Goal: Task Accomplishment & Management: Use online tool/utility

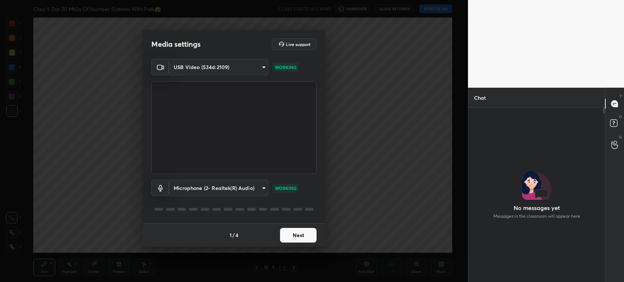
scroll to position [2, 2]
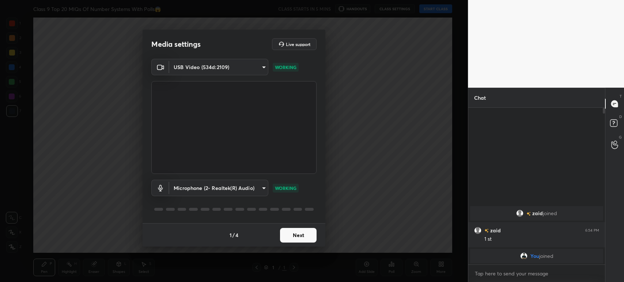
click at [301, 233] on button "Next" at bounding box center [298, 235] width 37 height 15
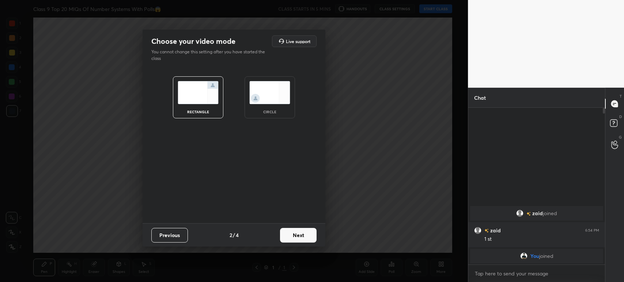
click at [301, 233] on button "Next" at bounding box center [298, 235] width 37 height 15
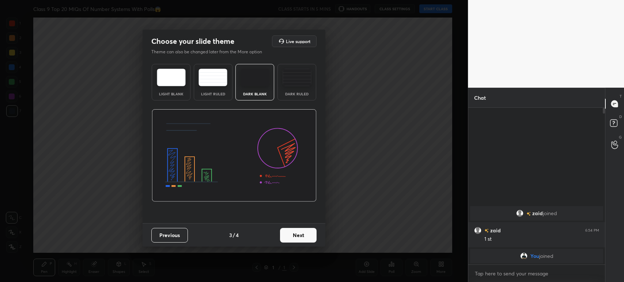
click at [294, 230] on button "Next" at bounding box center [298, 235] width 37 height 15
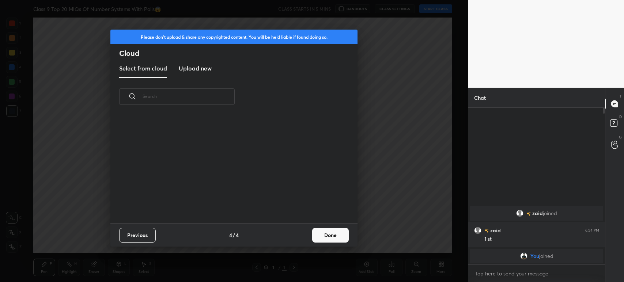
scroll to position [108, 234]
click at [193, 74] on new "Upload new" at bounding box center [195, 69] width 33 height 18
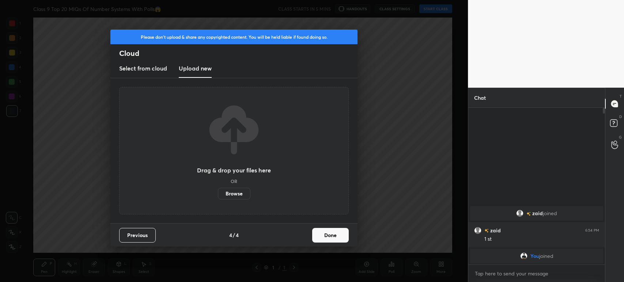
click at [231, 188] on label "Browse" at bounding box center [234, 194] width 33 height 12
click at [218, 188] on input "Browse" at bounding box center [218, 194] width 0 height 12
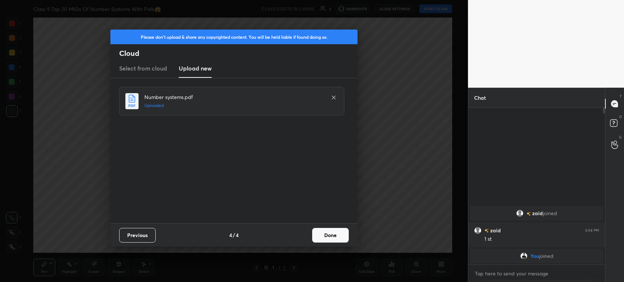
click at [330, 238] on button "Done" at bounding box center [330, 235] width 37 height 15
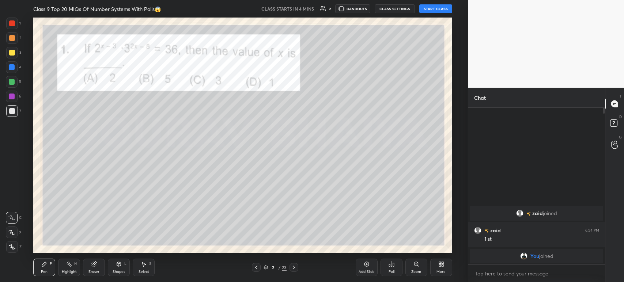
click at [258, 267] on icon at bounding box center [256, 268] width 6 height 6
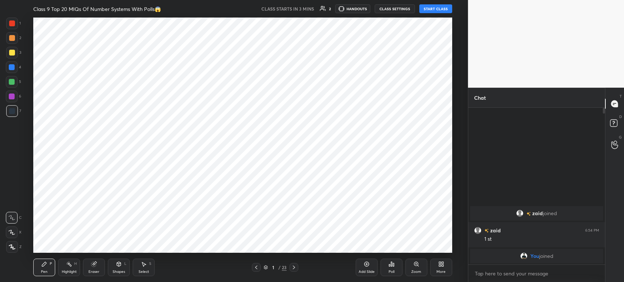
click at [373, 266] on div "Add Slide" at bounding box center [367, 268] width 22 height 18
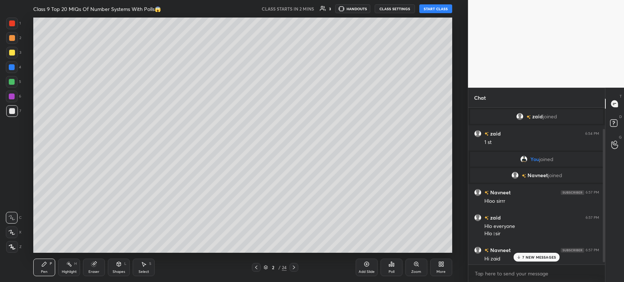
scroll to position [27, 0]
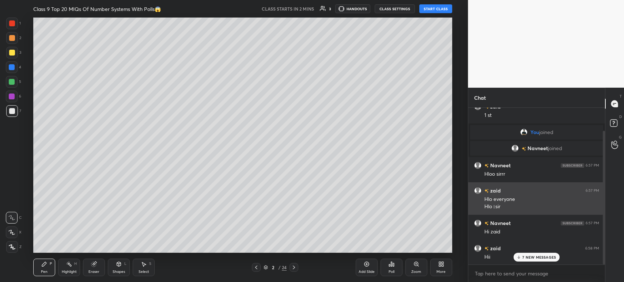
click at [529, 178] on div "[PERSON_NAME] 6:57 PM Hloo sirrr" at bounding box center [536, 169] width 137 height 25
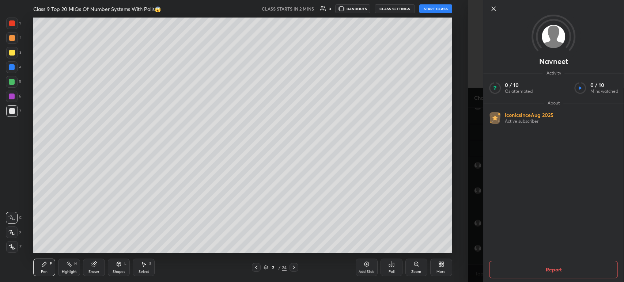
click at [494, 11] on icon at bounding box center [493, 8] width 9 height 9
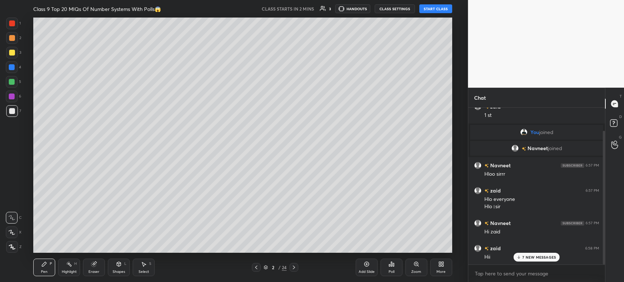
scroll to position [0, 0]
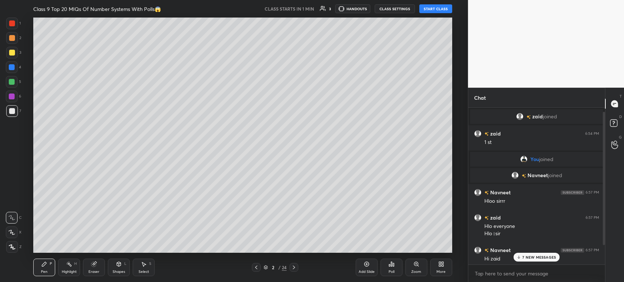
click at [439, 12] on button "START CLASS" at bounding box center [435, 8] width 33 height 9
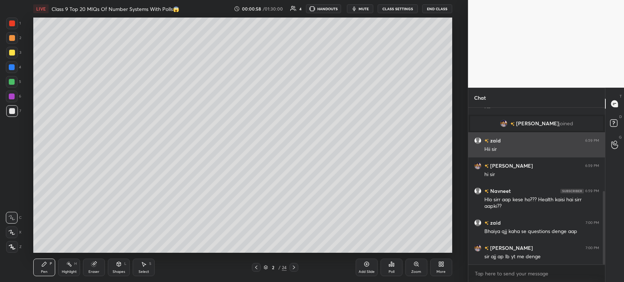
scroll to position [185, 0]
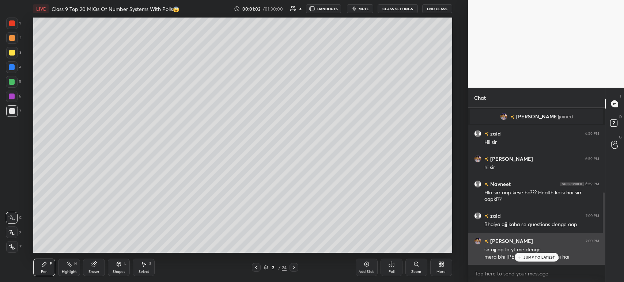
click at [535, 253] on div "JUMP TO LATEST" at bounding box center [537, 257] width 44 height 9
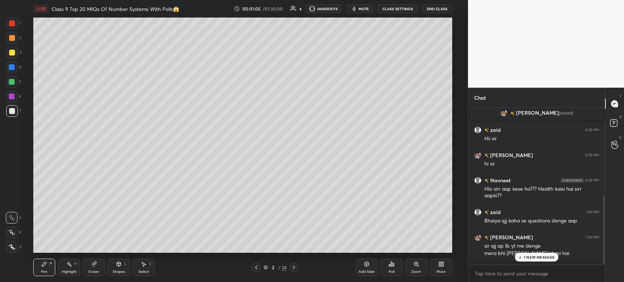
scroll to position [202, 0]
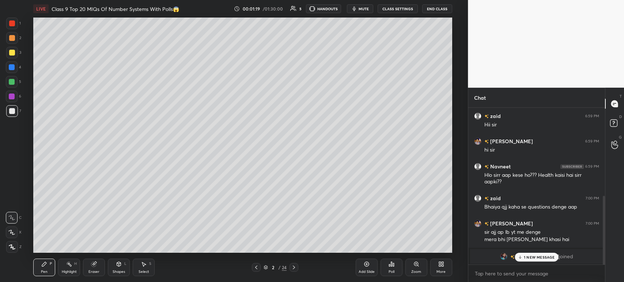
click at [524, 257] on p "1 NEW MESSAGE" at bounding box center [539, 257] width 31 height 4
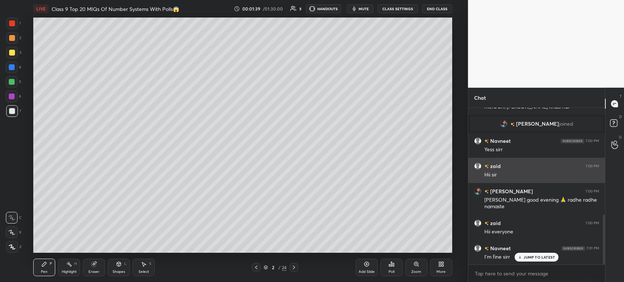
scroll to position [353, 0]
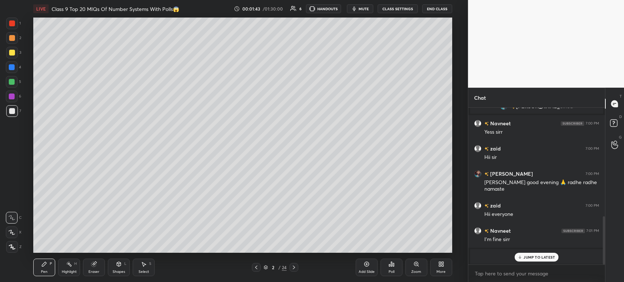
click at [530, 257] on p "JUMP TO LATEST" at bounding box center [539, 257] width 31 height 4
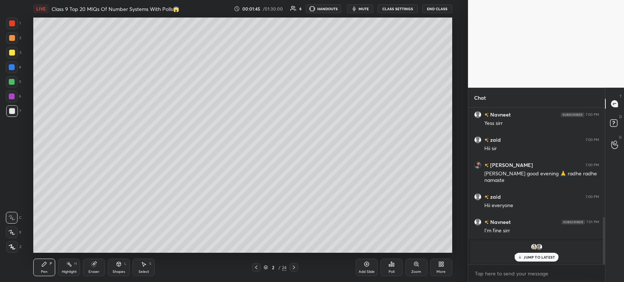
click at [519, 257] on icon at bounding box center [520, 257] width 5 height 4
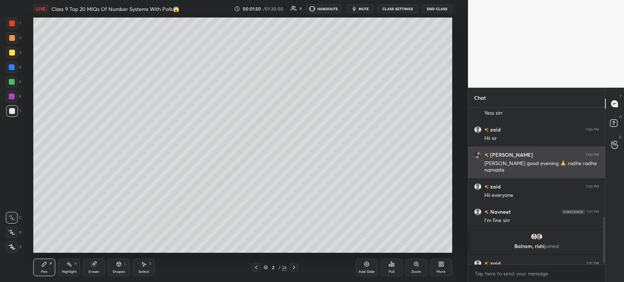
scroll to position [376, 0]
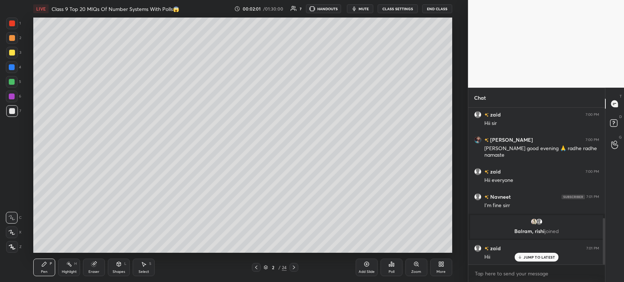
click at [18, 54] on div at bounding box center [12, 53] width 12 height 12
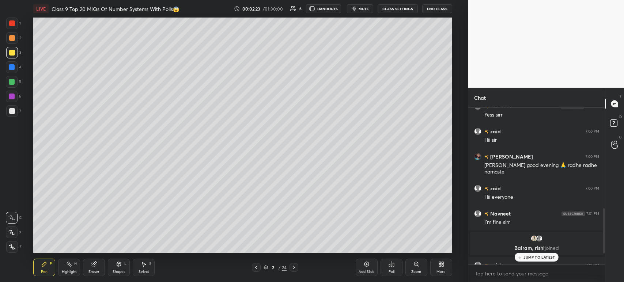
scroll to position [394, 0]
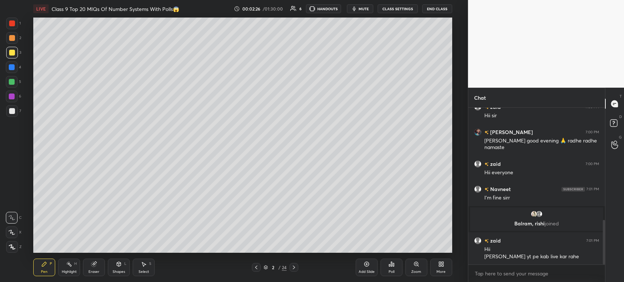
click at [13, 106] on div at bounding box center [12, 111] width 12 height 12
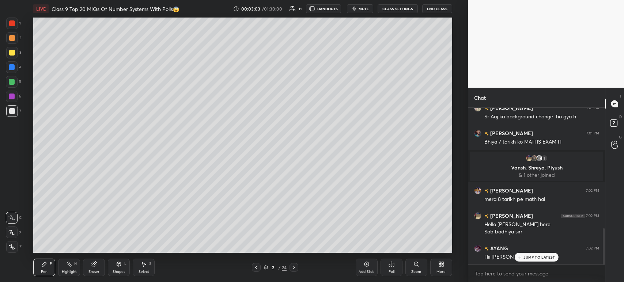
scroll to position [546, 0]
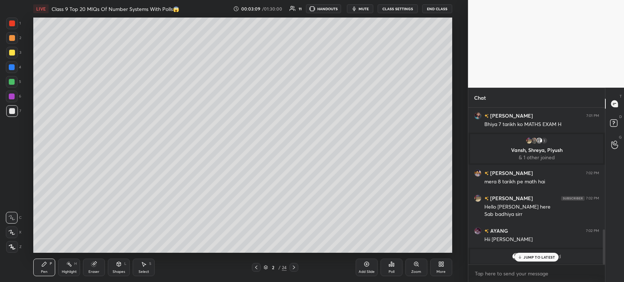
click at [527, 259] on p "JUMP TO LATEST" at bounding box center [539, 257] width 31 height 4
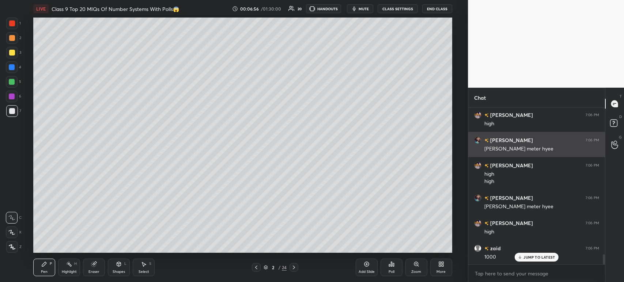
scroll to position [2259, 0]
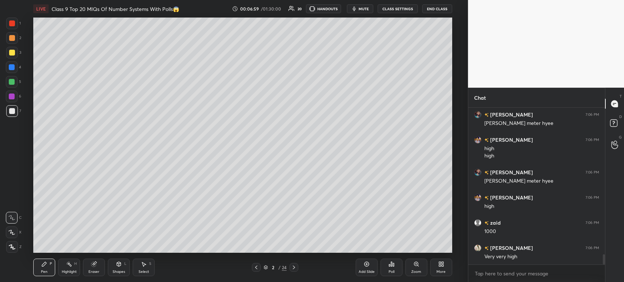
click at [16, 248] on div at bounding box center [12, 247] width 12 height 12
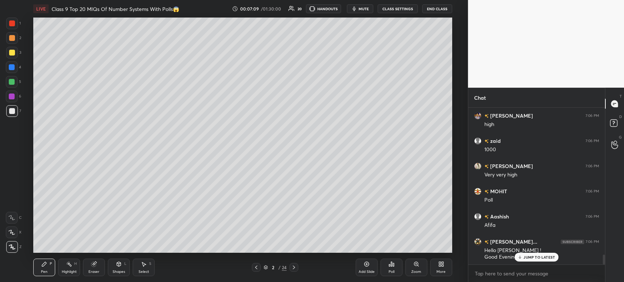
scroll to position [2366, 0]
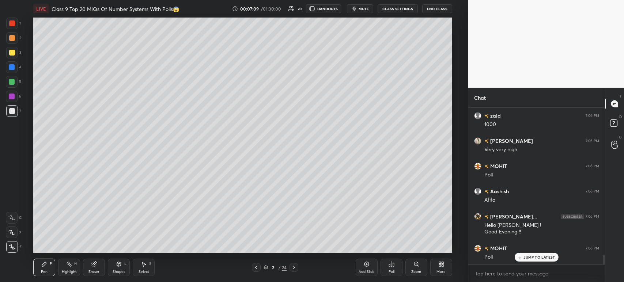
click at [293, 269] on icon at bounding box center [294, 268] width 2 height 4
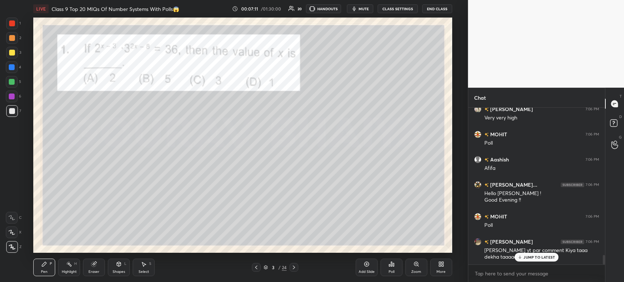
scroll to position [2423, 0]
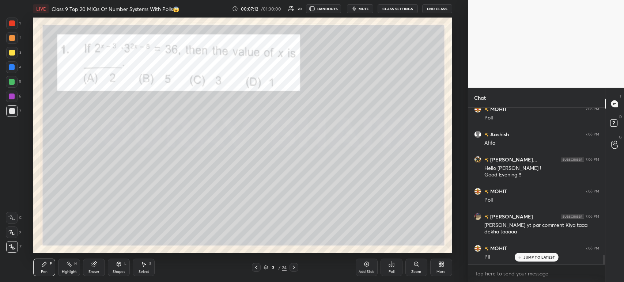
click at [14, 25] on div at bounding box center [12, 23] width 6 height 6
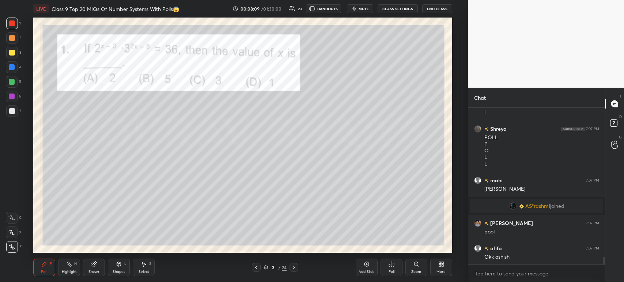
scroll to position [3026, 0]
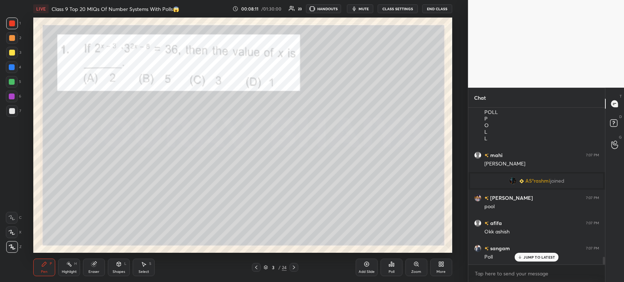
click at [393, 267] on icon at bounding box center [392, 264] width 6 height 6
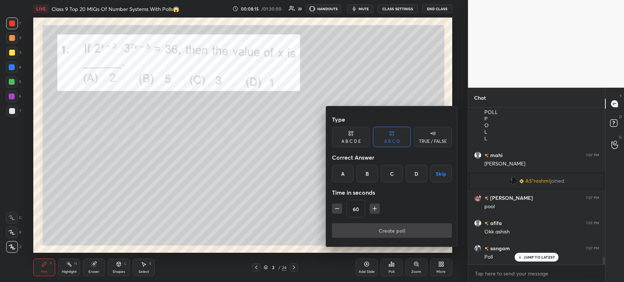
click at [372, 171] on div "B" at bounding box center [368, 174] width 22 height 18
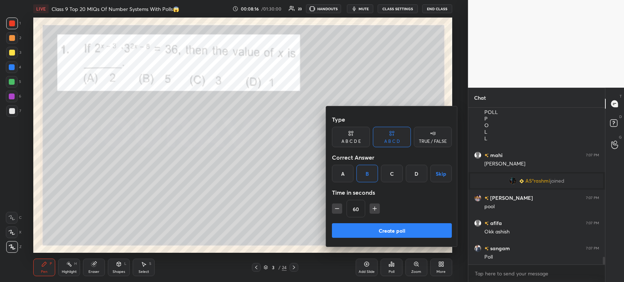
scroll to position [3051, 0]
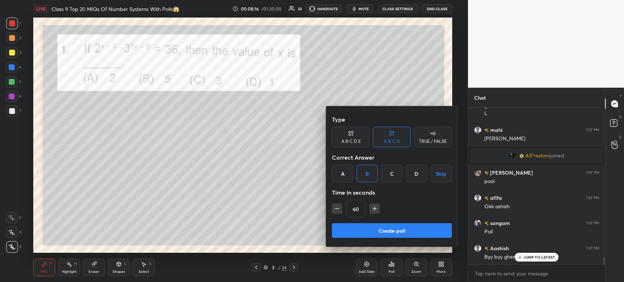
click at [363, 227] on button "Create poll" at bounding box center [392, 230] width 120 height 15
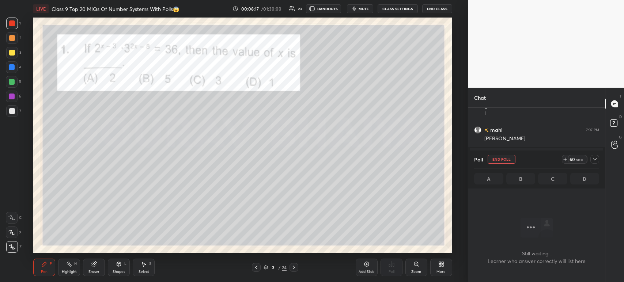
scroll to position [0, 0]
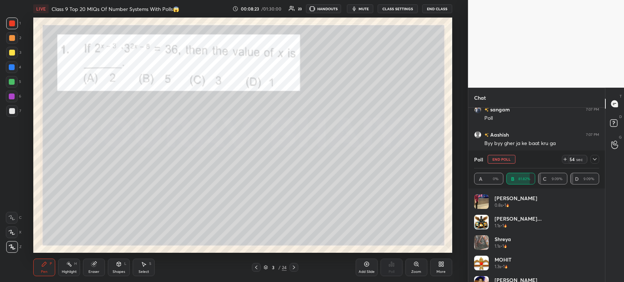
click at [596, 161] on icon at bounding box center [595, 160] width 6 height 6
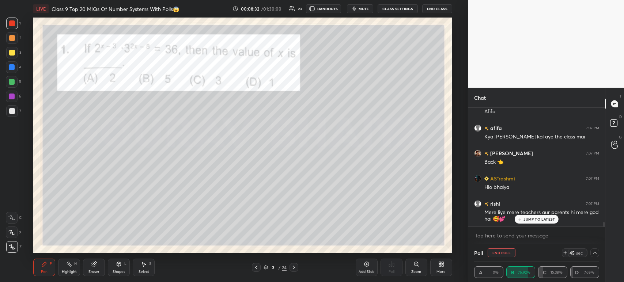
click at [14, 42] on div at bounding box center [12, 38] width 12 height 12
click at [11, 51] on div at bounding box center [12, 53] width 6 height 6
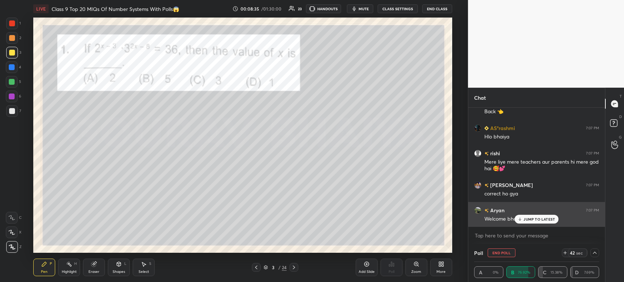
click at [518, 216] on div "JUMP TO LATEST" at bounding box center [537, 219] width 44 height 9
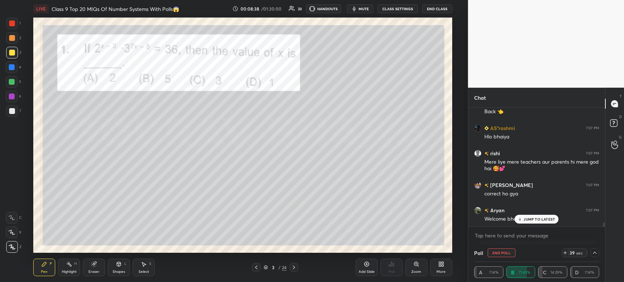
click at [12, 116] on div at bounding box center [12, 111] width 12 height 12
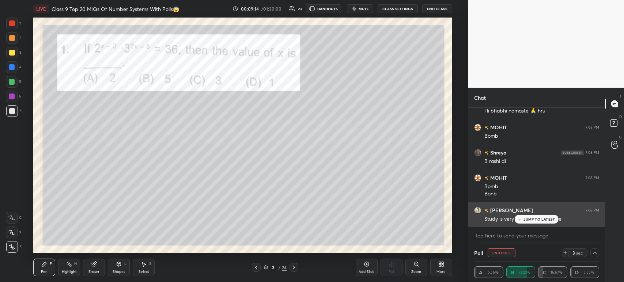
click at [521, 220] on icon at bounding box center [520, 220] width 2 height 1
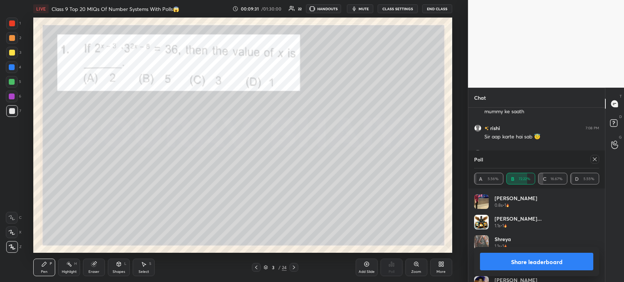
click at [509, 265] on button "Share leaderboard" at bounding box center [536, 262] width 113 height 18
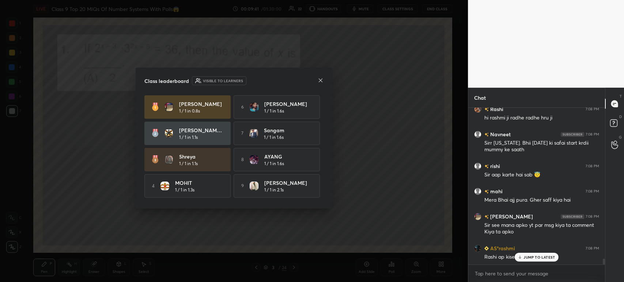
click at [322, 83] on icon at bounding box center [321, 81] width 6 height 6
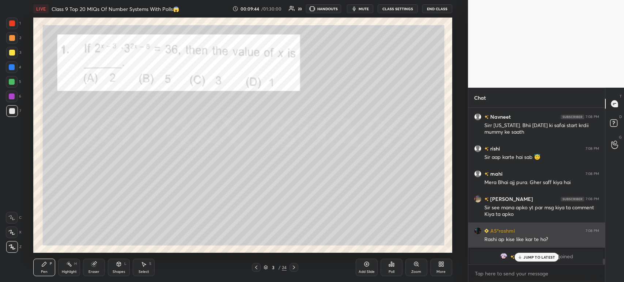
click at [524, 223] on div "AS°rashmi 7:08 PM Rashi ap kise like kar te ho?" at bounding box center [536, 235] width 137 height 25
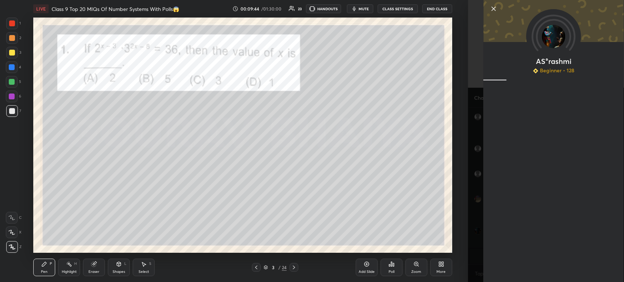
click at [519, 253] on div "AS°rashmi Beginner • 128" at bounding box center [553, 141] width 140 height 282
click at [490, 11] on icon at bounding box center [493, 8] width 9 height 9
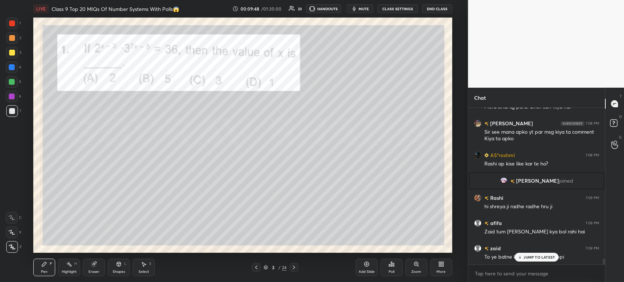
click at [10, 40] on div at bounding box center [12, 38] width 6 height 6
click at [10, 55] on div at bounding box center [12, 53] width 6 height 6
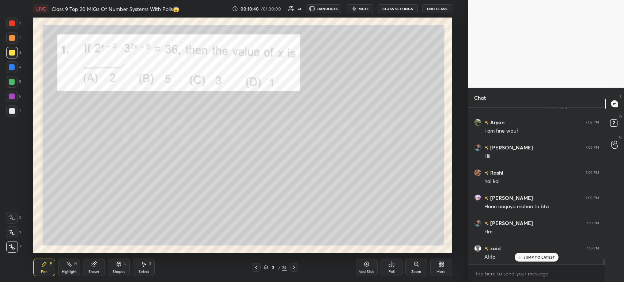
scroll to position [4611, 0]
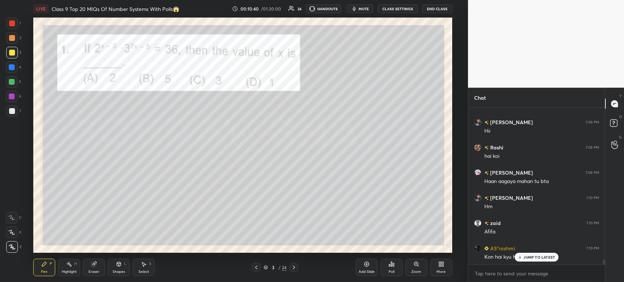
click at [19, 29] on div "1" at bounding box center [13, 24] width 15 height 12
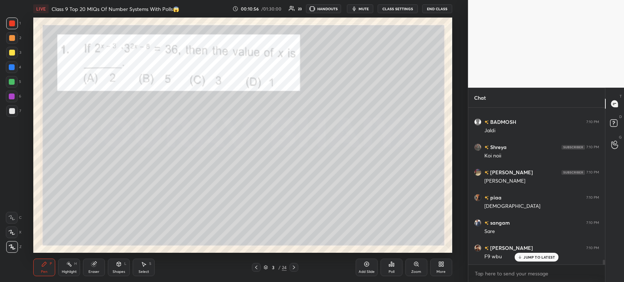
scroll to position [4914, 0]
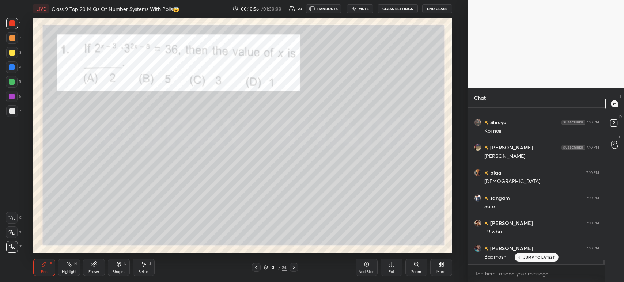
click at [297, 265] on icon at bounding box center [294, 268] width 6 height 6
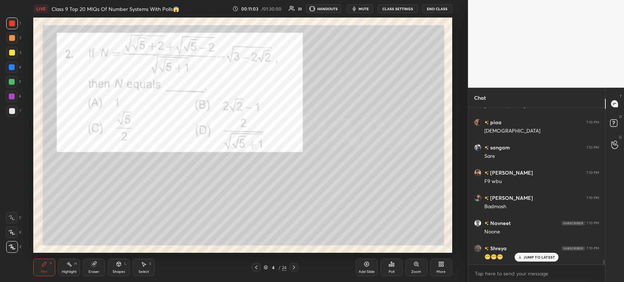
scroll to position [4990, 0]
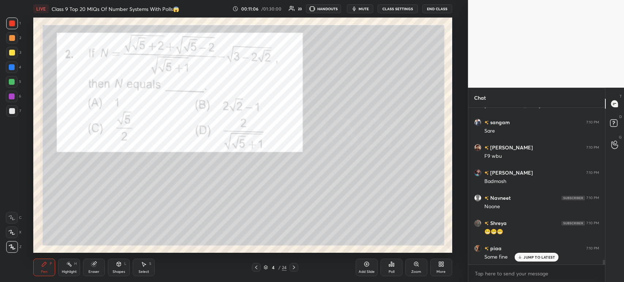
click at [15, 52] on div at bounding box center [12, 53] width 12 height 12
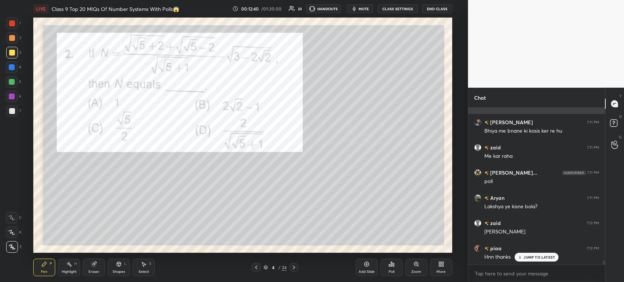
scroll to position [6044, 0]
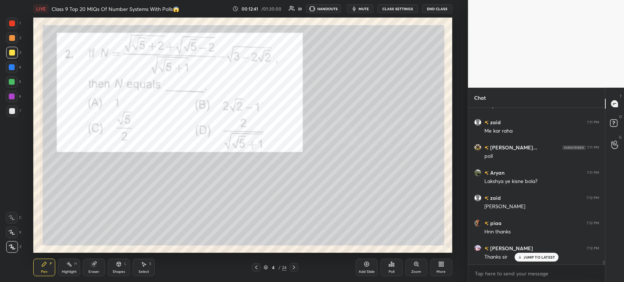
click at [389, 271] on div "Poll" at bounding box center [392, 272] width 6 height 4
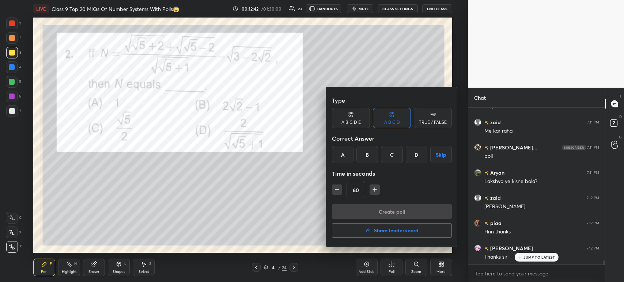
click at [391, 272] on div at bounding box center [312, 141] width 624 height 282
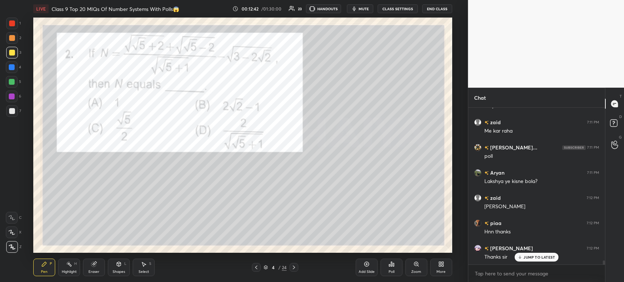
click at [392, 267] on icon at bounding box center [392, 264] width 6 height 6
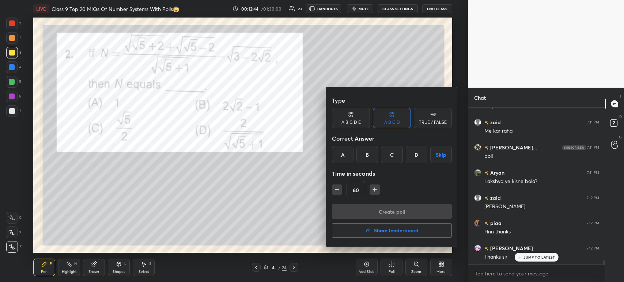
click at [13, 113] on div at bounding box center [312, 141] width 624 height 282
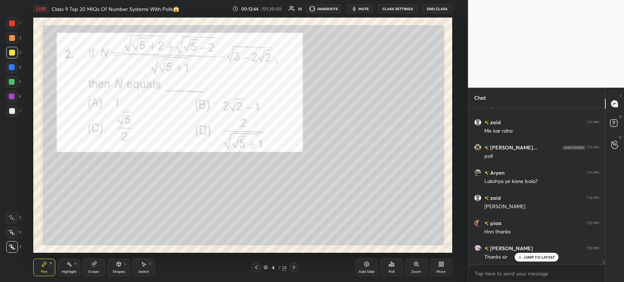
click at [11, 113] on div at bounding box center [12, 111] width 6 height 6
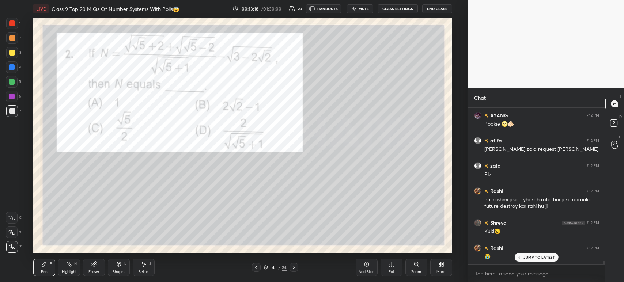
scroll to position [6543, 0]
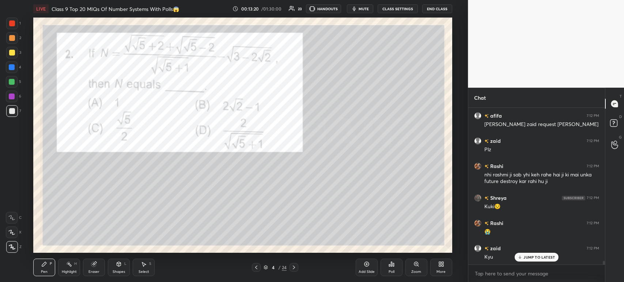
click at [387, 262] on div "Poll" at bounding box center [392, 268] width 22 height 18
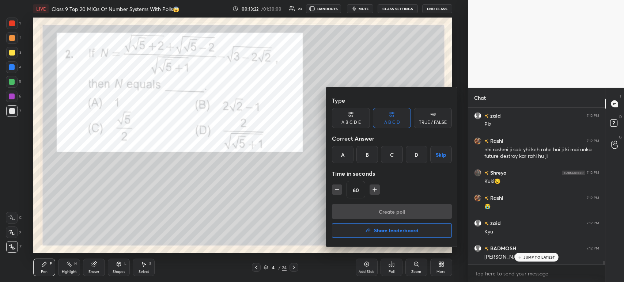
scroll to position [6594, 0]
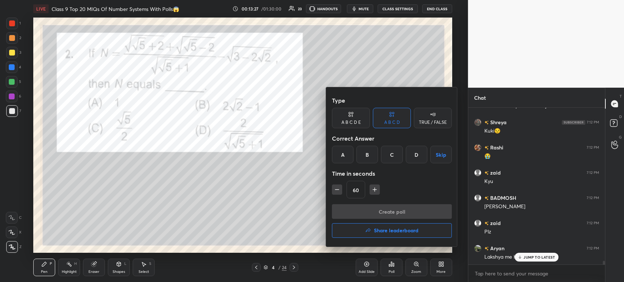
click at [350, 158] on div "A" at bounding box center [343, 155] width 22 height 18
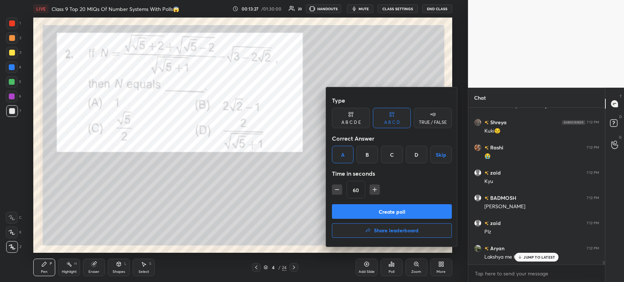
scroll to position [6670, 0]
click at [358, 212] on button "Create poll" at bounding box center [392, 211] width 120 height 15
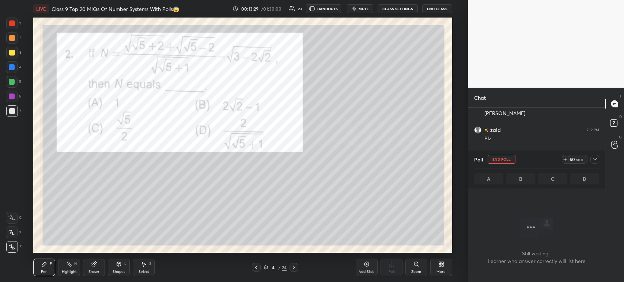
scroll to position [119, 135]
click at [591, 160] on div at bounding box center [595, 159] width 9 height 9
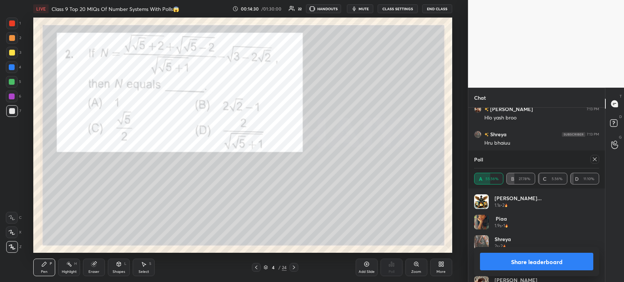
click at [491, 264] on button "Share leaderboard" at bounding box center [536, 262] width 113 height 18
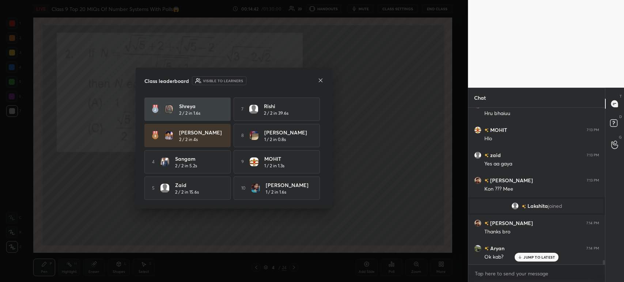
click at [321, 83] on div at bounding box center [321, 81] width 6 height 8
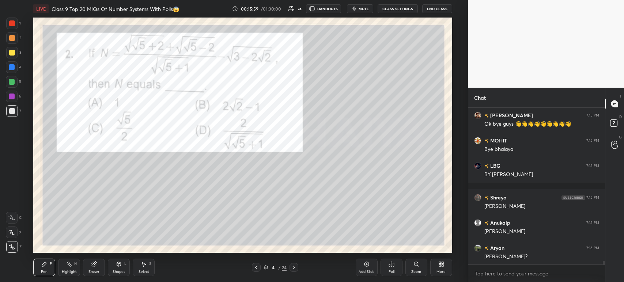
scroll to position [6625, 0]
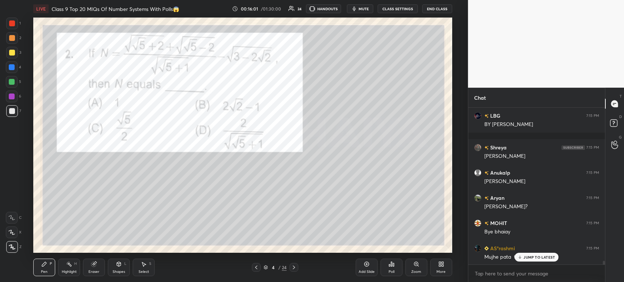
click at [365, 262] on icon at bounding box center [367, 264] width 6 height 6
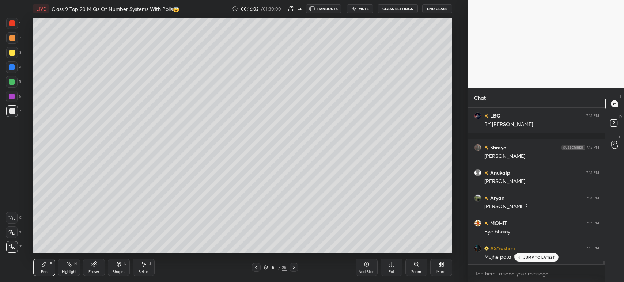
scroll to position [6682, 0]
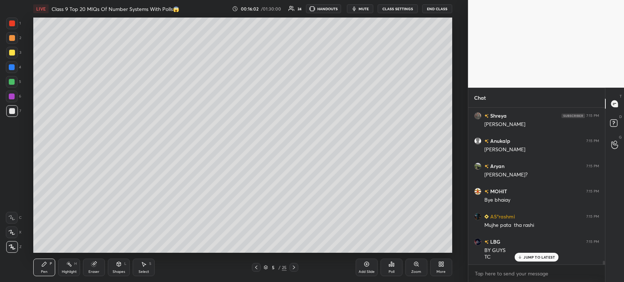
click at [257, 268] on icon at bounding box center [256, 268] width 6 height 6
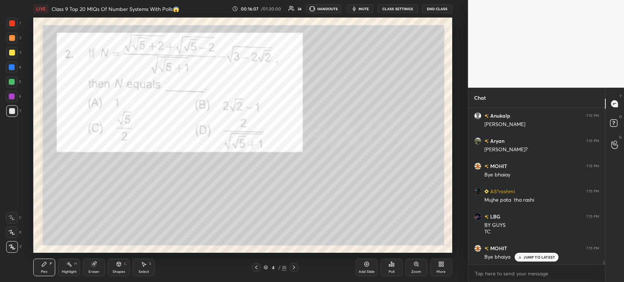
scroll to position [6733, 0]
click at [294, 271] on div at bounding box center [294, 267] width 9 height 9
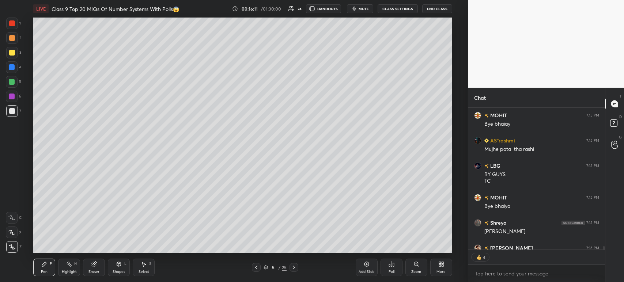
scroll to position [6798, 0]
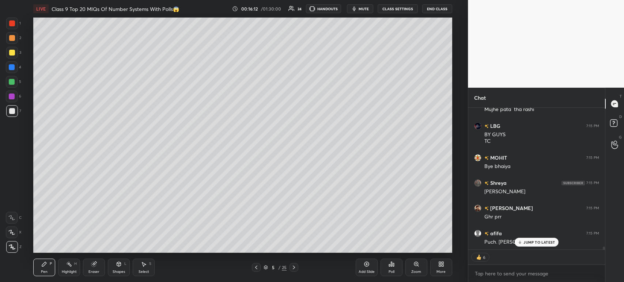
click at [255, 270] on icon at bounding box center [256, 268] width 6 height 6
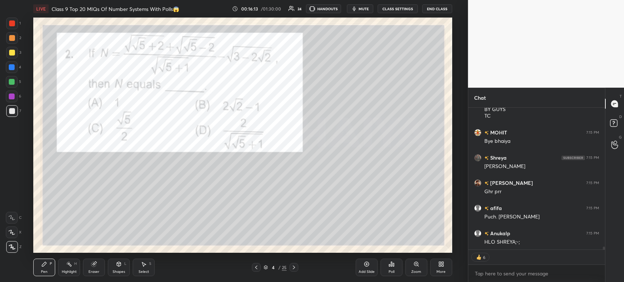
scroll to position [6849, 0]
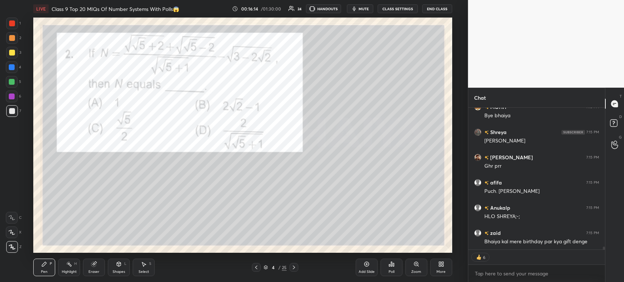
click at [293, 267] on icon at bounding box center [294, 268] width 2 height 4
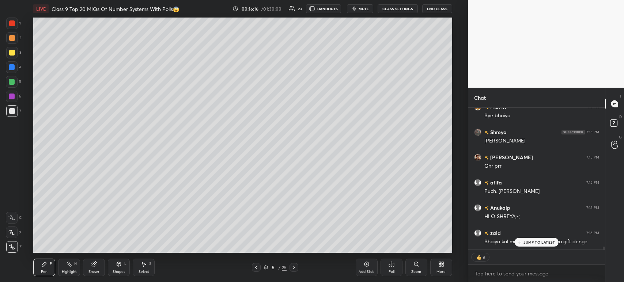
scroll to position [6874, 0]
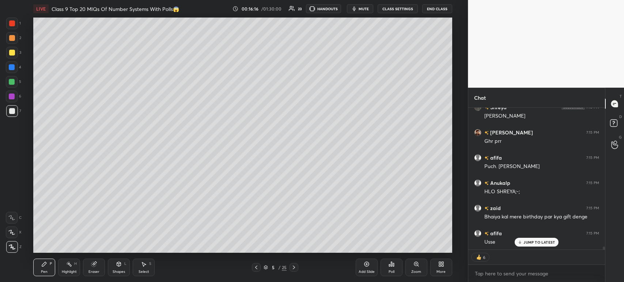
click at [255, 268] on icon at bounding box center [256, 268] width 2 height 4
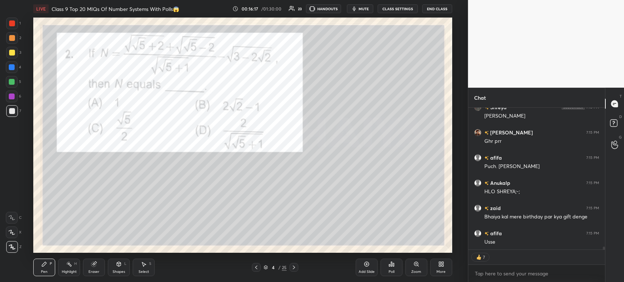
scroll to position [6899, 0]
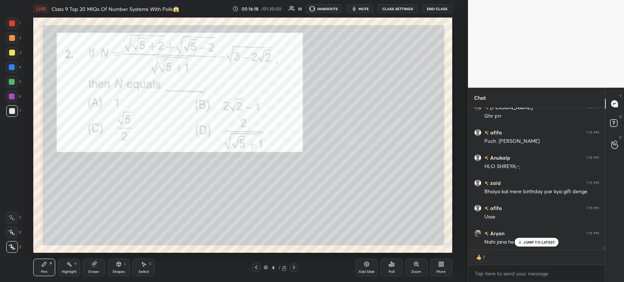
click at [292, 270] on icon at bounding box center [294, 268] width 6 height 6
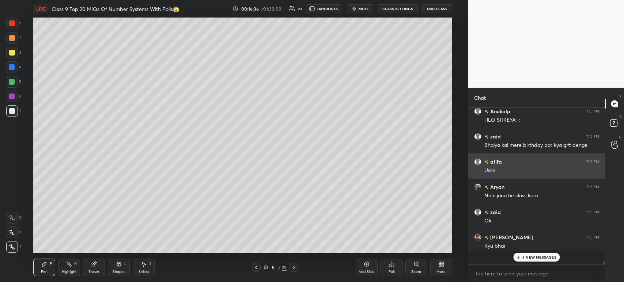
scroll to position [155, 135]
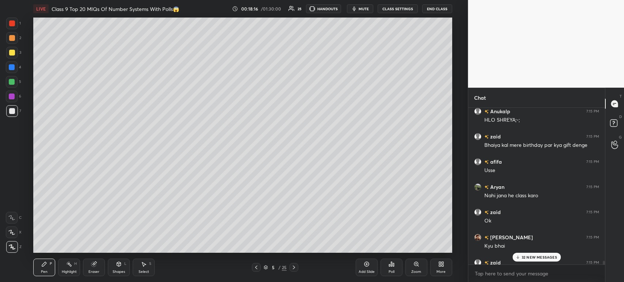
click at [257, 268] on icon at bounding box center [256, 268] width 6 height 6
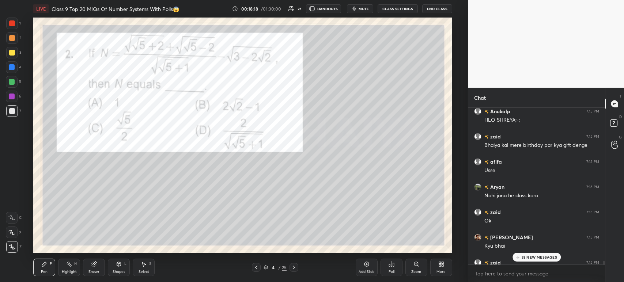
click at [292, 268] on icon at bounding box center [294, 268] width 6 height 6
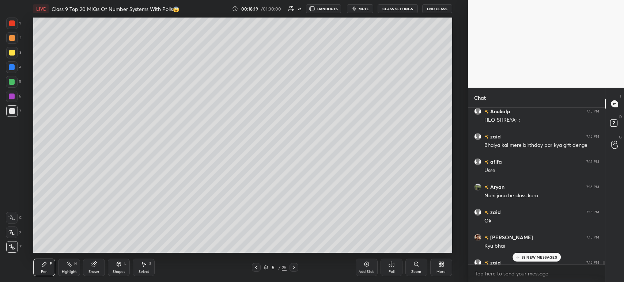
click at [360, 265] on div "Add Slide" at bounding box center [367, 268] width 22 height 18
click at [259, 268] on div at bounding box center [256, 267] width 9 height 9
click at [259, 266] on div at bounding box center [256, 267] width 9 height 9
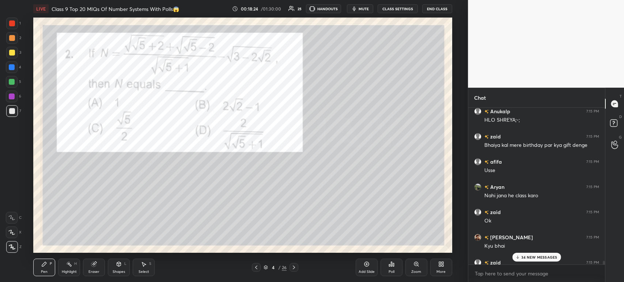
click at [293, 266] on icon at bounding box center [294, 268] width 6 height 6
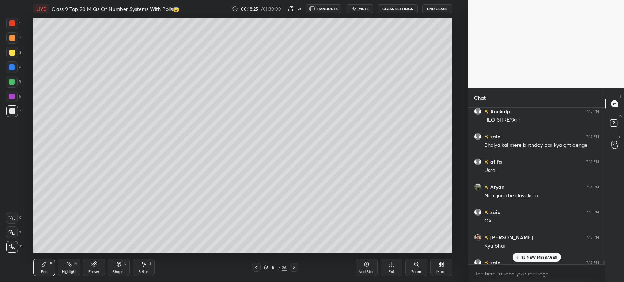
click at [294, 267] on icon at bounding box center [294, 268] width 6 height 6
click at [259, 266] on div at bounding box center [256, 267] width 9 height 9
click at [255, 268] on icon at bounding box center [256, 268] width 6 height 6
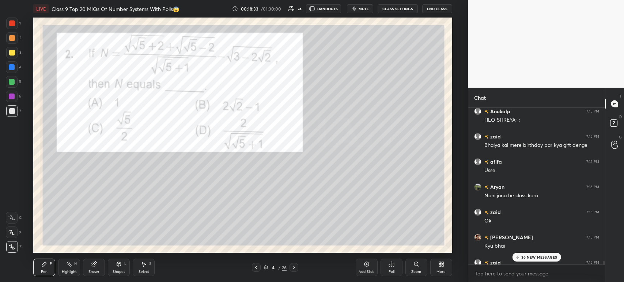
click at [294, 267] on icon at bounding box center [294, 268] width 6 height 6
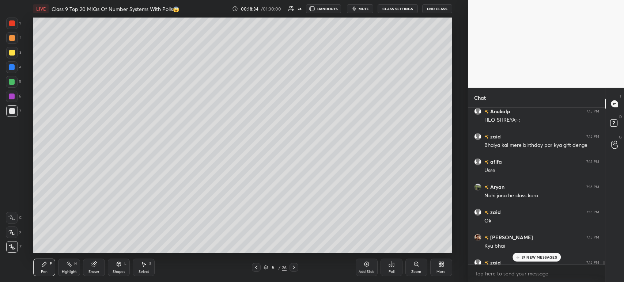
click at [296, 267] on icon at bounding box center [294, 268] width 6 height 6
click at [256, 267] on icon at bounding box center [256, 268] width 2 height 4
click at [255, 267] on icon at bounding box center [256, 268] width 6 height 6
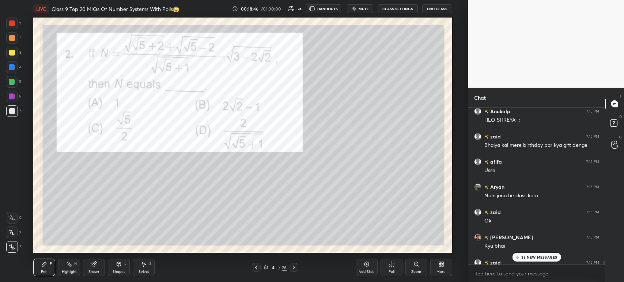
click at [294, 268] on icon at bounding box center [294, 268] width 6 height 6
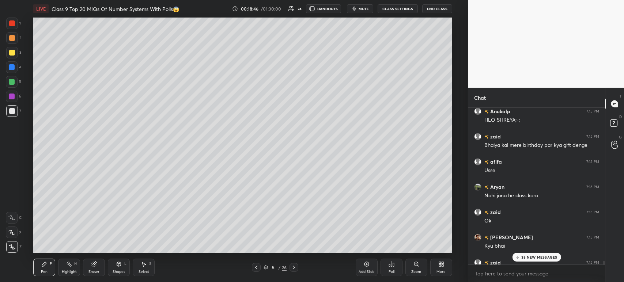
click at [296, 266] on icon at bounding box center [294, 268] width 6 height 6
click at [297, 267] on div at bounding box center [294, 267] width 9 height 9
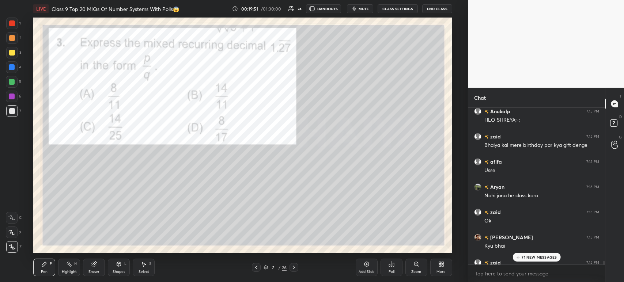
click at [255, 266] on icon at bounding box center [256, 268] width 6 height 6
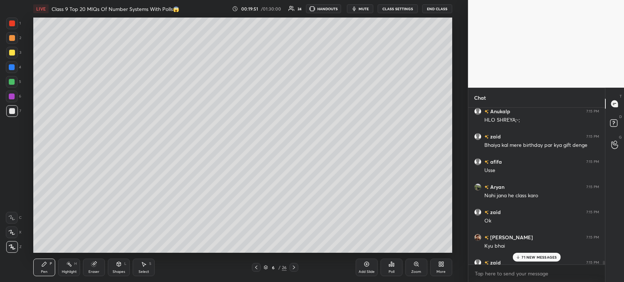
click at [259, 266] on icon at bounding box center [256, 268] width 6 height 6
click at [260, 267] on div at bounding box center [256, 267] width 9 height 9
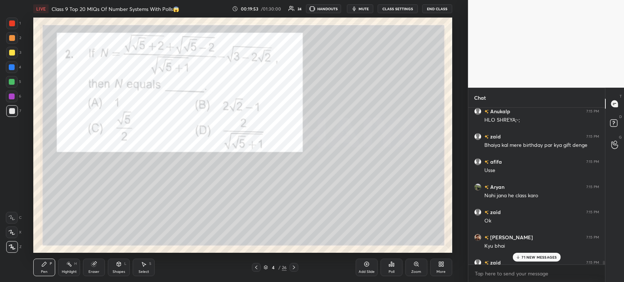
click at [10, 23] on div at bounding box center [12, 23] width 6 height 6
click at [296, 268] on icon at bounding box center [294, 268] width 6 height 6
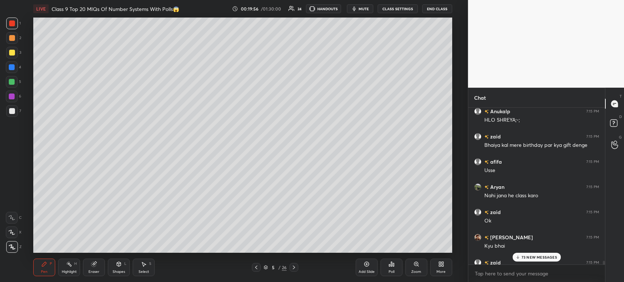
click at [295, 264] on div at bounding box center [294, 267] width 9 height 9
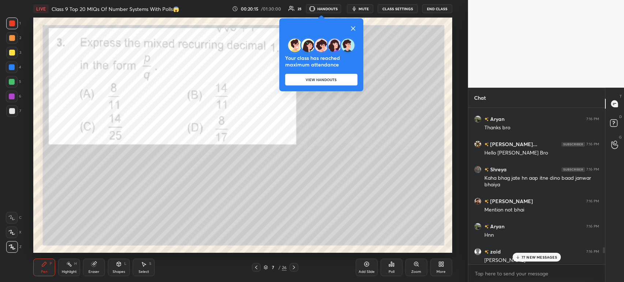
scroll to position [7433, 0]
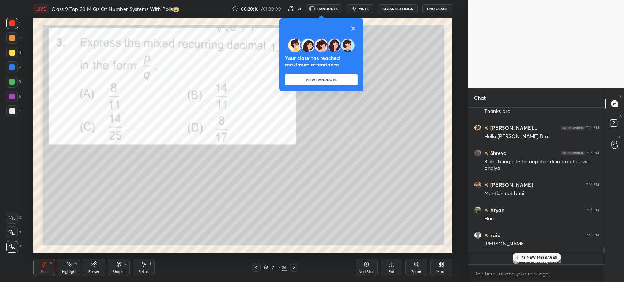
click at [353, 29] on icon at bounding box center [353, 28] width 9 height 9
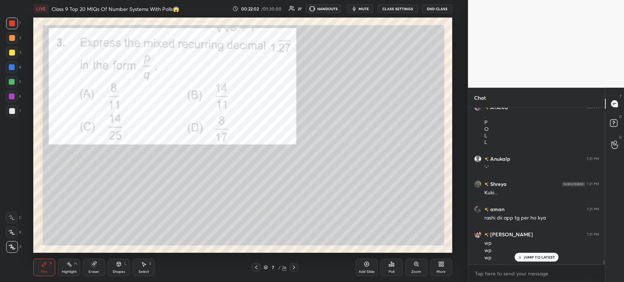
scroll to position [10313, 0]
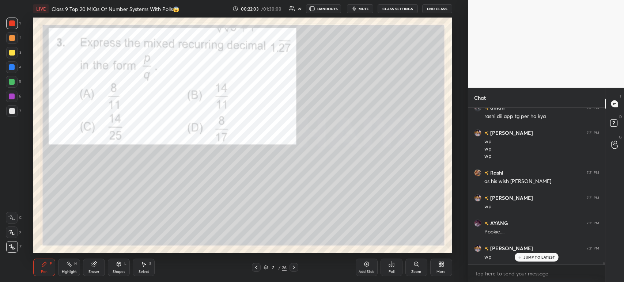
click at [386, 261] on div "Poll" at bounding box center [392, 268] width 22 height 18
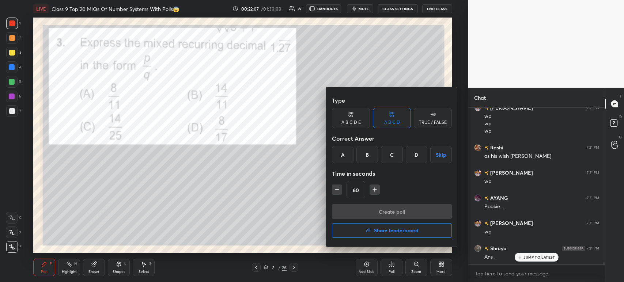
click at [365, 157] on div "B" at bounding box center [368, 155] width 22 height 18
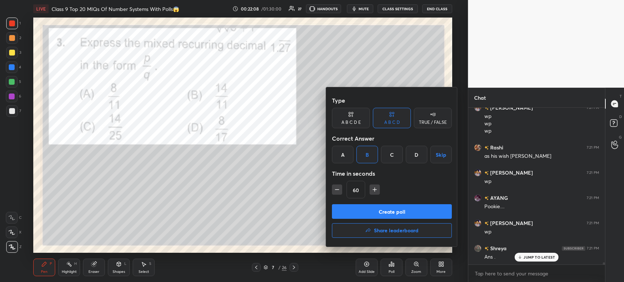
scroll to position [10364, 0]
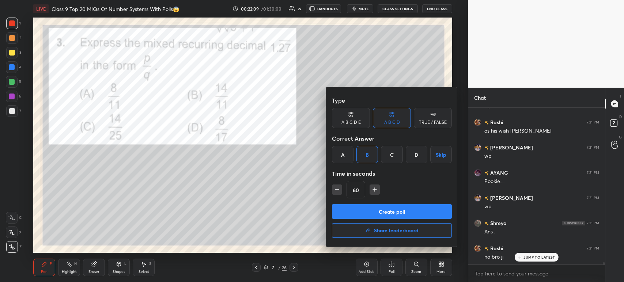
click at [368, 214] on button "Create poll" at bounding box center [392, 211] width 120 height 15
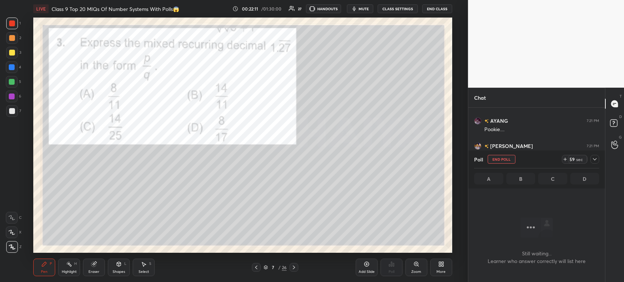
scroll to position [10452, 0]
click at [596, 159] on icon at bounding box center [595, 159] width 4 height 2
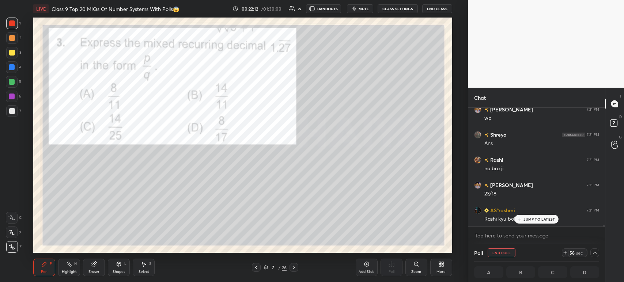
scroll to position [10478, 0]
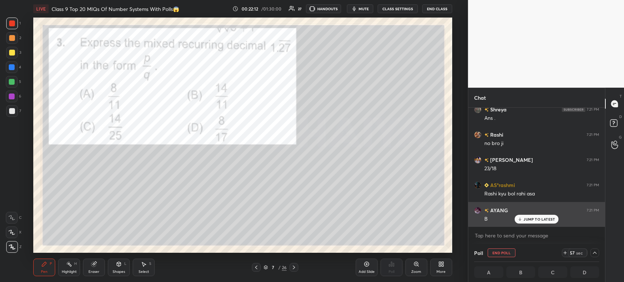
click at [528, 219] on p "JUMP TO LATEST" at bounding box center [539, 219] width 31 height 4
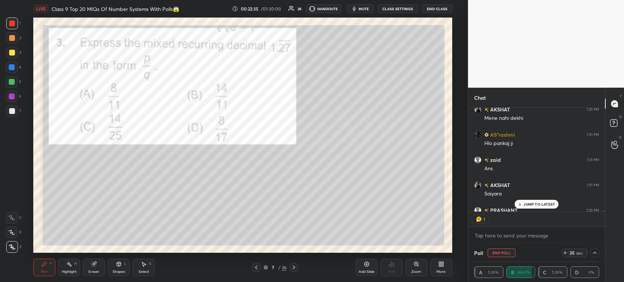
scroll to position [3, 2]
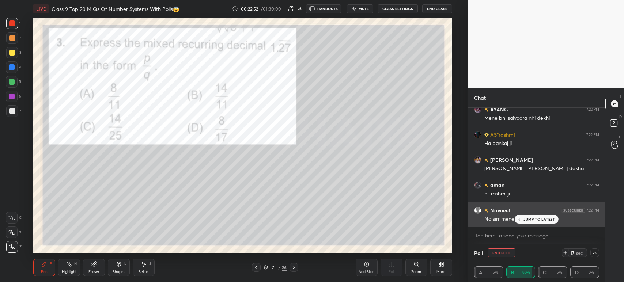
click at [521, 217] on div "JUMP TO LATEST" at bounding box center [537, 219] width 44 height 9
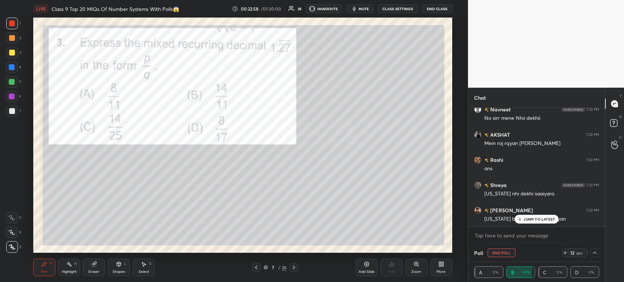
click at [13, 52] on div at bounding box center [12, 53] width 6 height 6
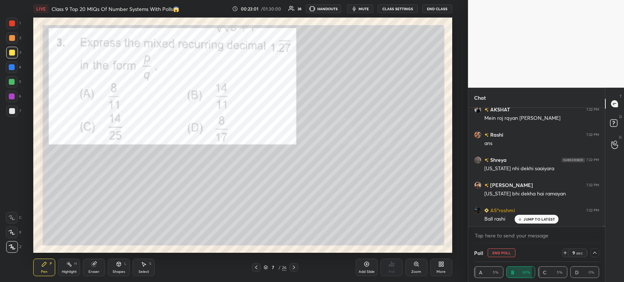
click at [519, 217] on icon at bounding box center [520, 219] width 5 height 4
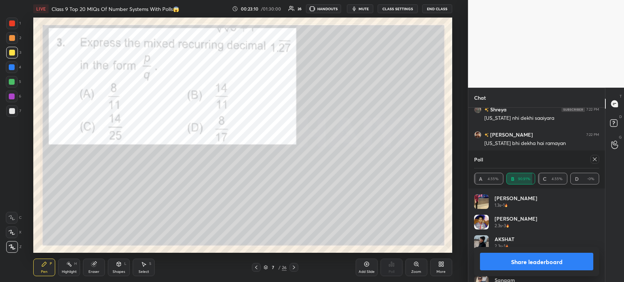
scroll to position [86, 123]
click at [505, 260] on button "Share leaderboard" at bounding box center [536, 262] width 113 height 18
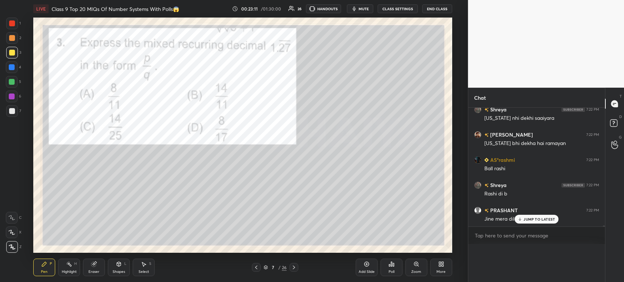
scroll to position [2, 2]
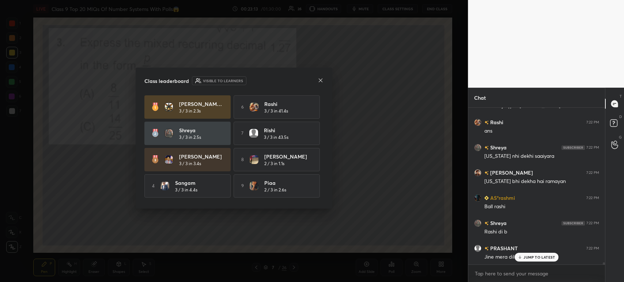
click at [321, 81] on icon at bounding box center [321, 81] width 6 height 6
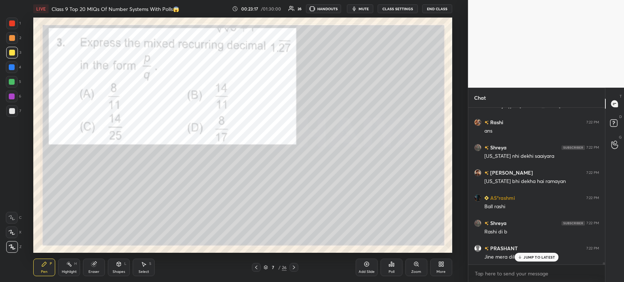
click at [18, 113] on div "7" at bounding box center [13, 111] width 15 height 12
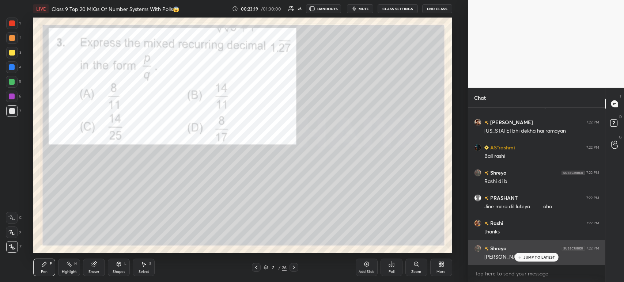
click at [527, 256] on p "JUMP TO LATEST" at bounding box center [539, 257] width 31 height 4
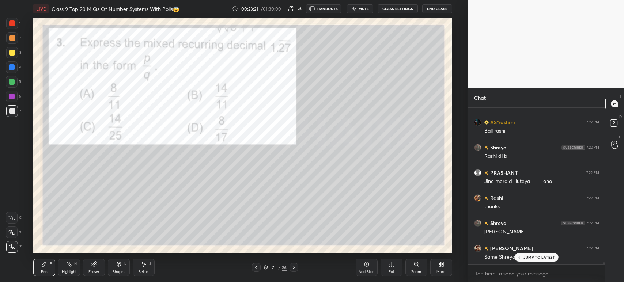
click at [12, 20] on div at bounding box center [12, 23] width 6 height 6
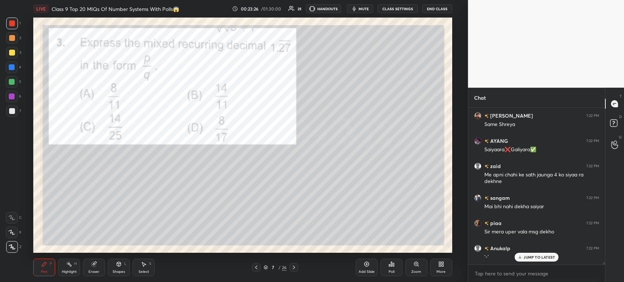
click at [15, 114] on div at bounding box center [12, 111] width 12 height 12
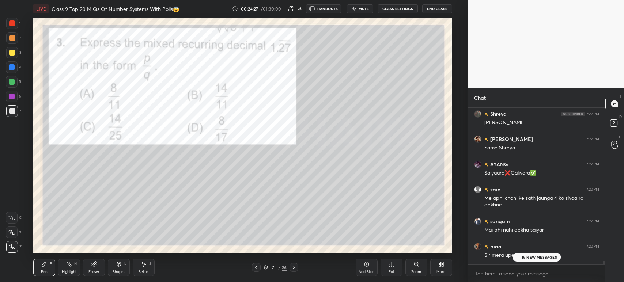
click at [15, 22] on div at bounding box center [12, 24] width 12 height 12
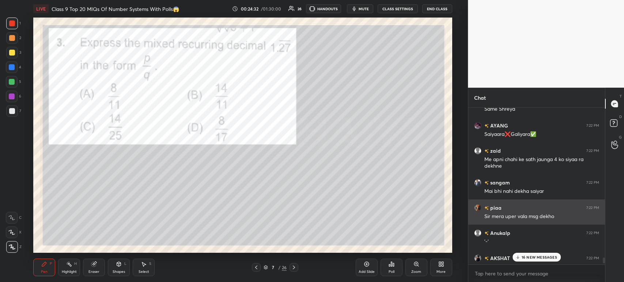
scroll to position [11475, 0]
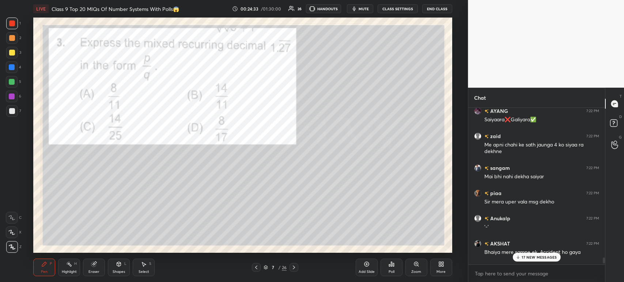
click at [292, 267] on icon at bounding box center [294, 268] width 6 height 6
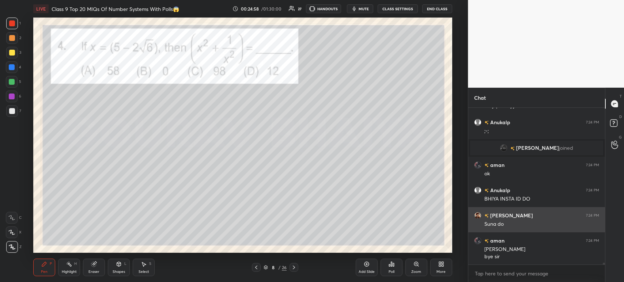
scroll to position [12278, 0]
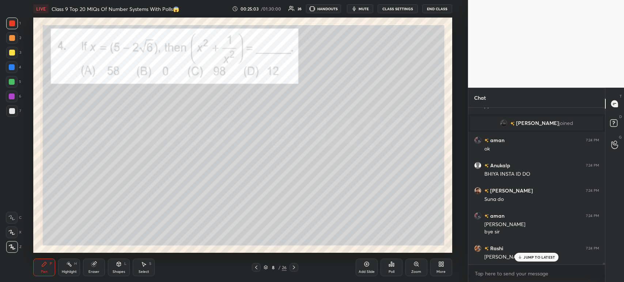
click at [11, 56] on div at bounding box center [12, 53] width 12 height 12
click at [11, 70] on div at bounding box center [12, 67] width 12 height 12
click at [14, 84] on div at bounding box center [12, 82] width 6 height 6
click at [10, 101] on div at bounding box center [12, 97] width 12 height 12
click at [15, 114] on div at bounding box center [12, 111] width 12 height 12
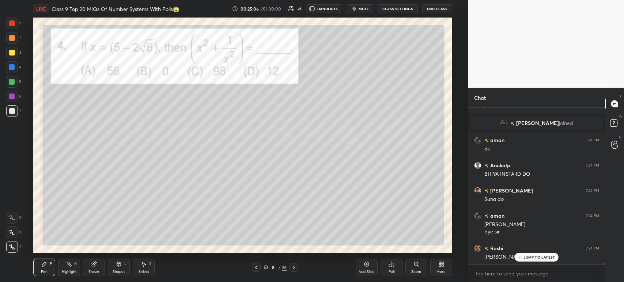
scroll to position [12303, 0]
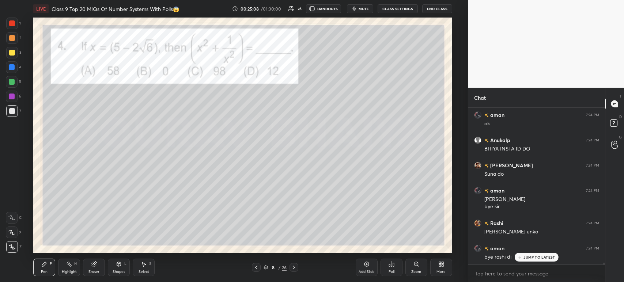
click at [8, 60] on div "3" at bounding box center [13, 54] width 15 height 15
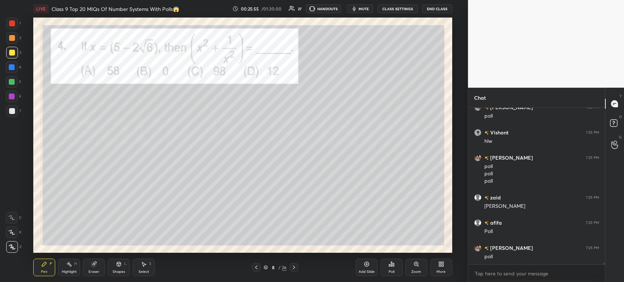
scroll to position [12963, 0]
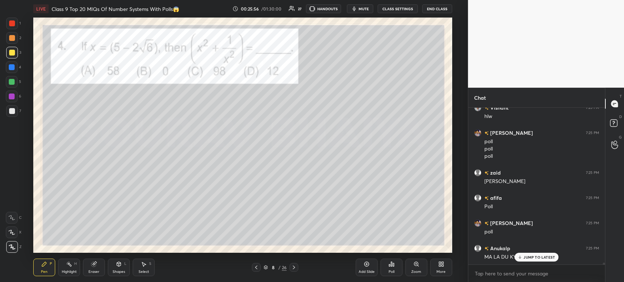
click at [395, 267] on div "Poll" at bounding box center [392, 268] width 22 height 18
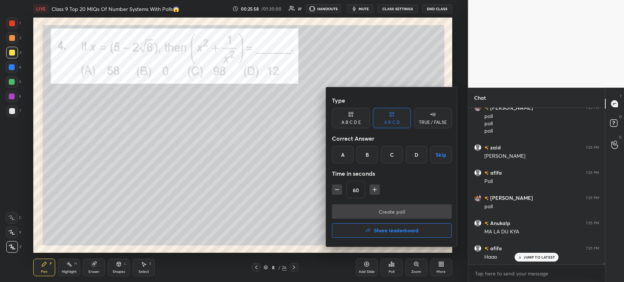
scroll to position [13013, 0]
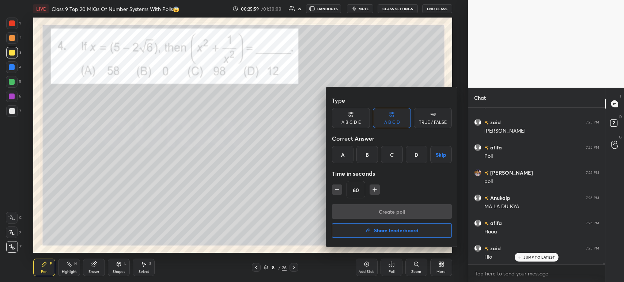
click at [388, 155] on div "C" at bounding box center [392, 155] width 22 height 18
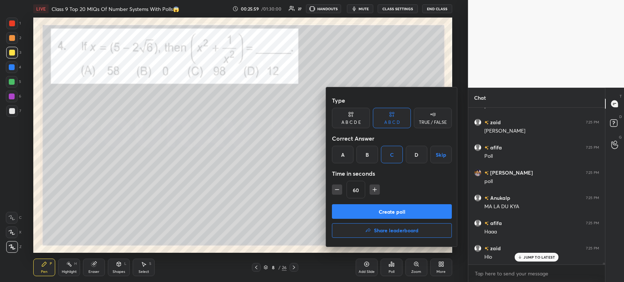
scroll to position [13038, 0]
click at [370, 208] on button "Create poll" at bounding box center [392, 211] width 120 height 15
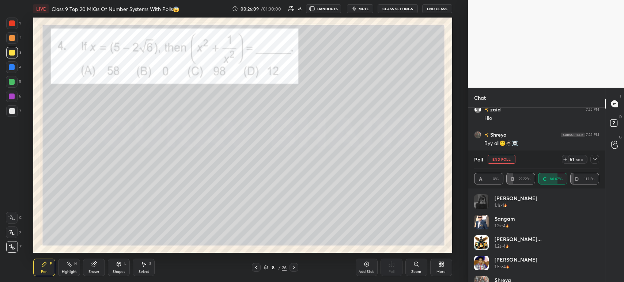
scroll to position [13178, 0]
click at [600, 164] on div "Poll End Poll 50 sec A 0% B 22.22% C 66.67% D 11.11%" at bounding box center [536, 170] width 137 height 38
click at [601, 163] on div "Poll End Poll 50 sec A 0% B 22.22% C 66.67% D 11.11%" at bounding box center [536, 170] width 137 height 38
click at [594, 158] on icon at bounding box center [595, 160] width 6 height 6
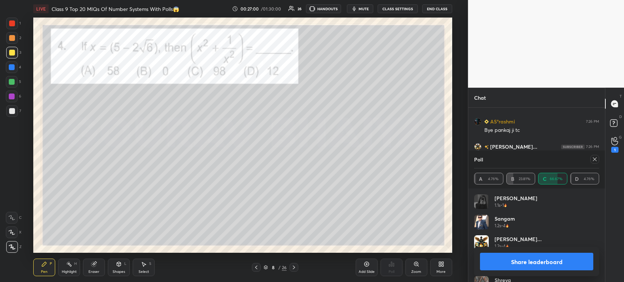
scroll to position [13561, 0]
click at [497, 258] on button "Share leaderboard" at bounding box center [536, 262] width 113 height 18
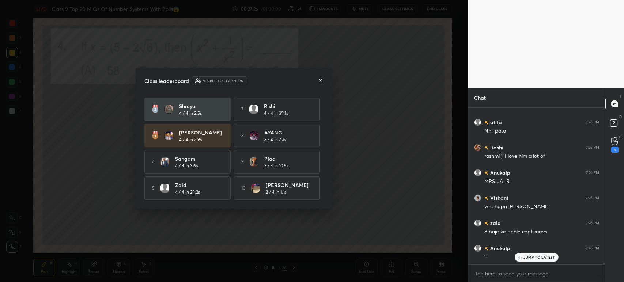
click at [320, 80] on icon at bounding box center [321, 81] width 6 height 6
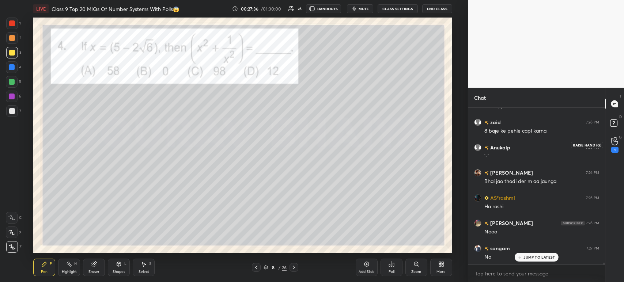
click at [621, 146] on div "1" at bounding box center [615, 144] width 15 height 13
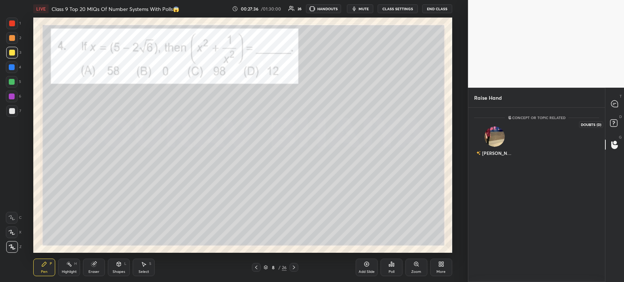
click at [620, 127] on icon at bounding box center [615, 124] width 13 height 13
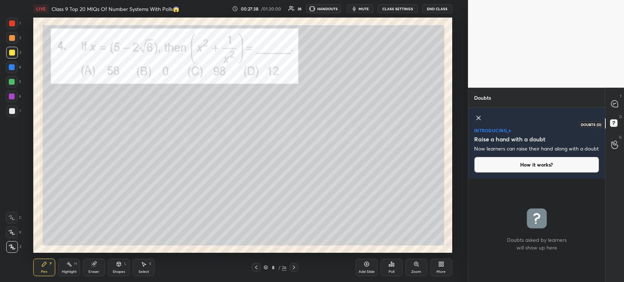
click at [620, 115] on p "D" at bounding box center [621, 116] width 3 height 5
click at [621, 108] on div at bounding box center [615, 103] width 15 height 13
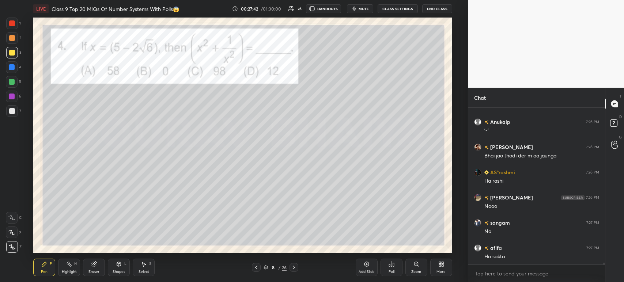
click at [11, 26] on div at bounding box center [12, 23] width 6 height 6
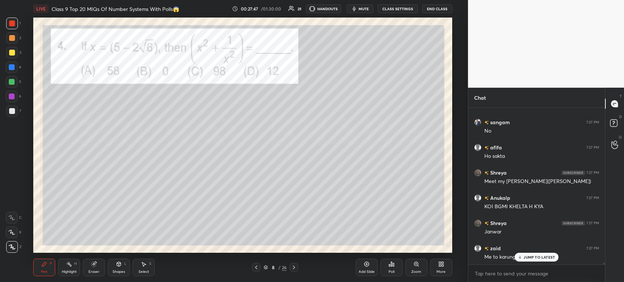
click at [12, 112] on div at bounding box center [12, 111] width 6 height 6
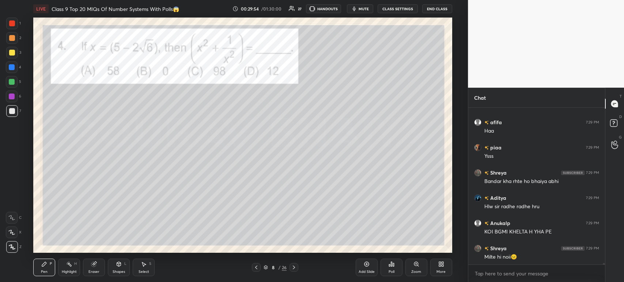
scroll to position [15252, 0]
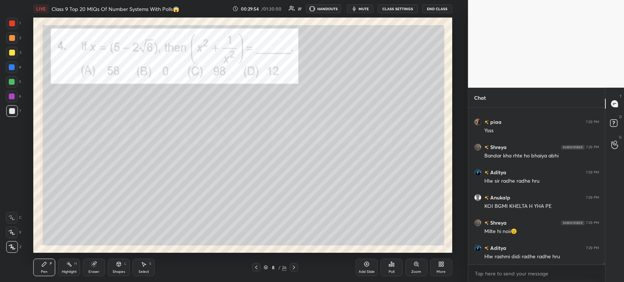
click at [15, 27] on div at bounding box center [12, 24] width 12 height 12
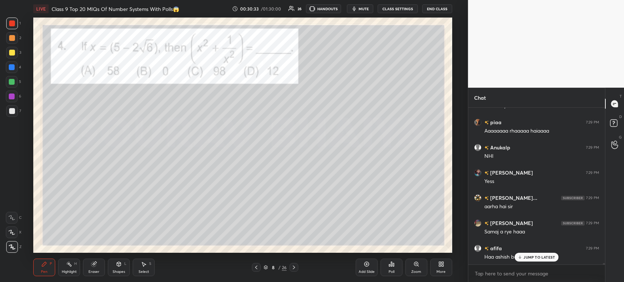
scroll to position [16062, 0]
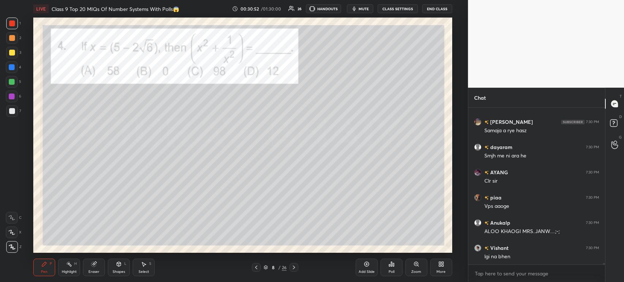
click at [293, 271] on div at bounding box center [294, 267] width 9 height 9
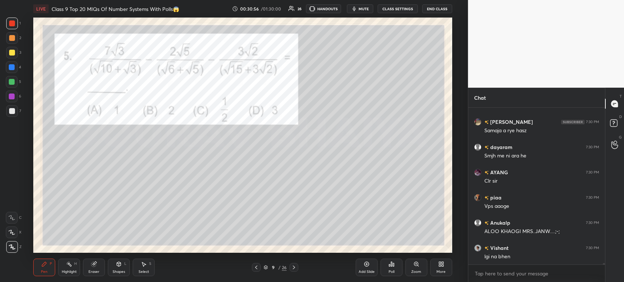
click at [14, 25] on div at bounding box center [12, 23] width 6 height 6
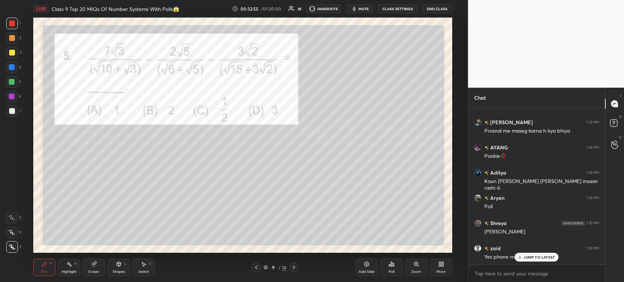
scroll to position [17954, 0]
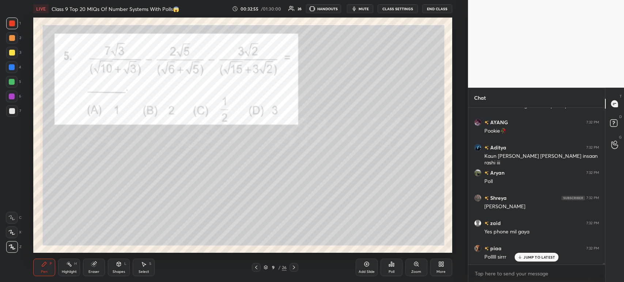
click at [395, 266] on div "Poll" at bounding box center [392, 268] width 22 height 18
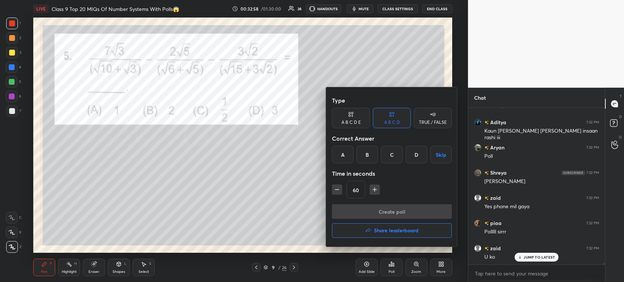
scroll to position [18005, 0]
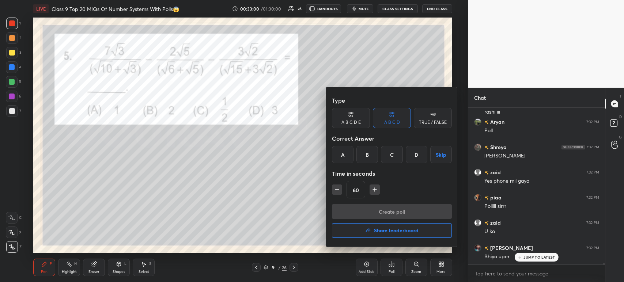
click at [346, 155] on div "A" at bounding box center [343, 155] width 22 height 18
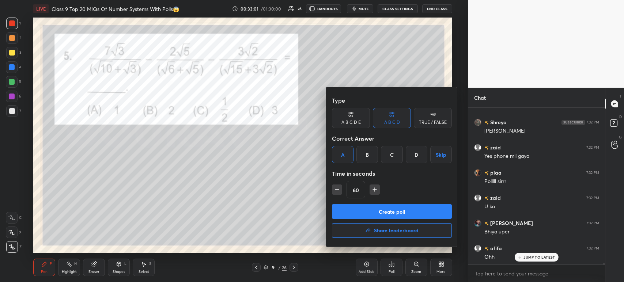
scroll to position [18062, 0]
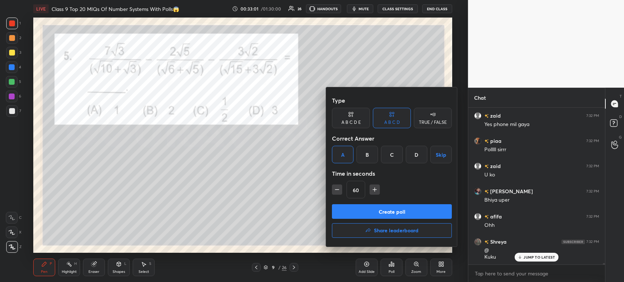
click at [377, 213] on button "Create poll" at bounding box center [392, 211] width 120 height 15
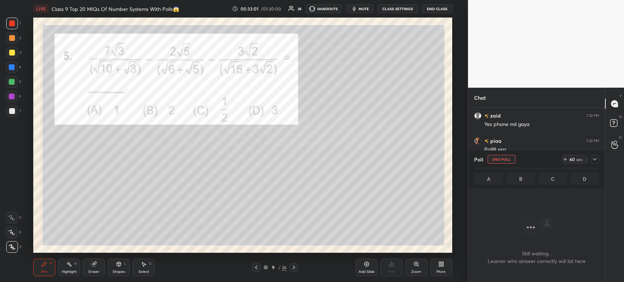
scroll to position [2, 2]
click at [596, 161] on icon at bounding box center [595, 160] width 6 height 6
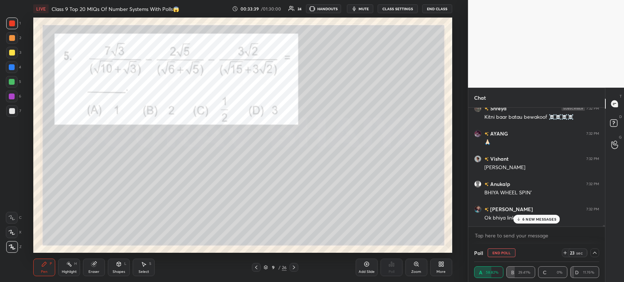
scroll to position [18490, 0]
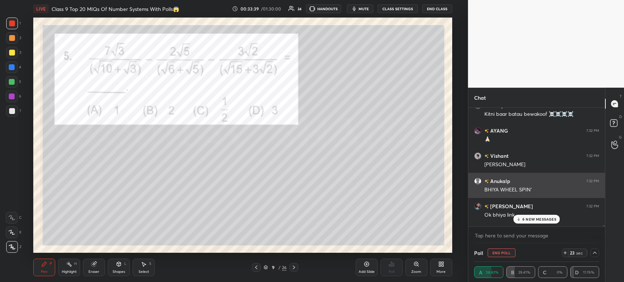
click at [511, 197] on div "[PERSON_NAME] 7:32 PM BHIYA WHEEL SPIN'" at bounding box center [536, 185] width 137 height 25
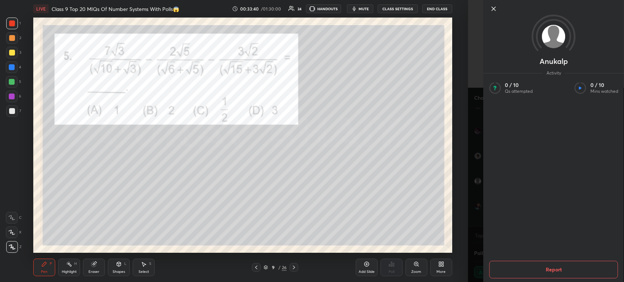
click at [494, 9] on icon at bounding box center [494, 9] width 4 height 4
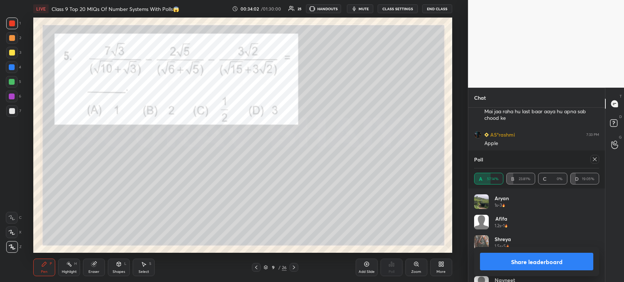
scroll to position [18878, 0]
click at [509, 259] on button "Share leaderboard" at bounding box center [536, 262] width 113 height 18
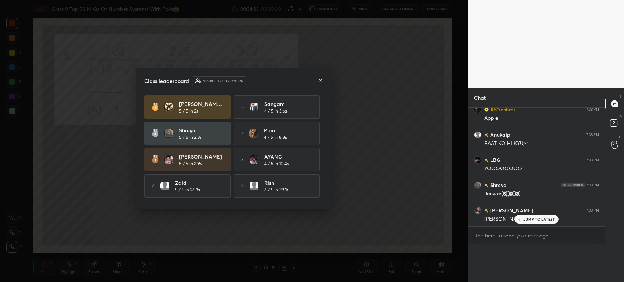
scroll to position [18863, 0]
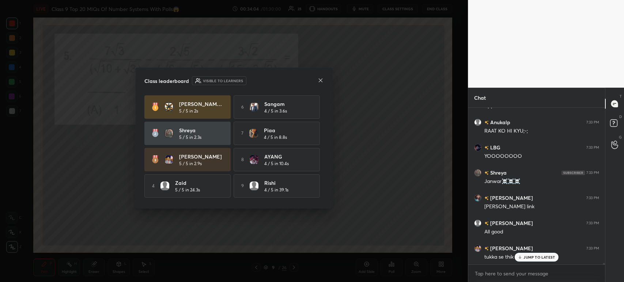
click at [320, 80] on icon at bounding box center [321, 81] width 6 height 6
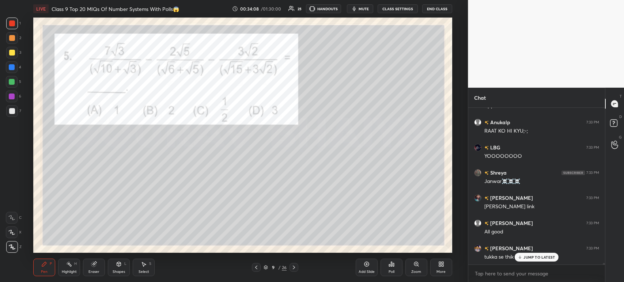
click at [396, 268] on div "Poll" at bounding box center [392, 268] width 22 height 18
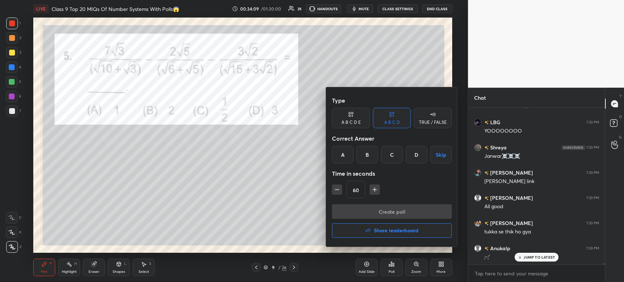
click at [377, 231] on h4 "Share leaderboard" at bounding box center [396, 230] width 45 height 5
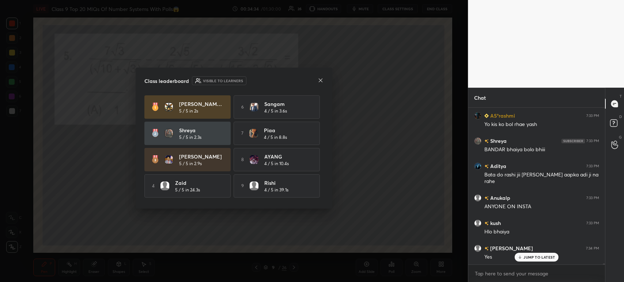
click at [322, 83] on icon at bounding box center [321, 81] width 6 height 6
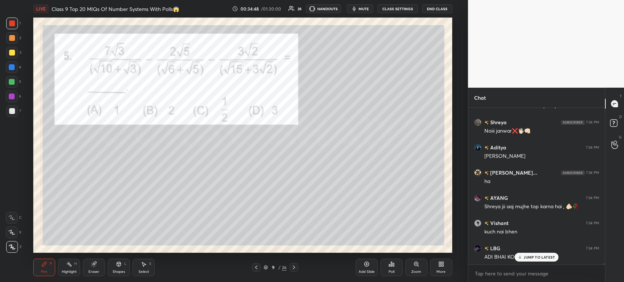
click at [18, 22] on div at bounding box center [12, 24] width 12 height 12
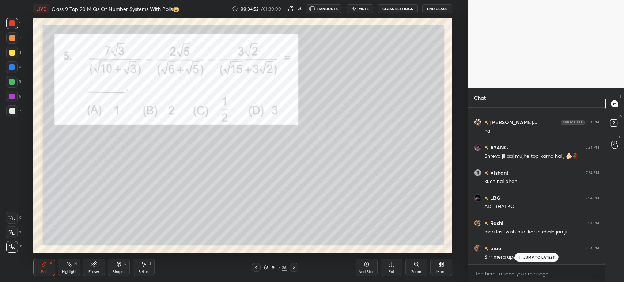
click at [15, 105] on div "6" at bounding box center [13, 98] width 15 height 15
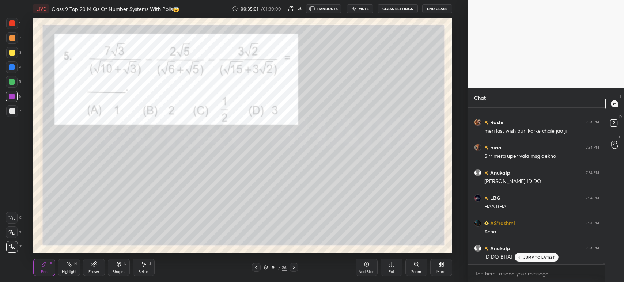
click at [11, 111] on div at bounding box center [12, 111] width 6 height 6
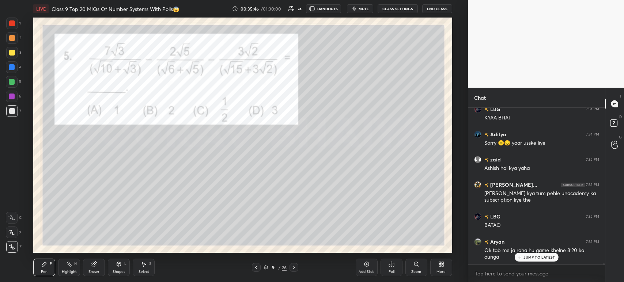
scroll to position [19950, 0]
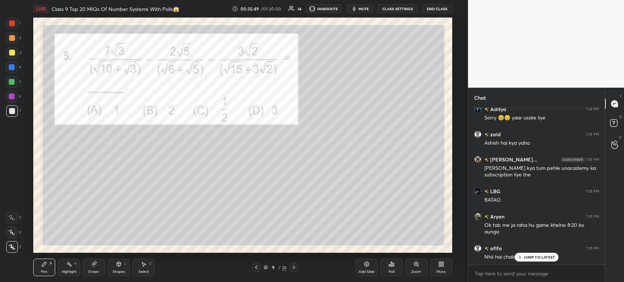
click at [121, 271] on div "Shapes" at bounding box center [119, 272] width 12 height 4
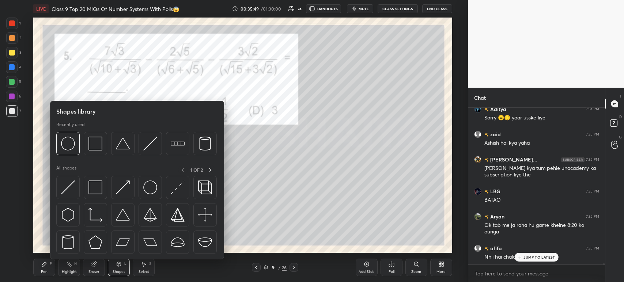
click at [6, 52] on div at bounding box center [12, 53] width 12 height 12
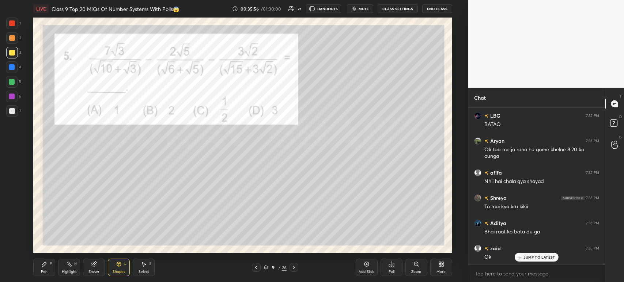
scroll to position [20051, 0]
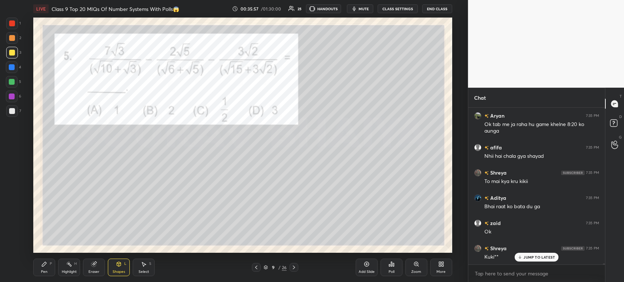
click at [41, 270] on div "Pen" at bounding box center [44, 272] width 7 height 4
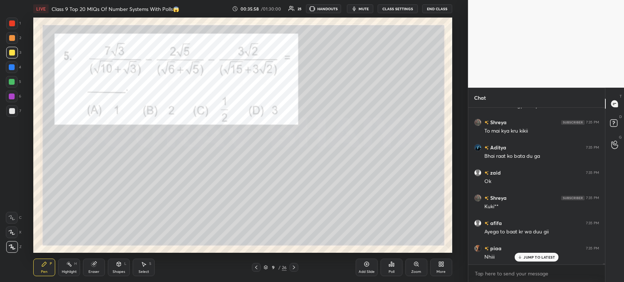
click at [16, 110] on div at bounding box center [12, 111] width 12 height 12
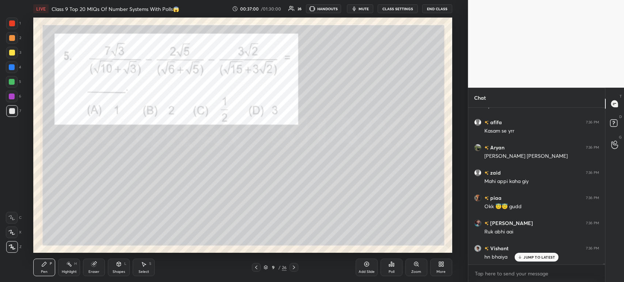
scroll to position [20947, 0]
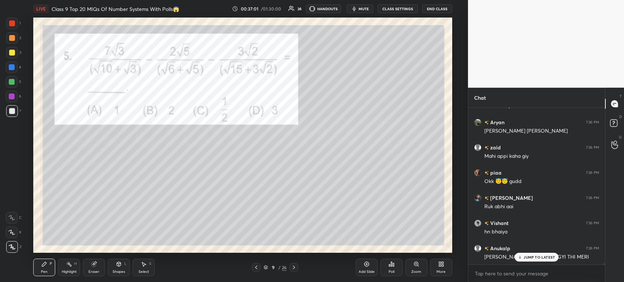
click at [362, 267] on div "Add Slide" at bounding box center [367, 268] width 22 height 18
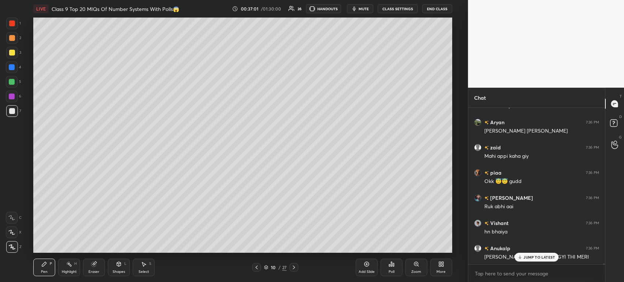
click at [260, 270] on div at bounding box center [256, 267] width 9 height 9
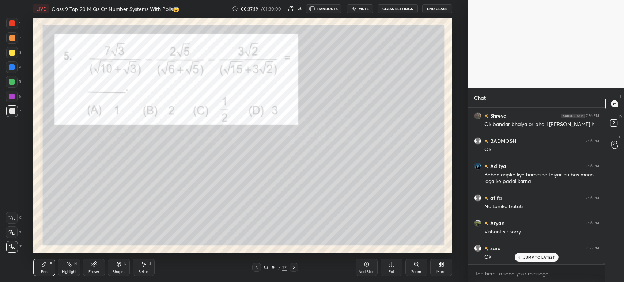
scroll to position [21220, 0]
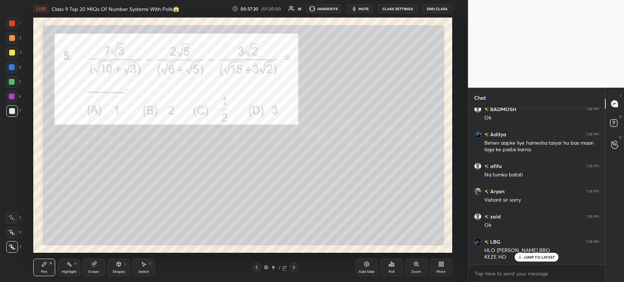
click at [366, 265] on icon at bounding box center [367, 264] width 2 height 2
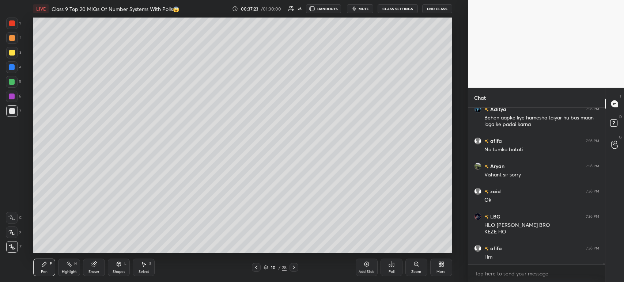
scroll to position [21270, 0]
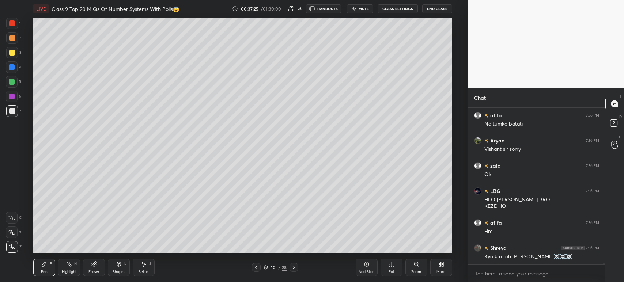
click at [259, 268] on icon at bounding box center [256, 268] width 6 height 6
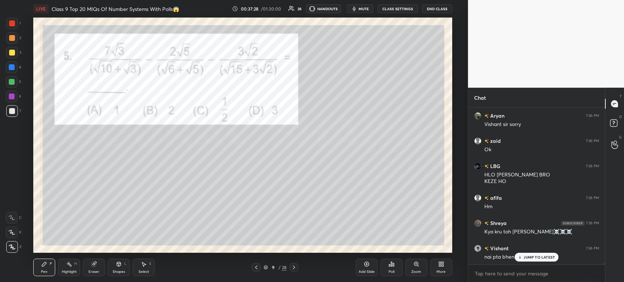
scroll to position [21320, 0]
click at [296, 266] on icon at bounding box center [294, 268] width 6 height 6
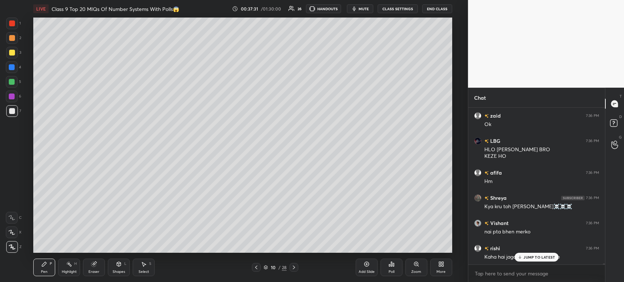
scroll to position [21346, 0]
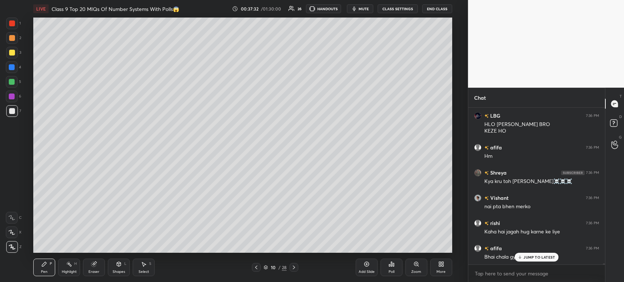
click at [255, 267] on icon at bounding box center [256, 268] width 6 height 6
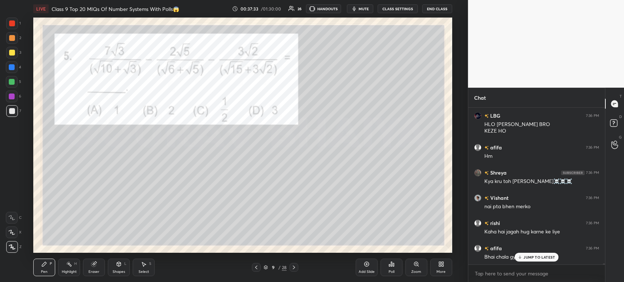
click at [293, 268] on icon at bounding box center [294, 268] width 6 height 6
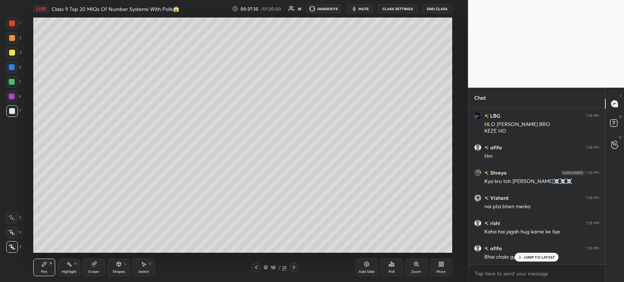
scroll to position [21371, 0]
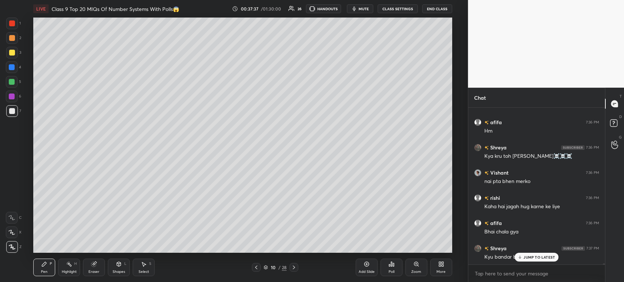
click at [257, 270] on icon at bounding box center [256, 268] width 6 height 6
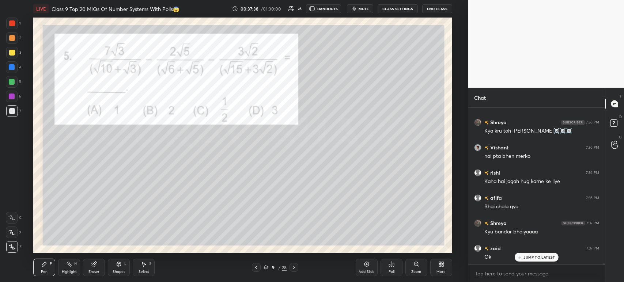
scroll to position [21421, 0]
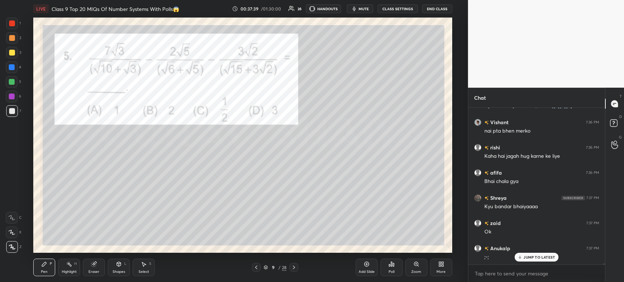
click at [291, 270] on icon at bounding box center [294, 268] width 6 height 6
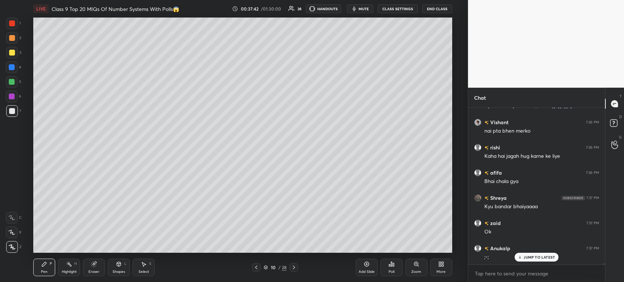
click at [256, 269] on icon at bounding box center [256, 268] width 2 height 4
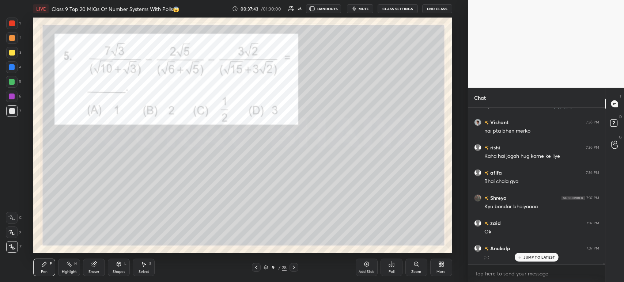
scroll to position [21453, 0]
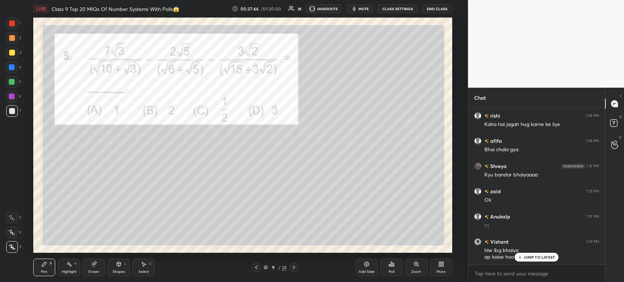
click at [294, 270] on icon at bounding box center [294, 268] width 6 height 6
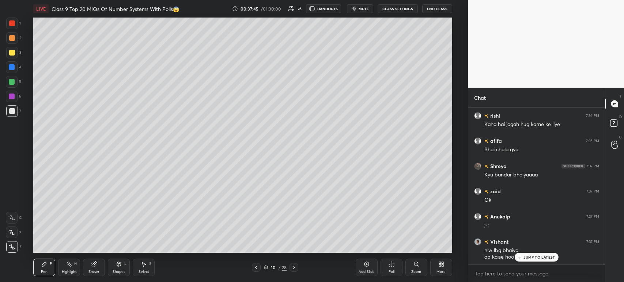
scroll to position [21478, 0]
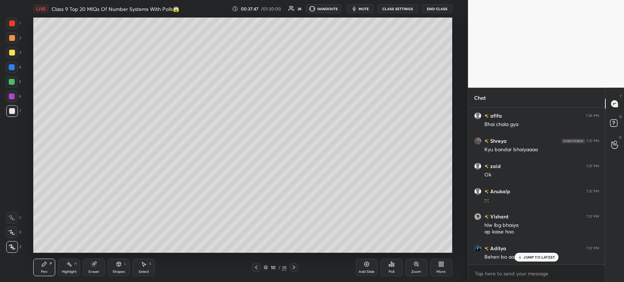
click at [257, 269] on icon at bounding box center [256, 268] width 6 height 6
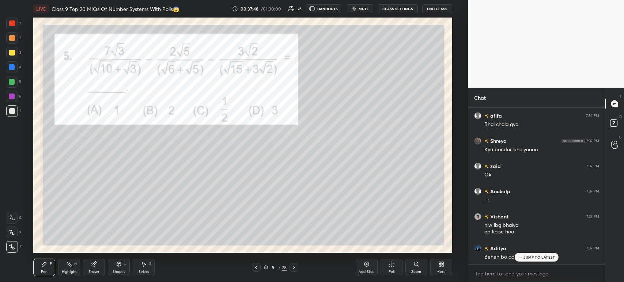
scroll to position [21504, 0]
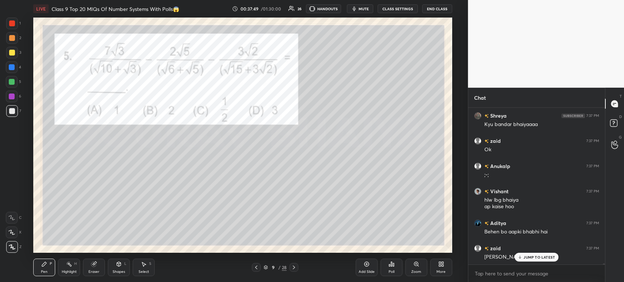
click at [293, 267] on icon at bounding box center [294, 268] width 6 height 6
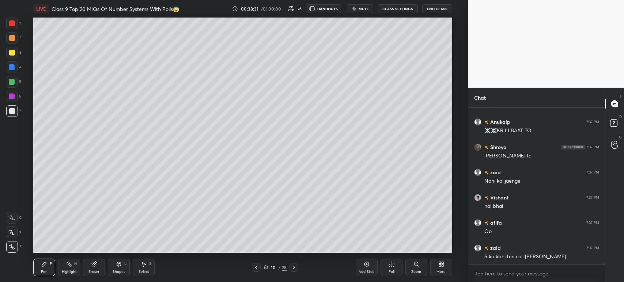
scroll to position [21927, 0]
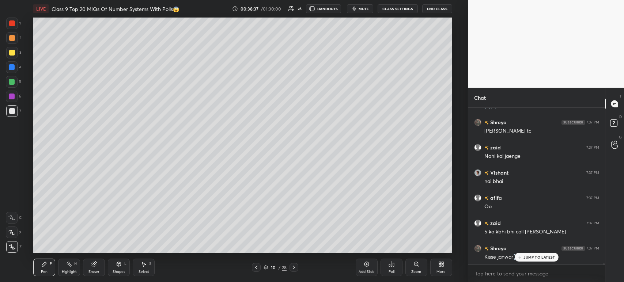
click at [255, 268] on icon at bounding box center [256, 268] width 2 height 4
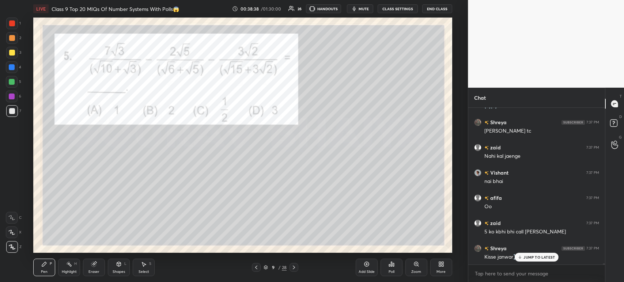
scroll to position [21952, 0]
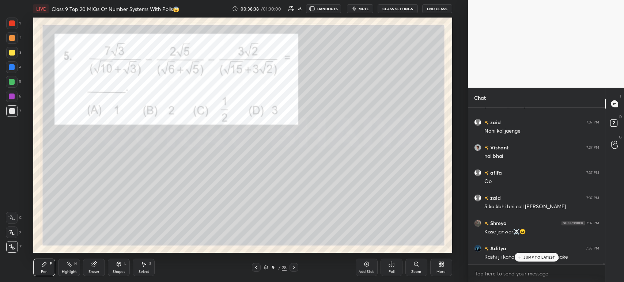
click at [257, 268] on icon at bounding box center [256, 268] width 6 height 6
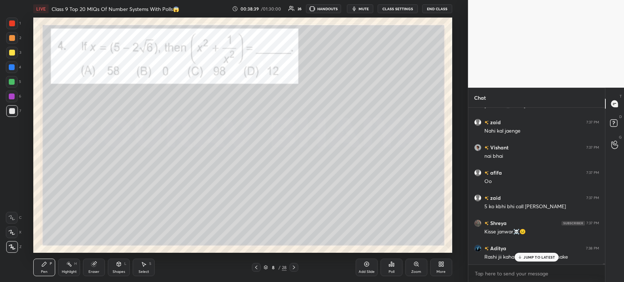
click at [292, 271] on icon at bounding box center [294, 268] width 6 height 6
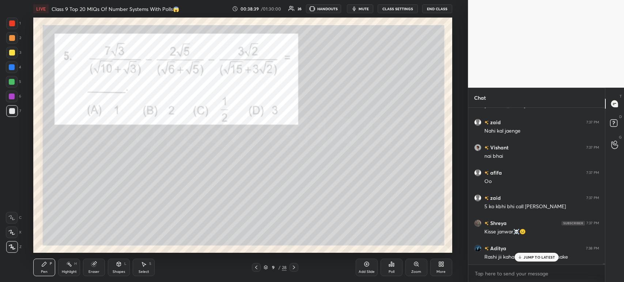
scroll to position [21978, 0]
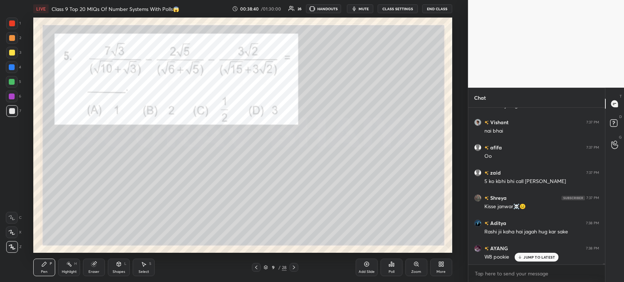
click at [291, 268] on icon at bounding box center [294, 268] width 6 height 6
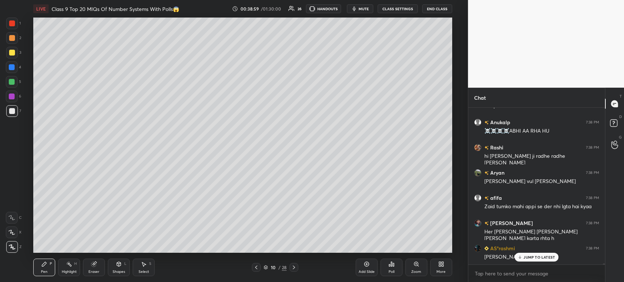
scroll to position [22161, 0]
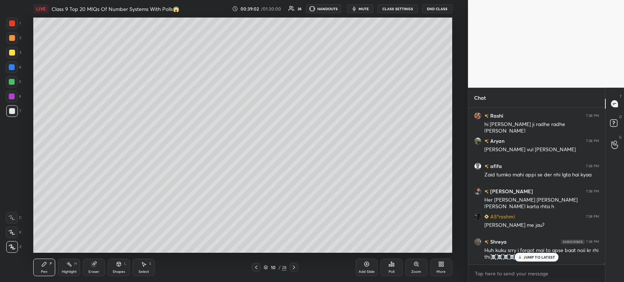
click at [256, 268] on icon at bounding box center [256, 268] width 6 height 6
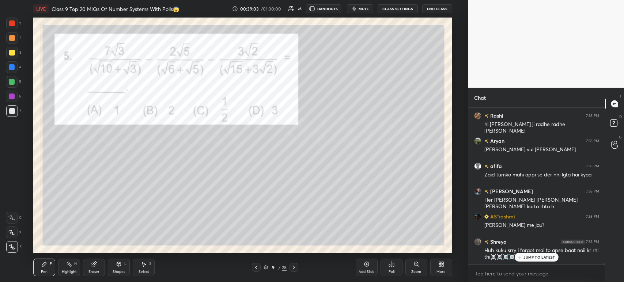
click at [16, 30] on div "1" at bounding box center [13, 25] width 15 height 15
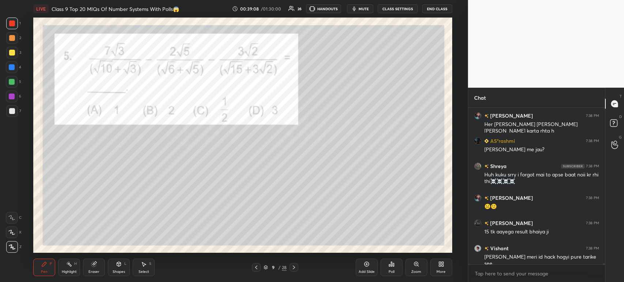
scroll to position [22262, 0]
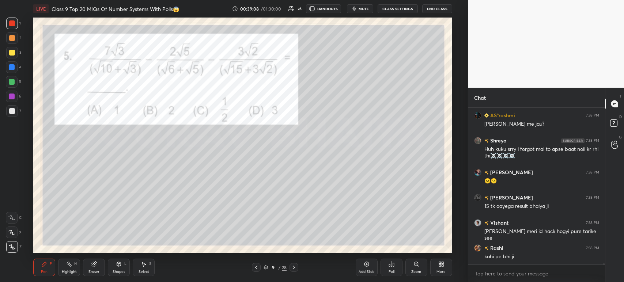
click at [297, 271] on div at bounding box center [294, 267] width 9 height 9
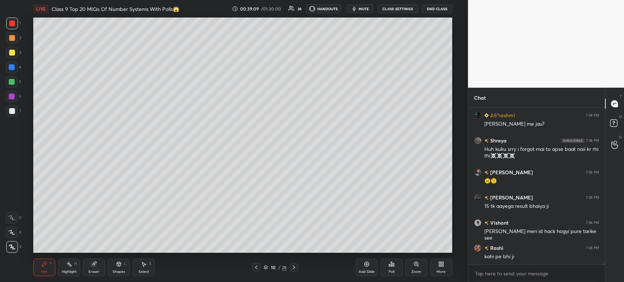
click at [295, 271] on div at bounding box center [294, 267] width 9 height 9
click at [294, 268] on icon at bounding box center [294, 268] width 6 height 6
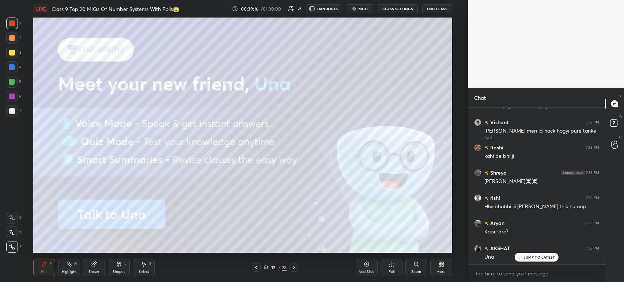
scroll to position [22388, 0]
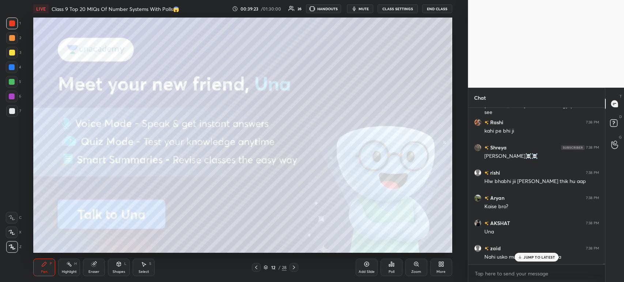
click at [14, 53] on div at bounding box center [12, 53] width 6 height 6
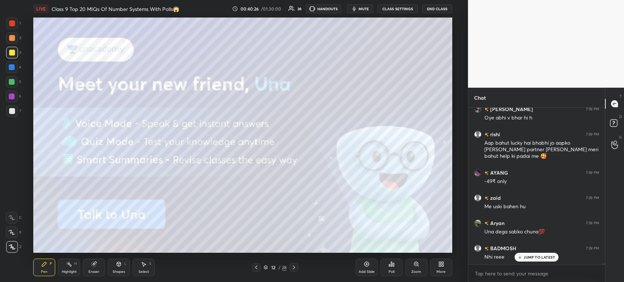
scroll to position [23171, 0]
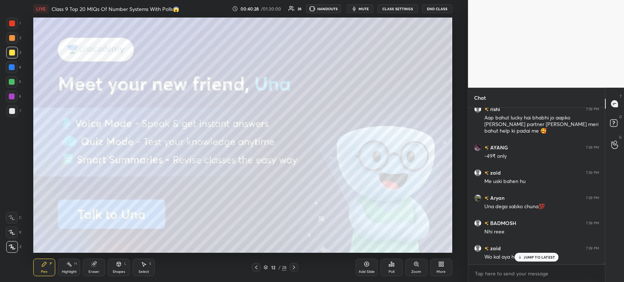
click at [296, 266] on icon at bounding box center [294, 268] width 6 height 6
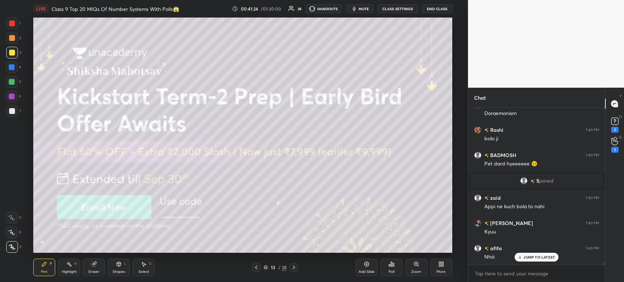
scroll to position [18184, 0]
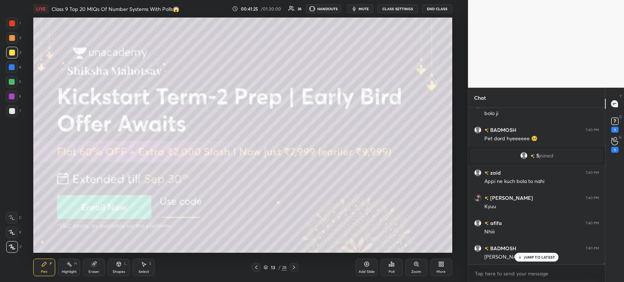
click at [294, 268] on icon at bounding box center [294, 268] width 6 height 6
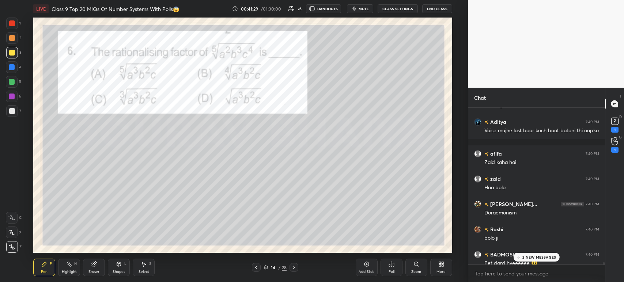
scroll to position [18057, 0]
click at [616, 125] on icon at bounding box center [615, 121] width 11 height 11
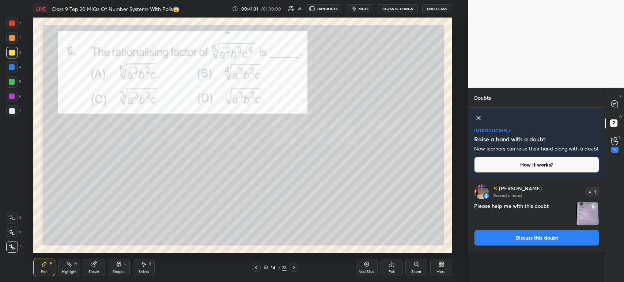
click at [588, 224] on img "grid" at bounding box center [587, 214] width 23 height 23
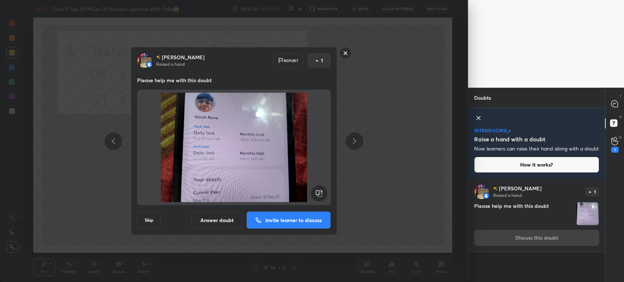
click at [347, 57] on rect at bounding box center [345, 53] width 11 height 11
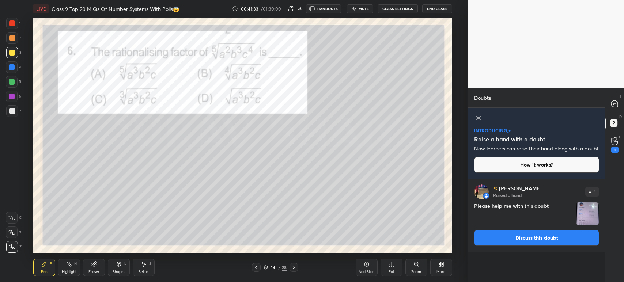
click at [624, 143] on div "G Raise Hand (G) 1" at bounding box center [615, 145] width 19 height 20
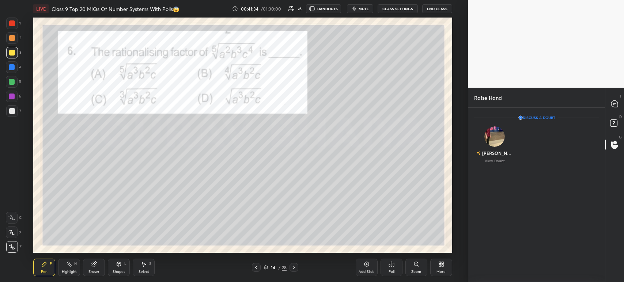
scroll to position [3, 2]
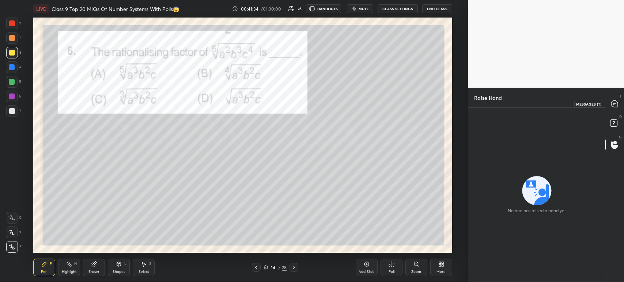
click at [616, 111] on div "T Messages (T)" at bounding box center [615, 104] width 19 height 20
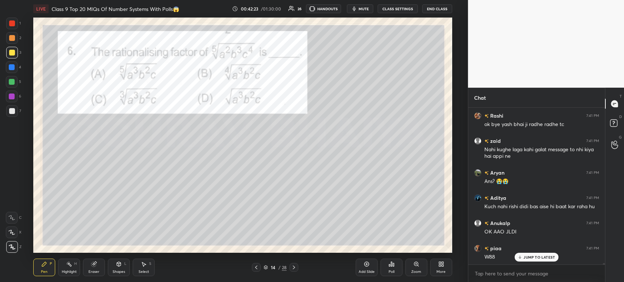
scroll to position [18974, 0]
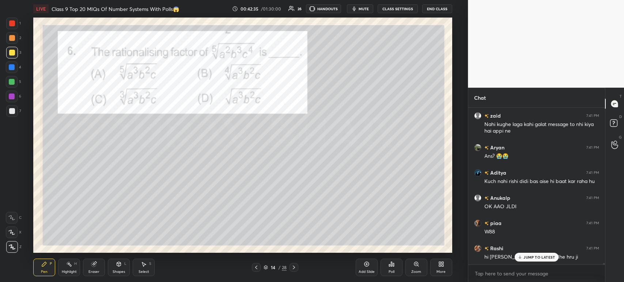
click at [94, 266] on icon at bounding box center [93, 264] width 5 height 5
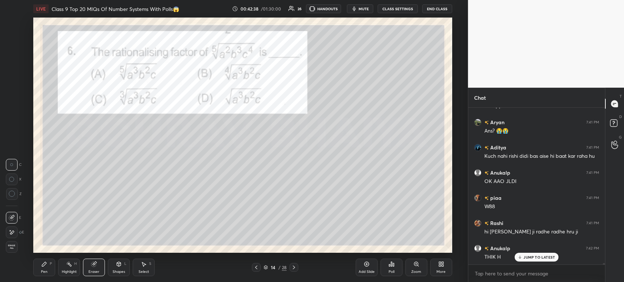
click at [75, 266] on div "H" at bounding box center [75, 264] width 3 height 4
click at [121, 266] on icon at bounding box center [119, 264] width 6 height 6
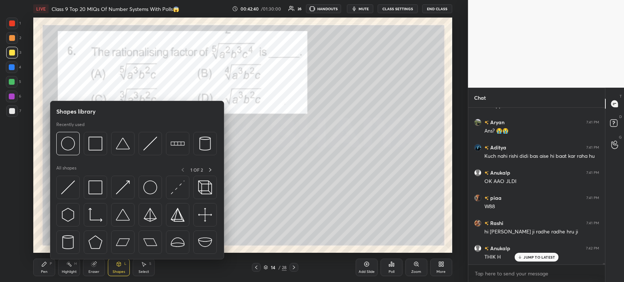
click at [91, 268] on div "Eraser" at bounding box center [94, 268] width 22 height 18
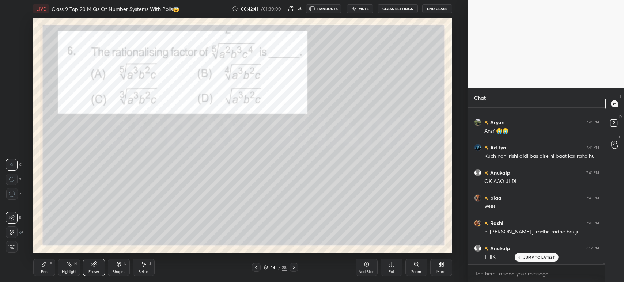
click at [11, 248] on span "Erase all" at bounding box center [11, 247] width 11 height 5
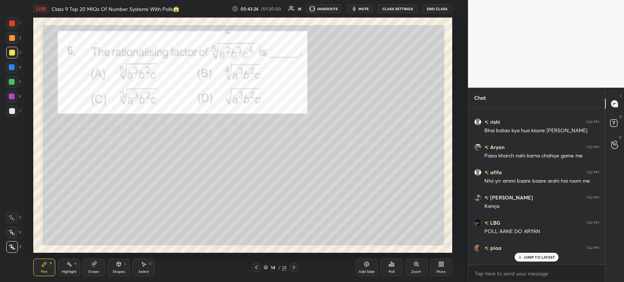
scroll to position [19498, 0]
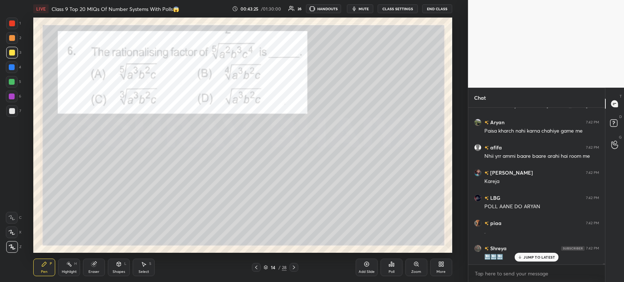
click at [391, 267] on icon at bounding box center [391, 264] width 1 height 4
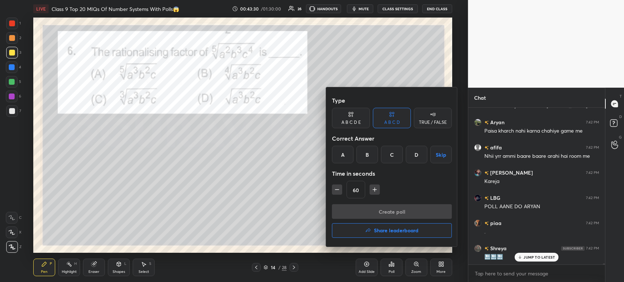
scroll to position [19524, 0]
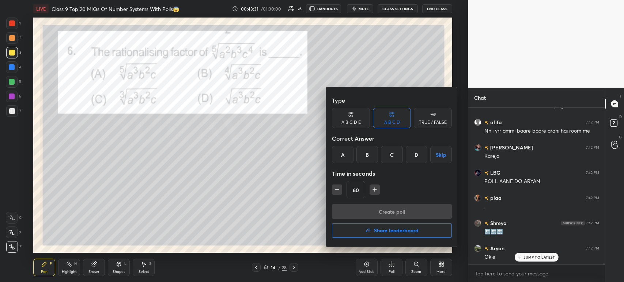
click at [339, 162] on div "A" at bounding box center [343, 155] width 22 height 18
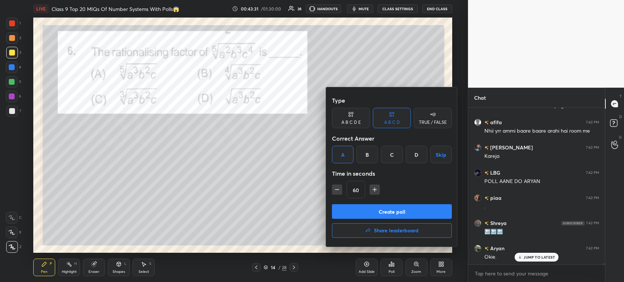
click at [343, 218] on button "Create poll" at bounding box center [392, 211] width 120 height 15
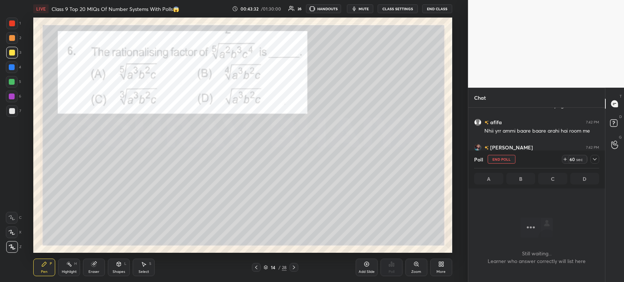
scroll to position [56, 135]
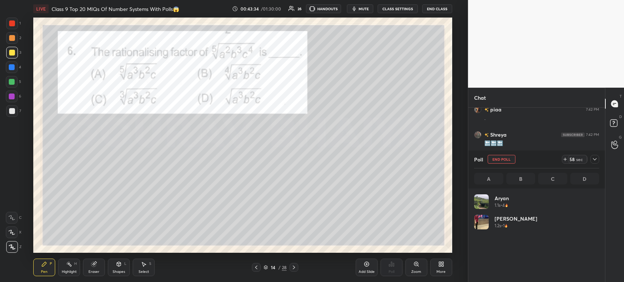
click at [600, 162] on div "Poll End Poll 58 sec A B C D" at bounding box center [536, 170] width 137 height 38
click at [598, 161] on div at bounding box center [595, 159] width 9 height 9
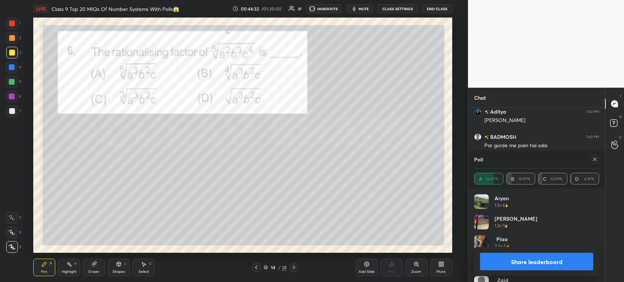
scroll to position [2, 2]
click at [492, 262] on button "Share leaderboard" at bounding box center [536, 262] width 113 height 18
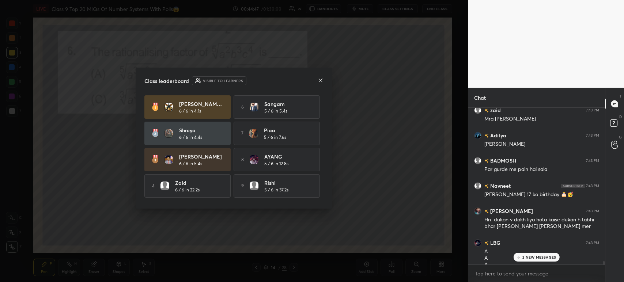
click at [319, 84] on div at bounding box center [321, 81] width 6 height 8
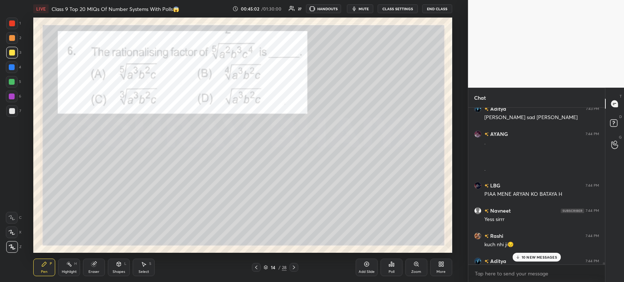
click at [15, 20] on div at bounding box center [12, 24] width 12 height 12
click at [11, 117] on div at bounding box center [12, 111] width 12 height 12
click at [15, 23] on div at bounding box center [12, 24] width 12 height 12
click at [9, 109] on div at bounding box center [12, 111] width 6 height 6
click at [296, 270] on icon at bounding box center [294, 268] width 6 height 6
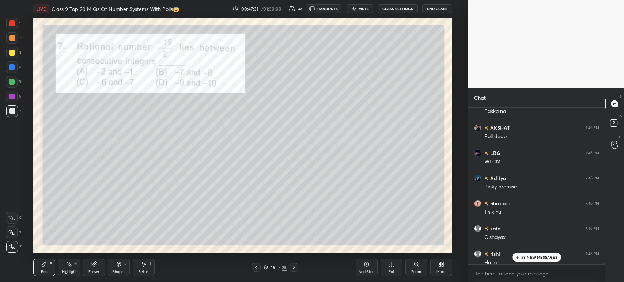
scroll to position [21771, 0]
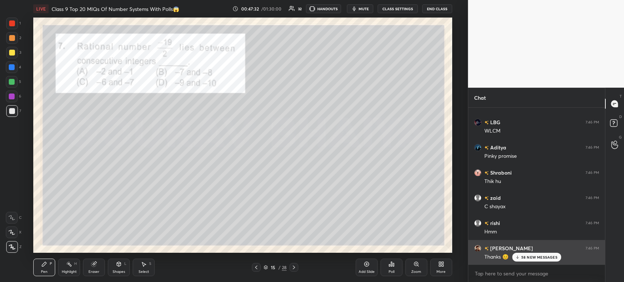
click at [526, 256] on p "58 NEW MESSAGES" at bounding box center [540, 257] width 36 height 4
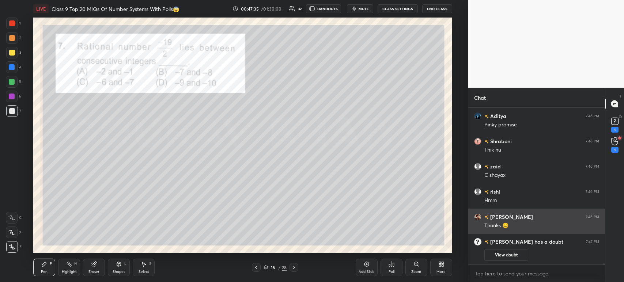
scroll to position [20529, 0]
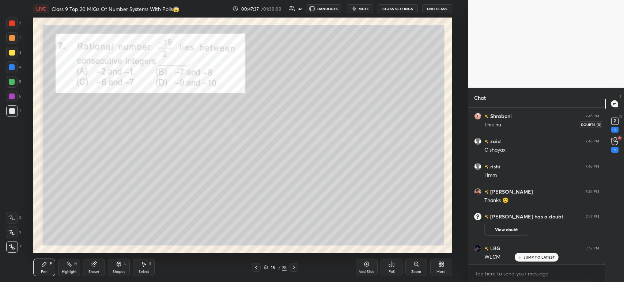
click at [619, 130] on div "1" at bounding box center [615, 124] width 11 height 17
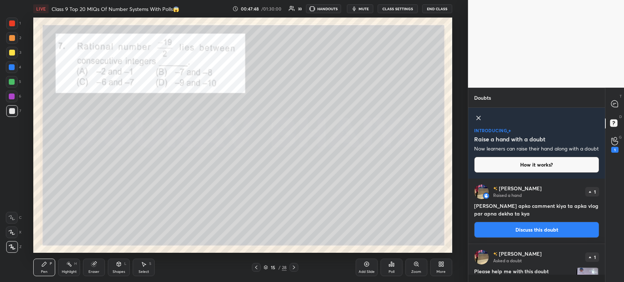
click at [618, 114] on div "D Doubts (D)" at bounding box center [615, 124] width 19 height 20
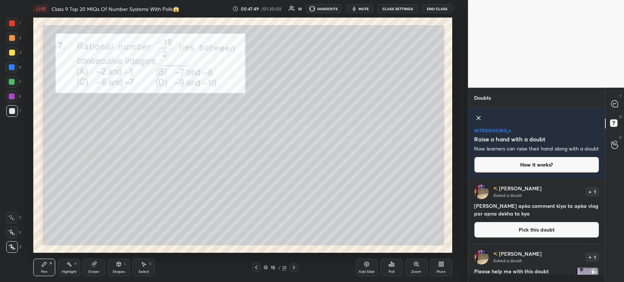
click at [617, 111] on div "T Messages (T)" at bounding box center [615, 104] width 19 height 20
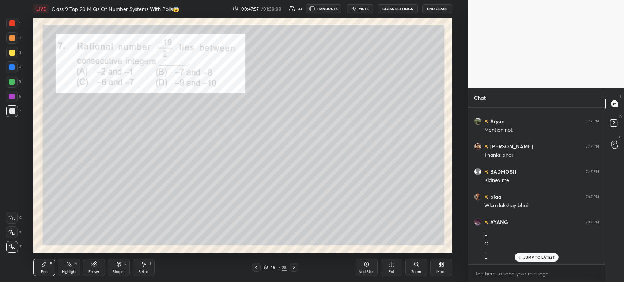
scroll to position [20981, 0]
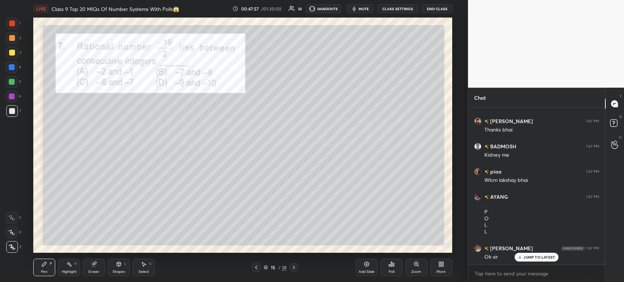
click at [392, 271] on div "Poll" at bounding box center [392, 272] width 6 height 4
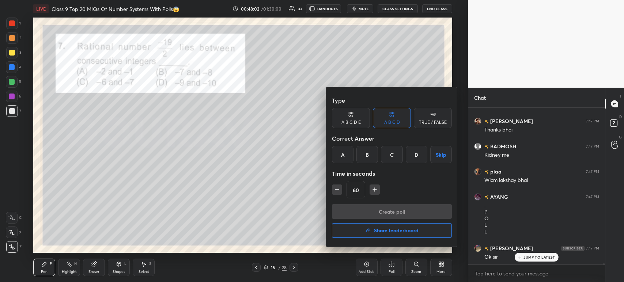
click at [387, 269] on div at bounding box center [312, 141] width 624 height 282
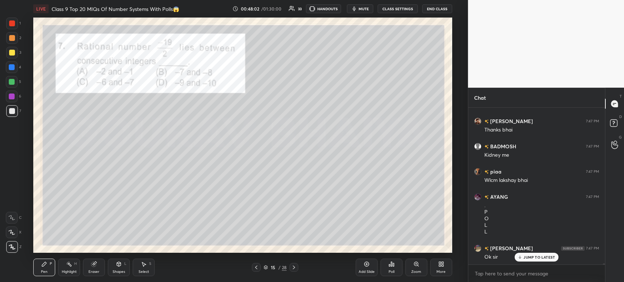
click at [388, 267] on div "Type A B C D E A B C D TRUE / FALSE Correct Answer A B C D Skip Time in seconds…" at bounding box center [312, 141] width 624 height 282
click at [389, 266] on icon at bounding box center [389, 266] width 1 height 2
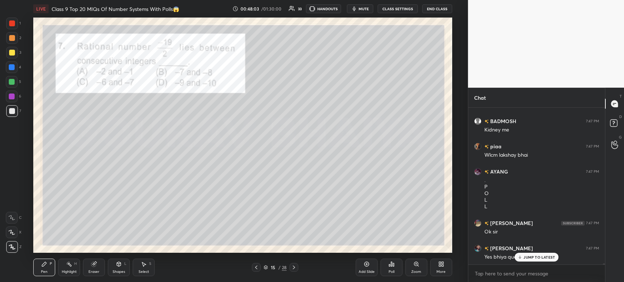
click at [389, 264] on icon at bounding box center [392, 264] width 6 height 6
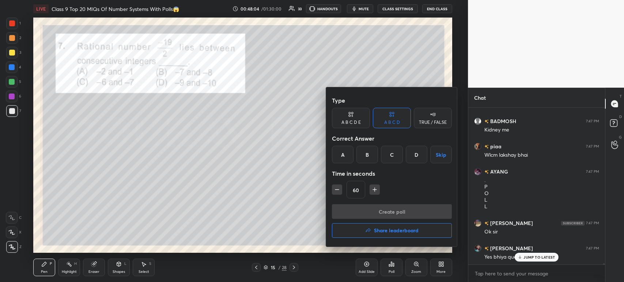
click at [415, 157] on div "D" at bounding box center [417, 155] width 22 height 18
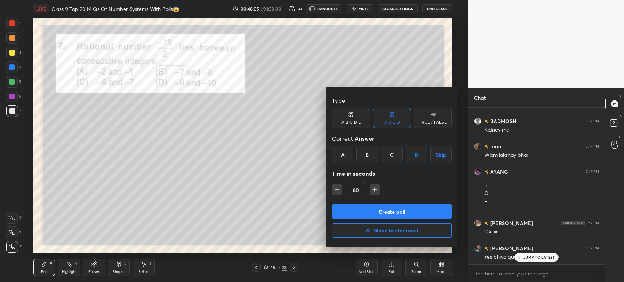
click at [390, 211] on button "Create poll" at bounding box center [392, 211] width 120 height 15
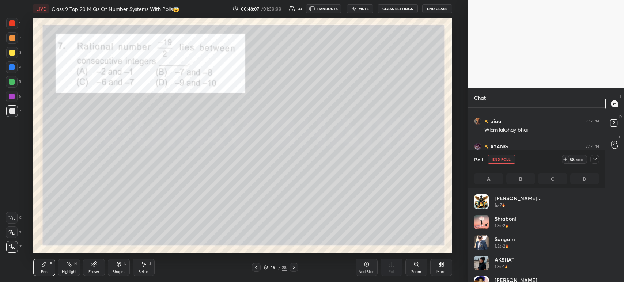
scroll to position [86, 123]
click at [598, 158] on div at bounding box center [595, 159] width 9 height 9
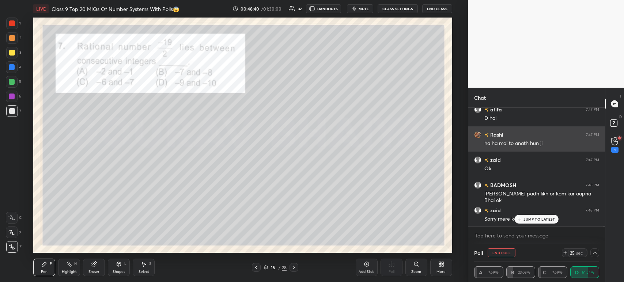
scroll to position [21373, 0]
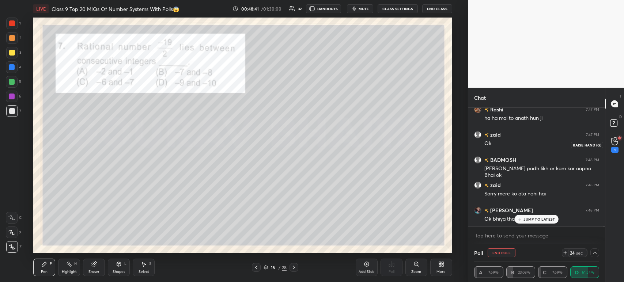
click at [615, 146] on div "1" at bounding box center [614, 145] width 7 height 16
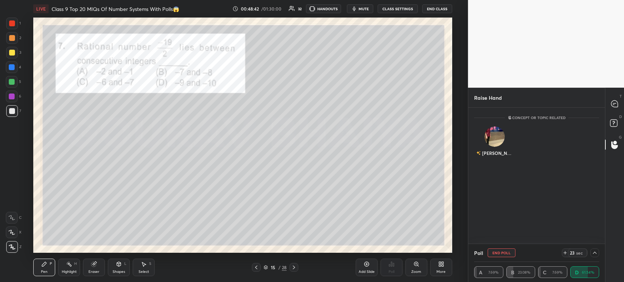
click at [613, 109] on div at bounding box center [615, 103] width 15 height 13
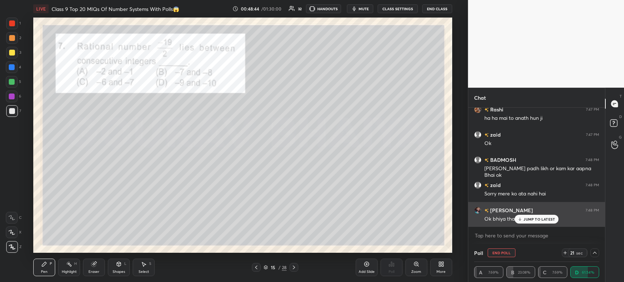
click at [524, 225] on div "[PERSON_NAME] 7:48 PM Ok bhiya thanks 😊" at bounding box center [536, 214] width 137 height 25
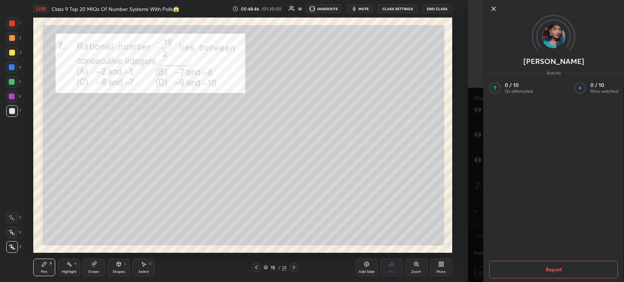
click at [493, 9] on icon at bounding box center [493, 8] width 9 height 9
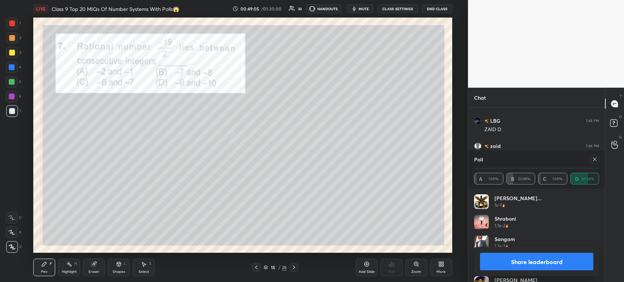
scroll to position [86, 123]
click at [499, 257] on button "Share leaderboard" at bounding box center [536, 262] width 113 height 18
type textarea "x"
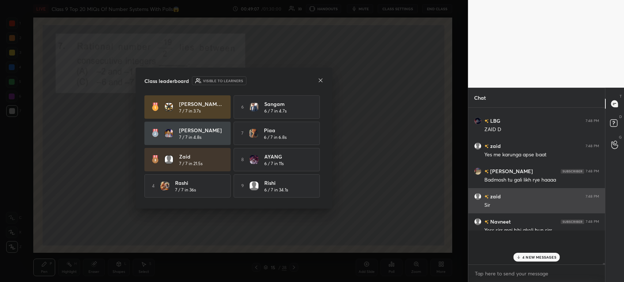
scroll to position [3, 2]
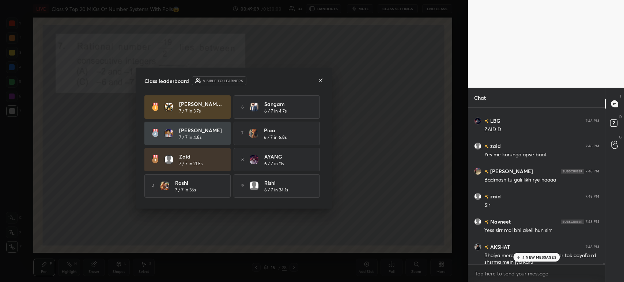
click at [327, 80] on div "Class leaderboard Visible to learners [PERSON_NAME]... 7 / 7 in 3.7s 6 sangam 6…" at bounding box center [234, 138] width 197 height 141
click at [314, 83] on div "Class leaderboard Visible to learners" at bounding box center [233, 80] width 179 height 9
click at [316, 84] on div "Class leaderboard Visible to learners" at bounding box center [233, 80] width 179 height 9
click at [319, 81] on icon at bounding box center [321, 81] width 6 height 6
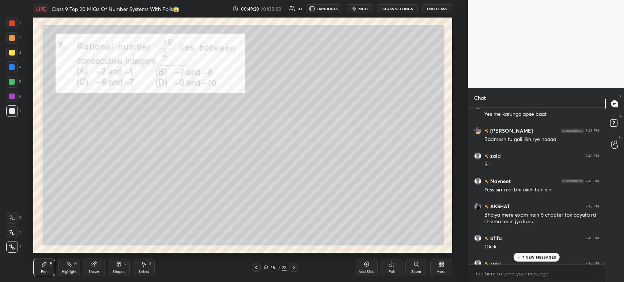
click at [11, 26] on div at bounding box center [12, 24] width 12 height 12
click at [9, 60] on div "3" at bounding box center [13, 54] width 15 height 15
click at [11, 54] on div at bounding box center [12, 53] width 6 height 6
click at [13, 37] on div at bounding box center [12, 38] width 6 height 6
click at [12, 29] on div at bounding box center [12, 24] width 12 height 12
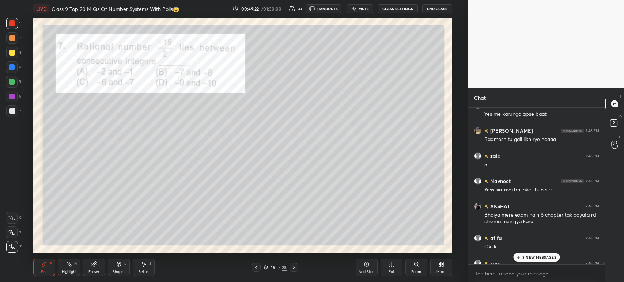
click at [12, 46] on div "2" at bounding box center [13, 39] width 15 height 15
click at [10, 57] on div at bounding box center [12, 53] width 12 height 12
click at [13, 35] on div at bounding box center [12, 38] width 6 height 6
click at [11, 28] on div at bounding box center [12, 24] width 12 height 12
click at [6, 107] on div "7" at bounding box center [13, 111] width 15 height 12
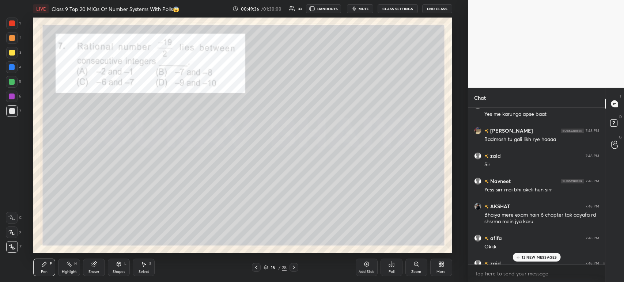
click at [15, 24] on div at bounding box center [12, 23] width 6 height 6
click at [294, 271] on div at bounding box center [294, 267] width 9 height 9
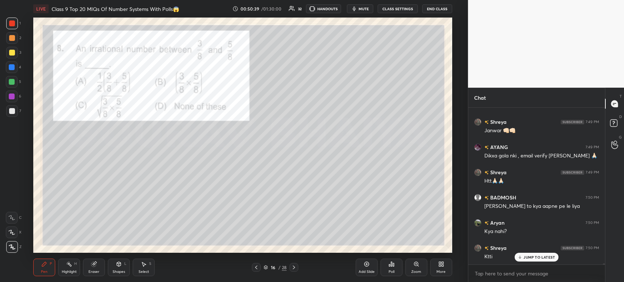
scroll to position [22390, 0]
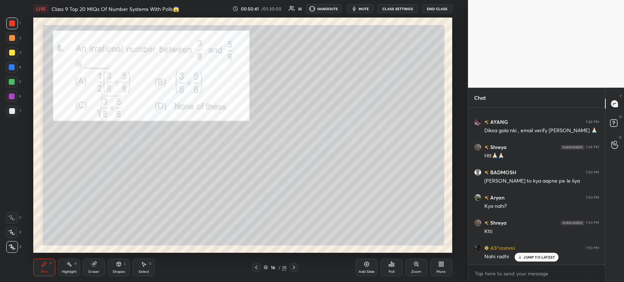
click at [387, 268] on div "Poll" at bounding box center [392, 268] width 22 height 18
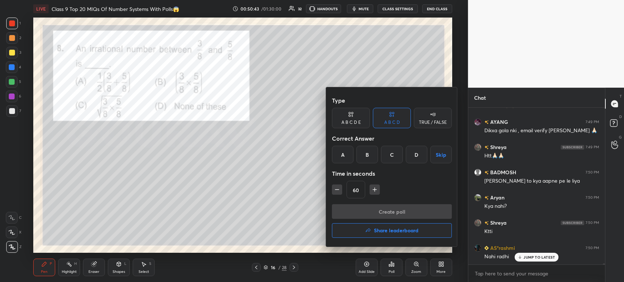
scroll to position [22397, 0]
click at [393, 158] on div "C" at bounding box center [392, 155] width 22 height 18
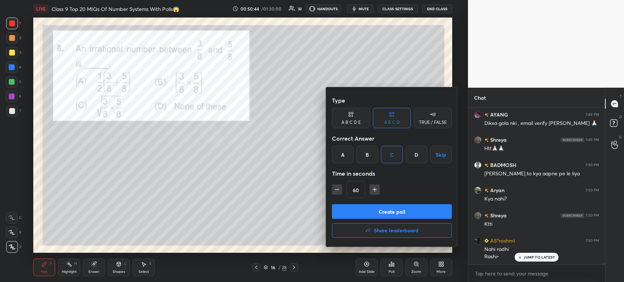
click at [338, 190] on icon "button" at bounding box center [337, 190] width 4 height 0
type input "45"
click at [348, 211] on button "Create poll" at bounding box center [392, 211] width 120 height 15
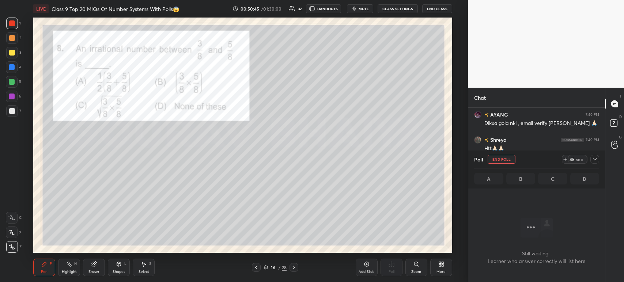
scroll to position [56, 135]
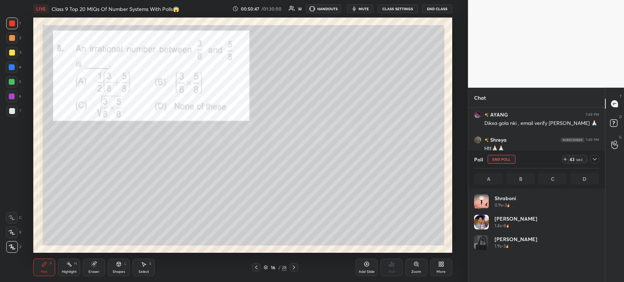
click at [598, 160] on div at bounding box center [595, 159] width 9 height 9
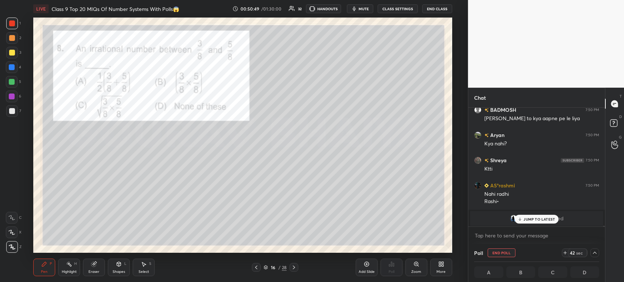
scroll to position [22478, 0]
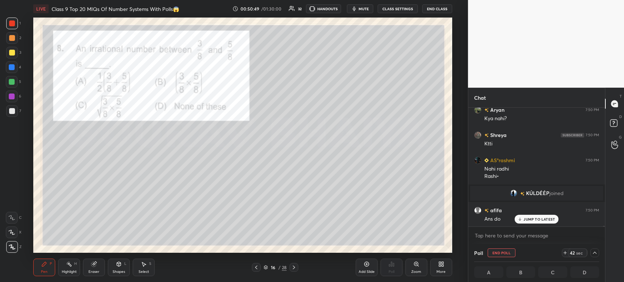
click at [518, 225] on div "afifa 7:50 PM Ans do" at bounding box center [536, 214] width 137 height 25
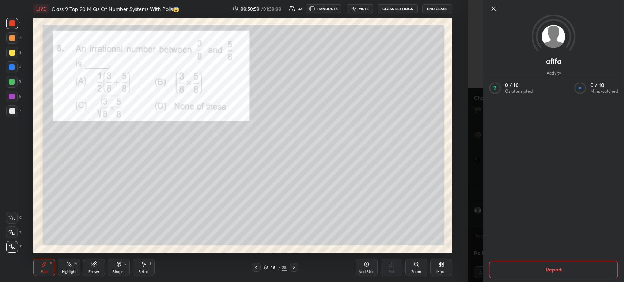
click at [497, 13] on icon at bounding box center [493, 8] width 9 height 9
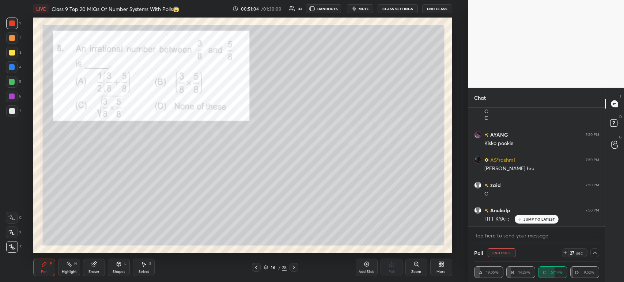
scroll to position [22675, 0]
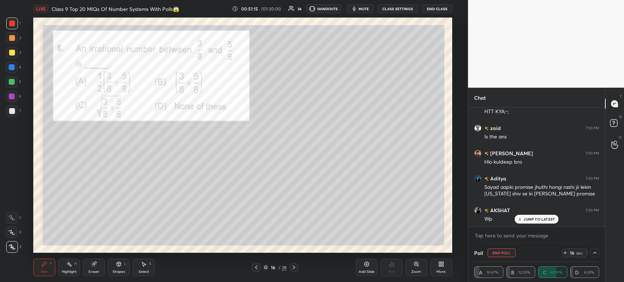
click at [8, 113] on div at bounding box center [12, 111] width 12 height 12
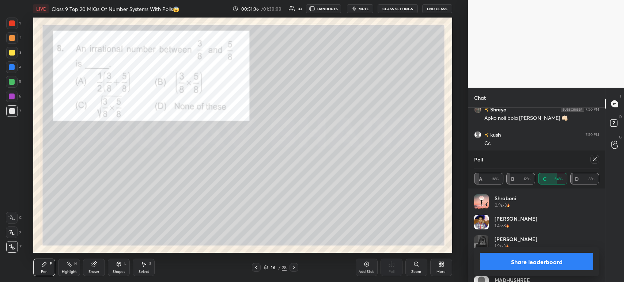
click at [532, 264] on button "Share leaderboard" at bounding box center [536, 262] width 113 height 18
type textarea "x"
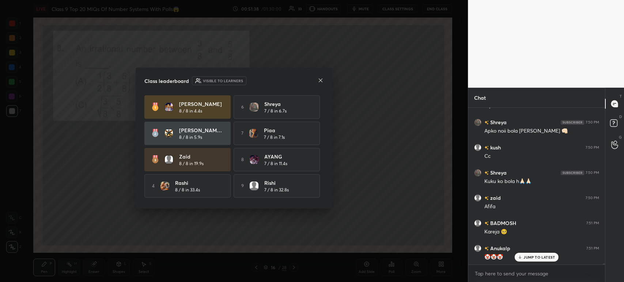
click at [326, 81] on div "Class leaderboard Visible to learners [PERSON_NAME] 8 / 8 in 4.4s 6 Shreya 7 / …" at bounding box center [234, 138] width 197 height 141
click at [323, 80] on icon at bounding box center [321, 81] width 6 height 6
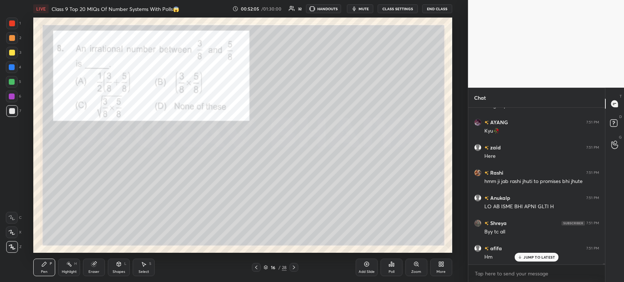
click at [15, 22] on div at bounding box center [12, 24] width 12 height 12
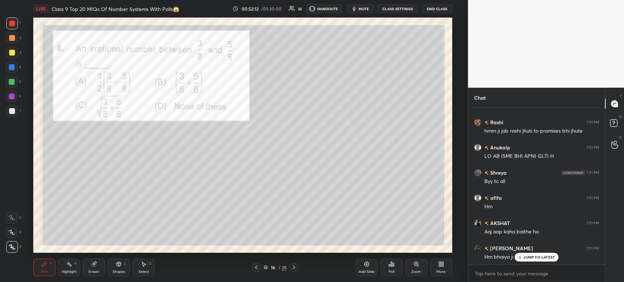
click at [296, 271] on div at bounding box center [294, 267] width 9 height 9
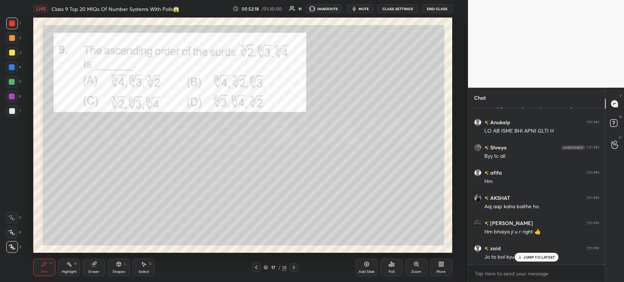
click at [297, 271] on div at bounding box center [294, 267] width 9 height 9
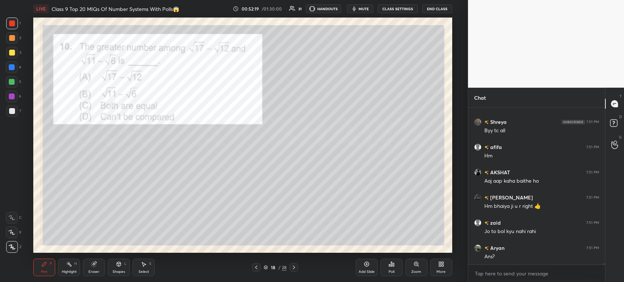
click at [296, 268] on icon at bounding box center [294, 268] width 6 height 6
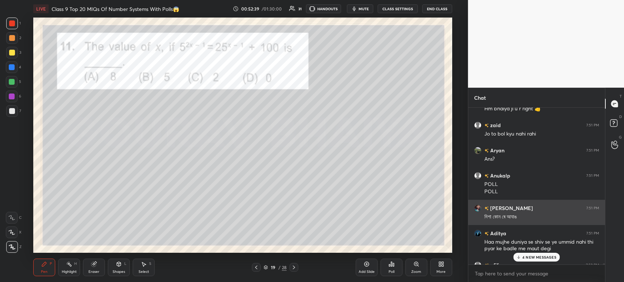
scroll to position [23263, 0]
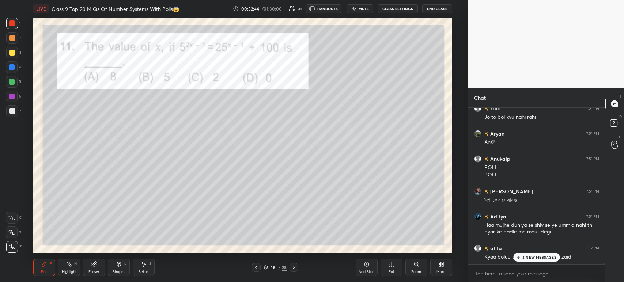
click at [392, 273] on div "Poll" at bounding box center [392, 272] width 6 height 4
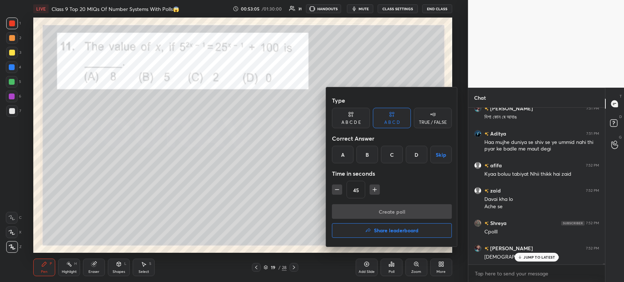
scroll to position [23371, 0]
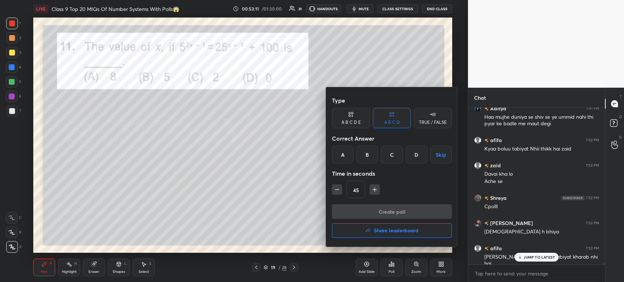
click at [392, 161] on div "C" at bounding box center [392, 155] width 22 height 18
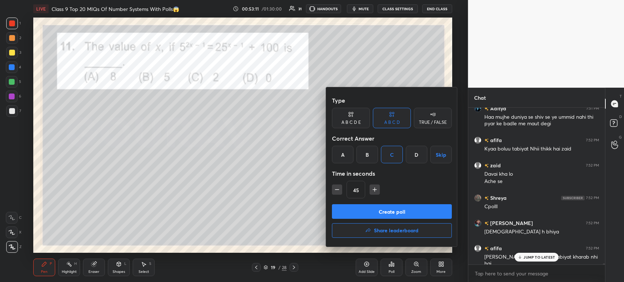
click at [372, 192] on icon "button" at bounding box center [374, 189] width 7 height 7
type input "60"
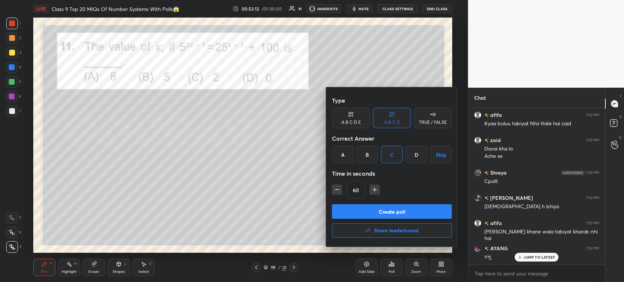
click at [371, 213] on button "Create poll" at bounding box center [392, 211] width 120 height 15
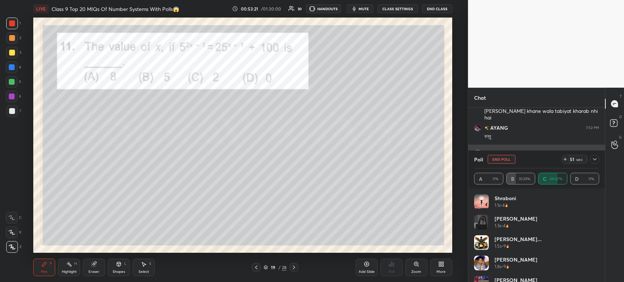
scroll to position [23567, 0]
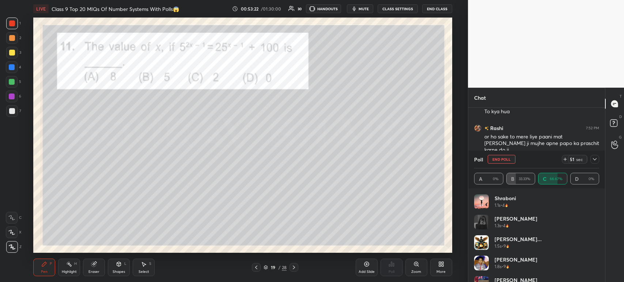
click at [593, 165] on div "Poll End Poll 51 sec" at bounding box center [536, 160] width 125 height 18
click at [587, 161] on div "50 sec" at bounding box center [577, 159] width 19 height 9
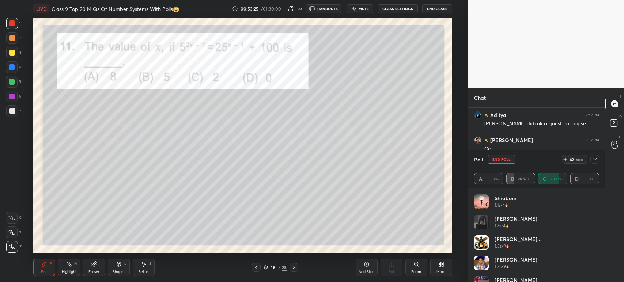
scroll to position [23638, 0]
click at [596, 165] on div "Poll End Poll 63 sec" at bounding box center [536, 160] width 125 height 18
click at [598, 162] on div at bounding box center [595, 159] width 9 height 9
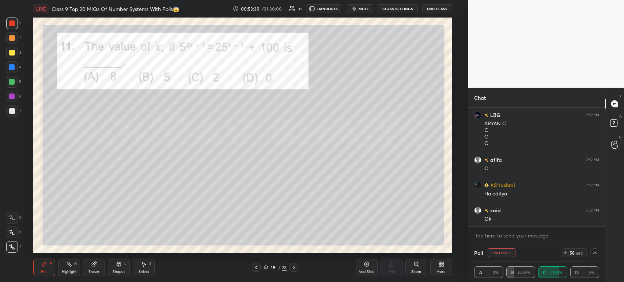
scroll to position [23713, 0]
click at [13, 54] on div at bounding box center [12, 53] width 6 height 6
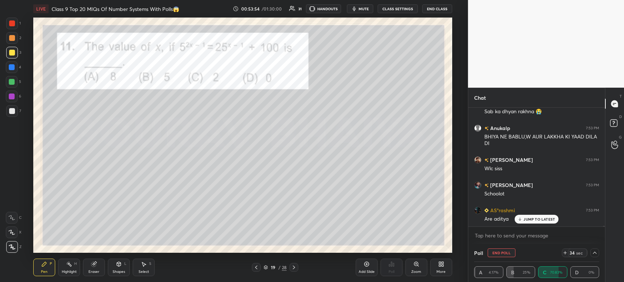
scroll to position [23947, 0]
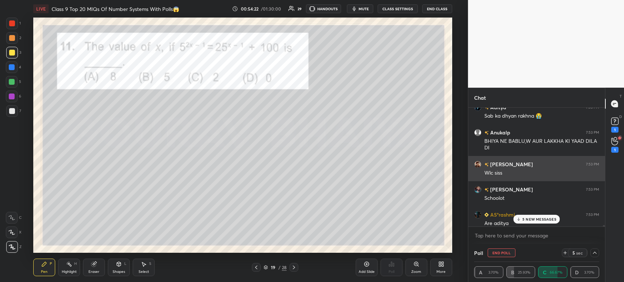
click at [542, 165] on div "[PERSON_NAME] 7:53 PM" at bounding box center [536, 165] width 125 height 8
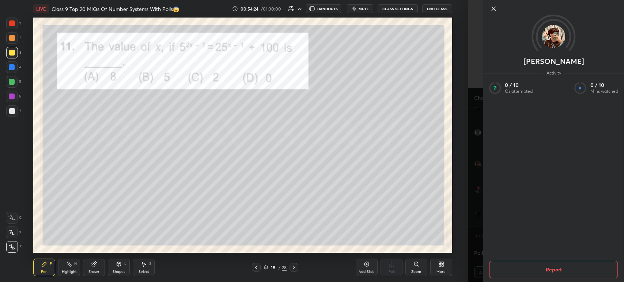
click at [494, 10] on icon at bounding box center [493, 8] width 9 height 9
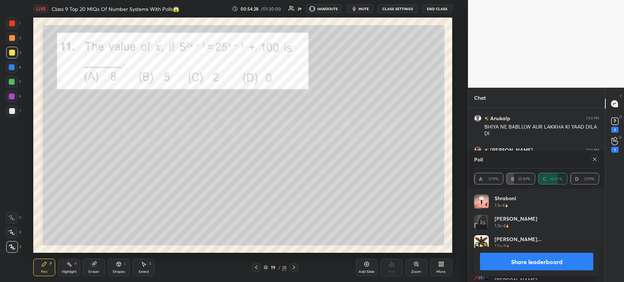
scroll to position [86, 123]
click at [531, 175] on div "A 3.70% B 25.93% C 66.67% D 3.70%" at bounding box center [536, 179] width 125 height 12
click at [512, 248] on div "Share leaderboard" at bounding box center [536, 261] width 125 height 29
click at [514, 255] on button "Share leaderboard" at bounding box center [536, 262] width 113 height 18
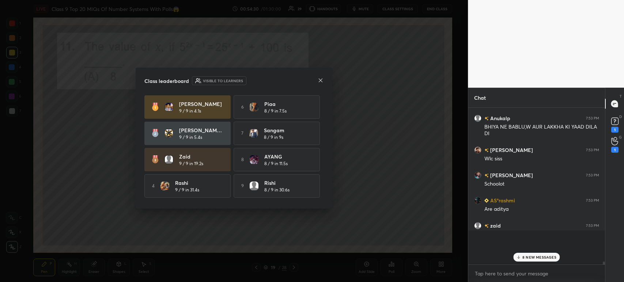
scroll to position [2, 2]
click at [616, 122] on rect at bounding box center [614, 121] width 7 height 7
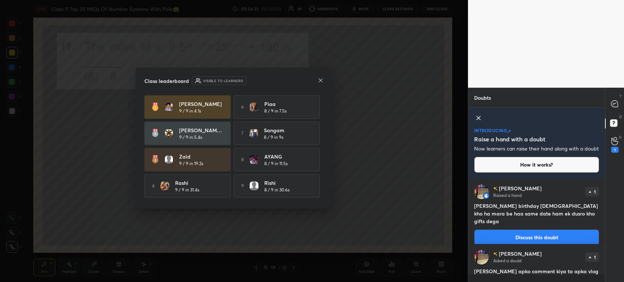
click at [319, 83] on div at bounding box center [321, 81] width 6 height 8
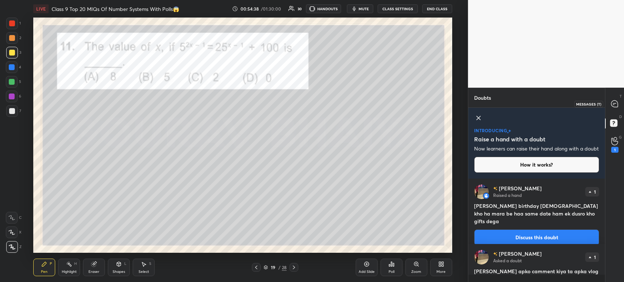
click at [618, 106] on icon at bounding box center [615, 104] width 8 height 8
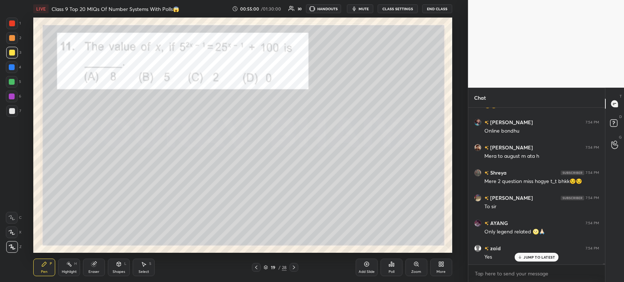
click at [15, 27] on div at bounding box center [12, 24] width 12 height 12
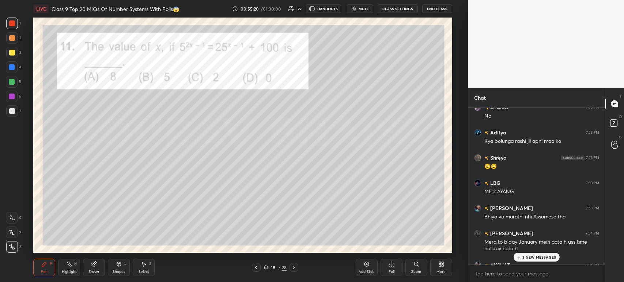
click at [15, 111] on div at bounding box center [12, 111] width 12 height 12
click at [19, 27] on div "1" at bounding box center [13, 24] width 15 height 12
click at [295, 272] on div at bounding box center [294, 267] width 9 height 9
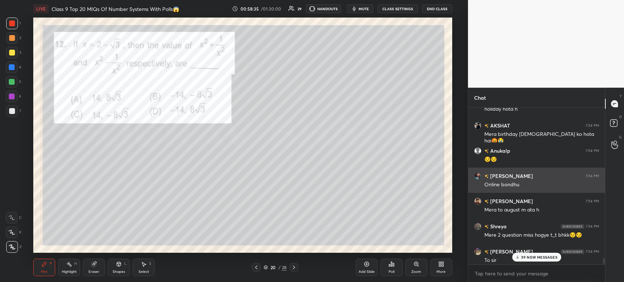
scroll to position [23182, 0]
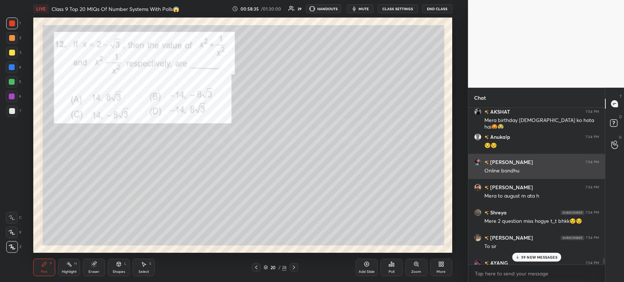
click at [515, 173] on div "Online bondhu" at bounding box center [542, 171] width 115 height 7
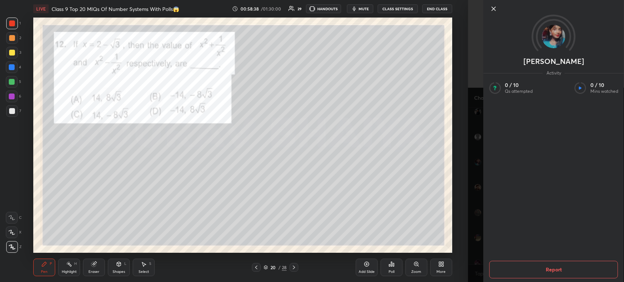
click at [496, 11] on icon at bounding box center [493, 8] width 9 height 9
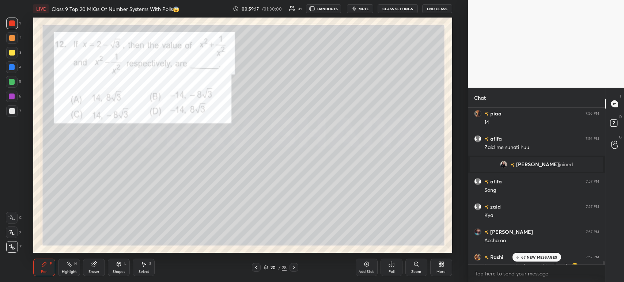
scroll to position [24429, 0]
click at [508, 167] on img "grid" at bounding box center [503, 163] width 7 height 7
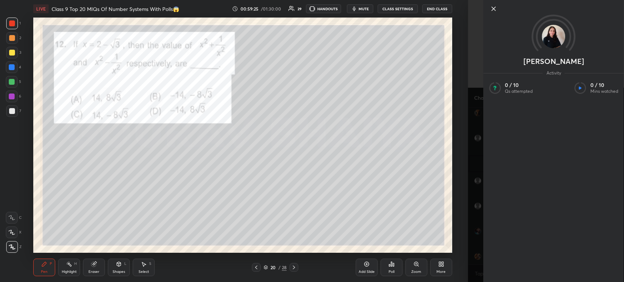
click at [481, 145] on div "[PERSON_NAME] Activity 0 / 10 Qs attempted 0 / 10 Mins watched" at bounding box center [546, 141] width 156 height 282
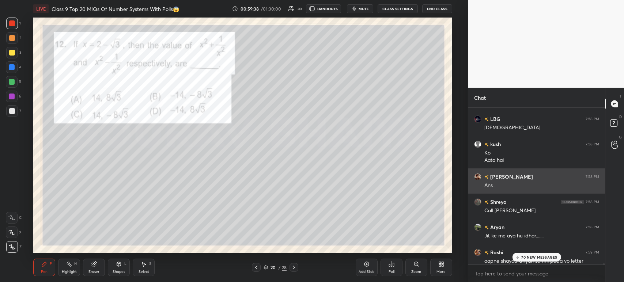
scroll to position [24970, 0]
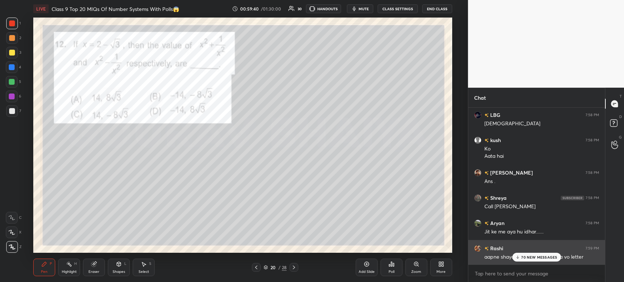
click at [519, 257] on icon at bounding box center [518, 257] width 5 height 4
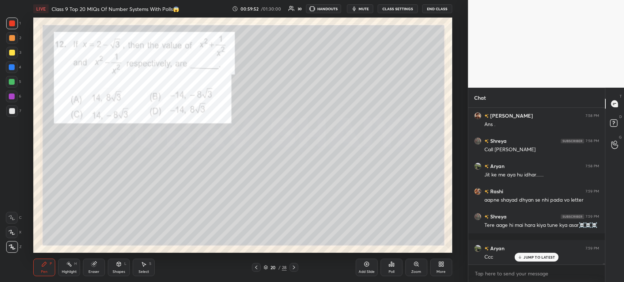
scroll to position [25052, 0]
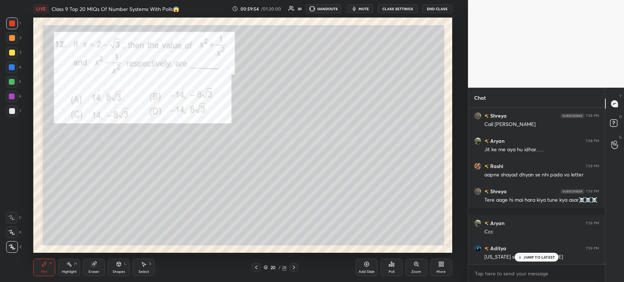
click at [396, 268] on div "Poll" at bounding box center [392, 268] width 22 height 18
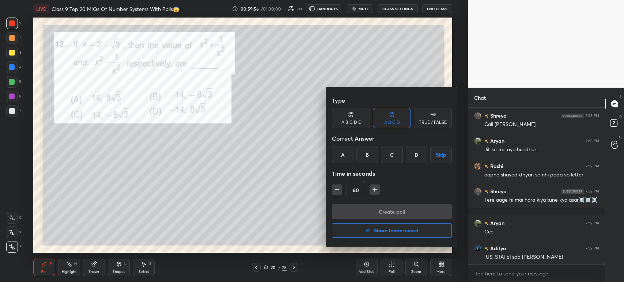
scroll to position [25078, 0]
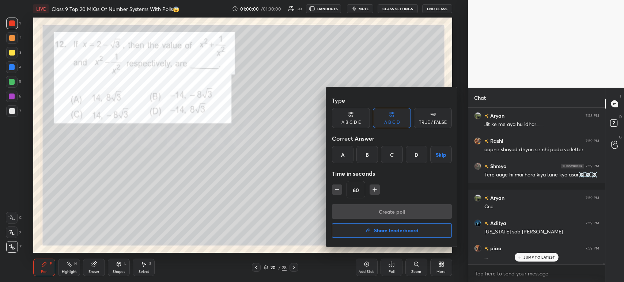
click at [392, 159] on div "C" at bounding box center [392, 155] width 22 height 18
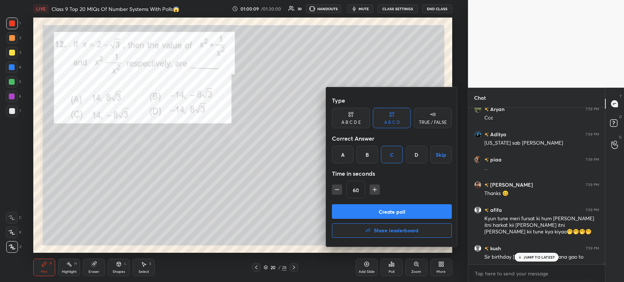
scroll to position [25192, 0]
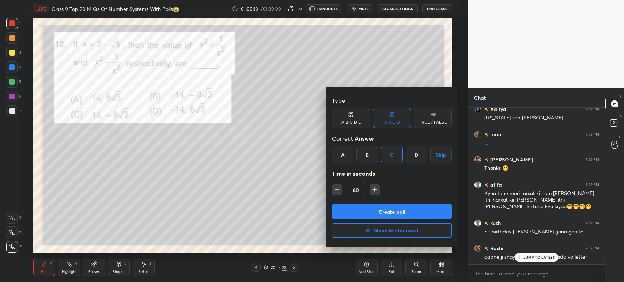
click at [374, 207] on button "Create poll" at bounding box center [392, 211] width 120 height 15
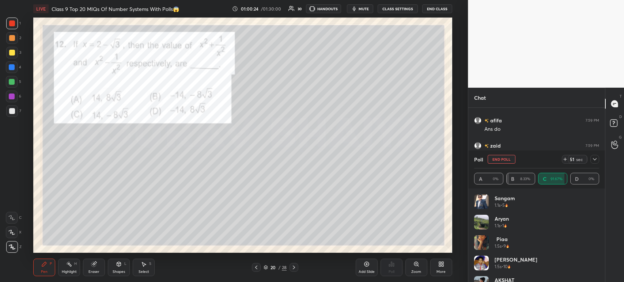
scroll to position [25478, 0]
click at [597, 159] on icon at bounding box center [595, 160] width 6 height 6
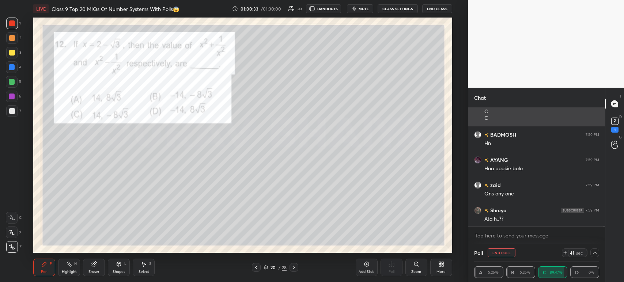
scroll to position [25566, 0]
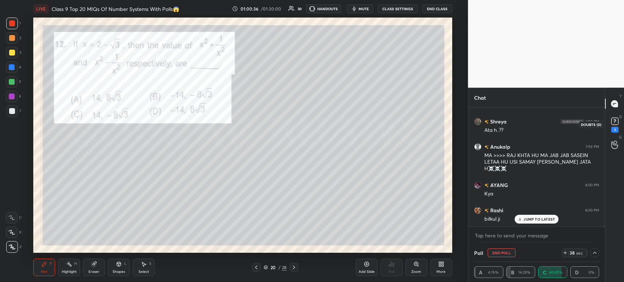
click at [617, 126] on icon at bounding box center [615, 121] width 11 height 11
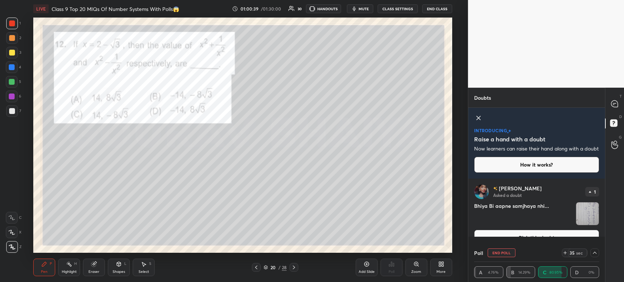
click at [588, 219] on img "grid" at bounding box center [587, 214] width 23 height 23
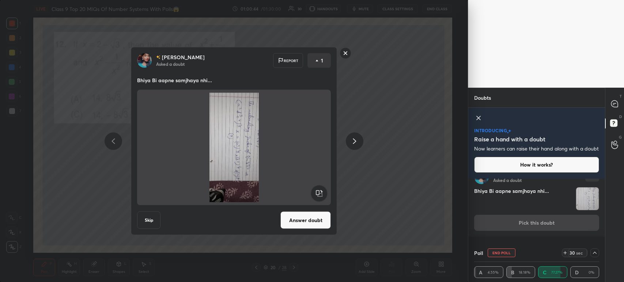
click at [306, 201] on img at bounding box center [234, 148] width 176 height 110
click at [316, 195] on rect at bounding box center [319, 193] width 16 height 16
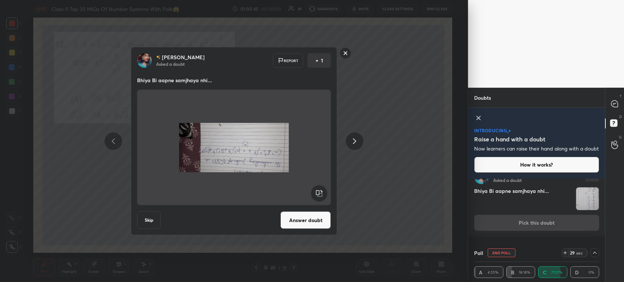
click at [317, 195] on rect at bounding box center [319, 193] width 16 height 16
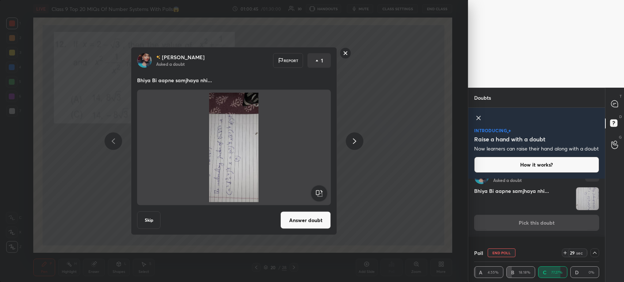
click at [318, 194] on rect at bounding box center [319, 193] width 16 height 16
click at [317, 195] on rect at bounding box center [319, 193] width 16 height 16
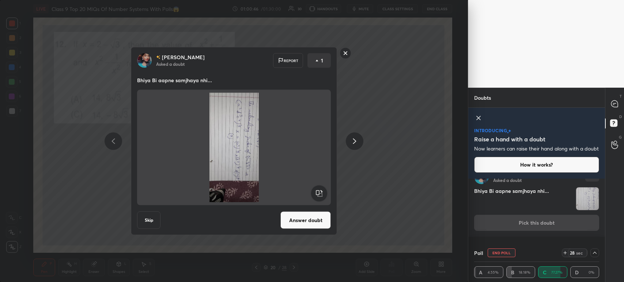
click at [314, 198] on rect at bounding box center [319, 193] width 16 height 16
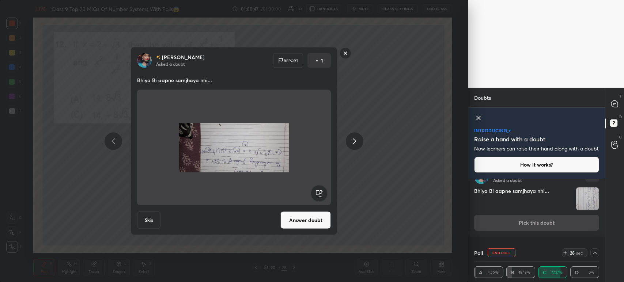
click at [317, 192] on rect at bounding box center [319, 193] width 16 height 16
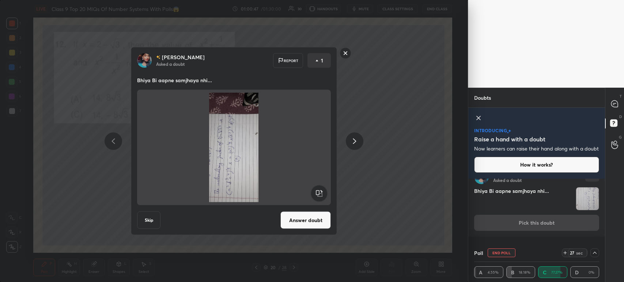
click at [319, 191] on rect at bounding box center [319, 193] width 16 height 16
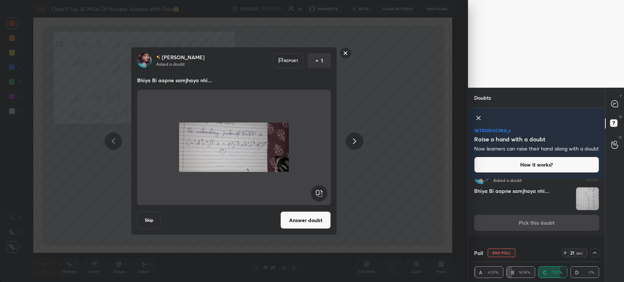
click at [343, 55] on rect at bounding box center [345, 53] width 11 height 11
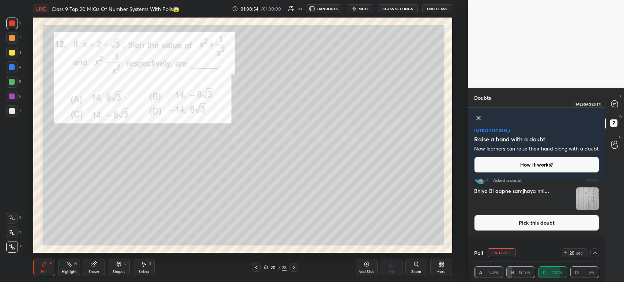
click at [620, 109] on div at bounding box center [615, 103] width 15 height 13
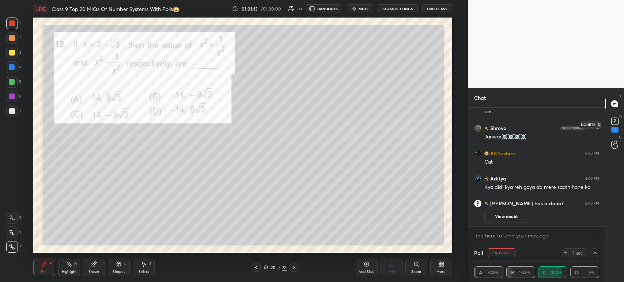
click at [611, 122] on icon at bounding box center [615, 121] width 11 height 11
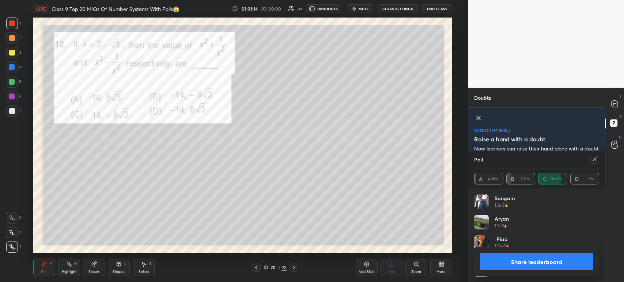
scroll to position [2, 2]
click at [509, 266] on button "Share leaderboard" at bounding box center [536, 262] width 113 height 18
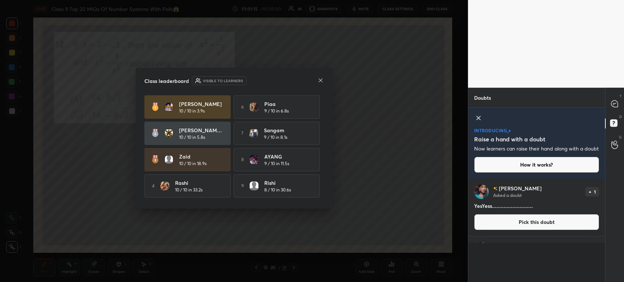
scroll to position [3, 2]
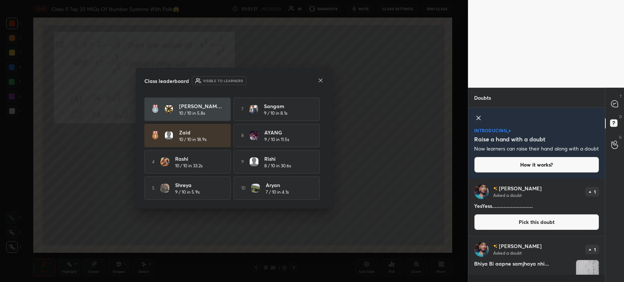
click at [322, 78] on icon at bounding box center [321, 81] width 6 height 6
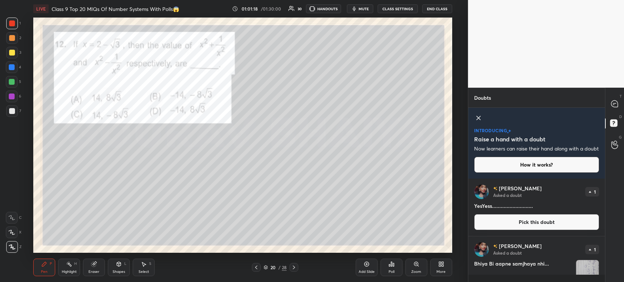
click at [258, 273] on div "Pen P Highlight H Eraser Shapes L Select S 20 / 28 Add Slide Poll Zoom More" at bounding box center [242, 267] width 419 height 29
click at [257, 267] on icon at bounding box center [256, 268] width 6 height 6
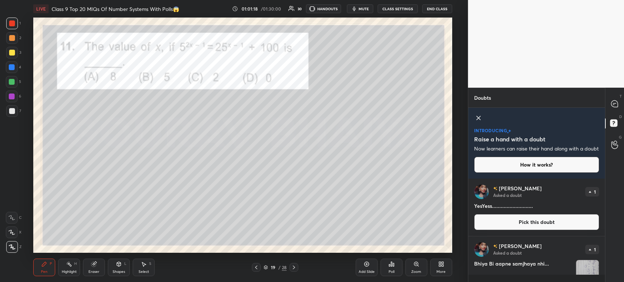
click at [256, 267] on icon at bounding box center [256, 268] width 2 height 4
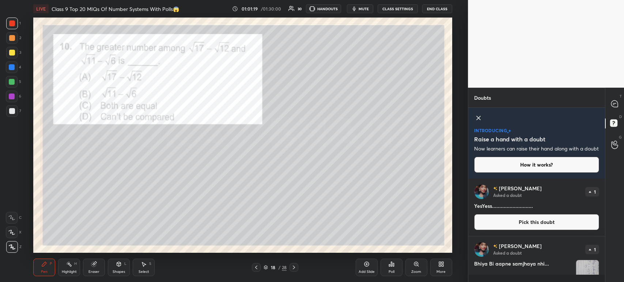
click at [256, 267] on icon at bounding box center [256, 268] width 2 height 4
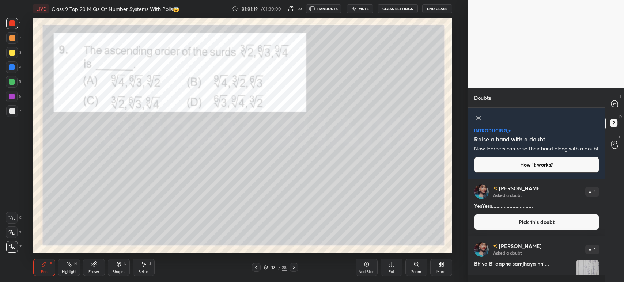
click at [257, 266] on icon at bounding box center [256, 268] width 6 height 6
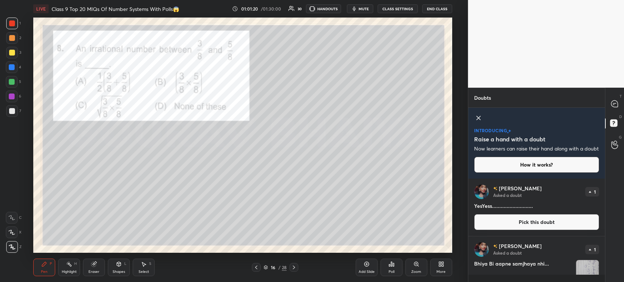
click at [256, 266] on icon at bounding box center [256, 268] width 6 height 6
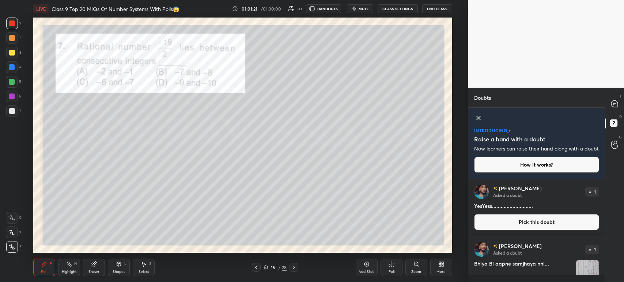
click at [297, 268] on icon at bounding box center [294, 268] width 6 height 6
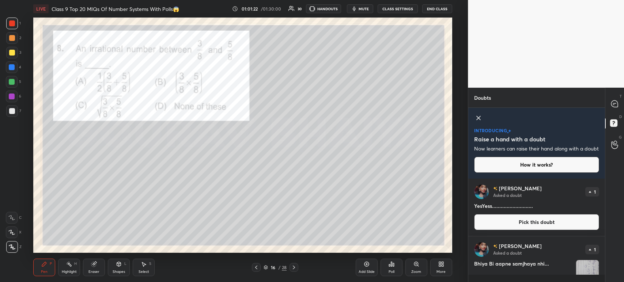
click at [257, 267] on icon at bounding box center [256, 268] width 6 height 6
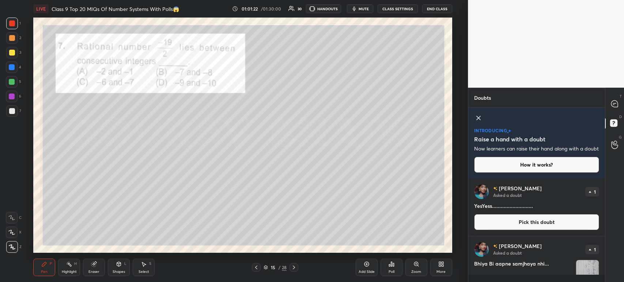
click at [257, 268] on icon at bounding box center [256, 268] width 6 height 6
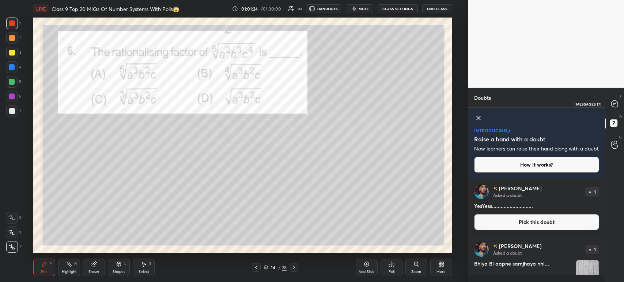
click at [618, 112] on div "T Messages (T)" at bounding box center [615, 104] width 19 height 20
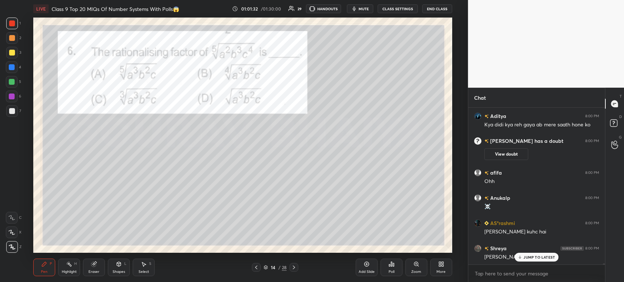
click at [13, 23] on div at bounding box center [12, 23] width 6 height 6
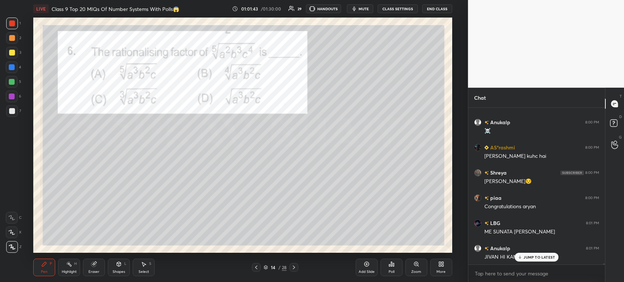
scroll to position [26171, 0]
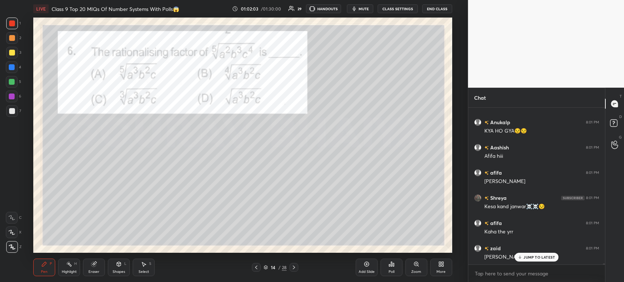
click at [100, 274] on div "Eraser" at bounding box center [94, 268] width 22 height 18
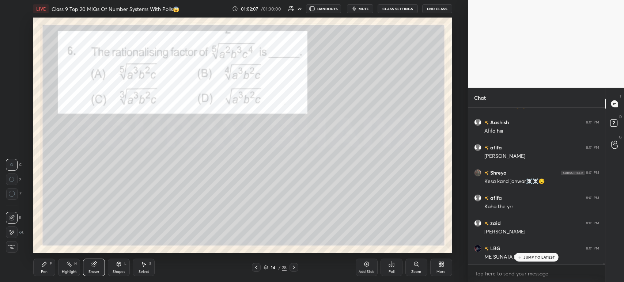
click at [51, 267] on div "Pen P" at bounding box center [44, 268] width 22 height 18
click at [11, 52] on div at bounding box center [12, 53] width 6 height 6
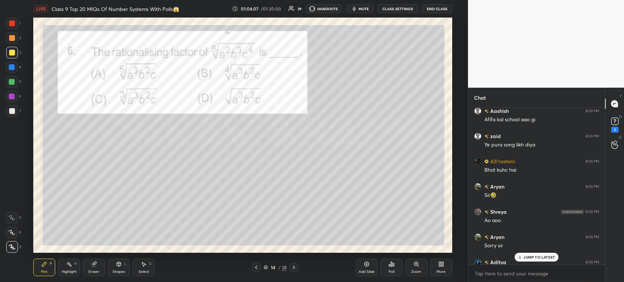
scroll to position [27791, 0]
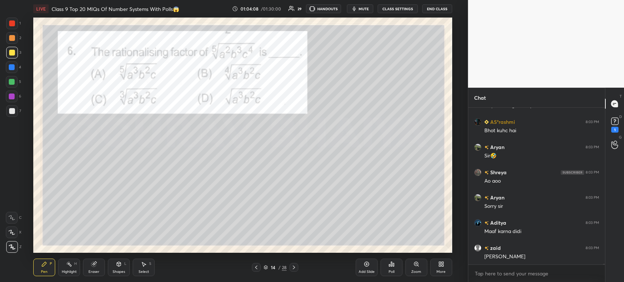
click at [294, 273] on div "Pen P Highlight H Eraser Shapes L Select S 14 / 28 Add Slide Poll Zoom More" at bounding box center [242, 267] width 419 height 29
click at [296, 267] on icon at bounding box center [294, 268] width 6 height 6
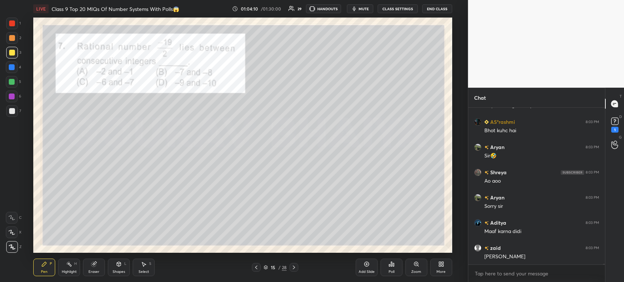
click at [293, 268] on icon at bounding box center [294, 268] width 6 height 6
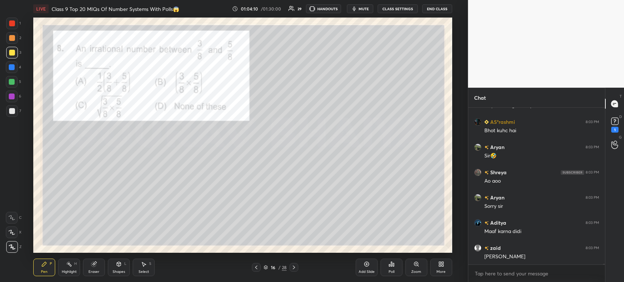
click at [297, 270] on div at bounding box center [294, 267] width 9 height 9
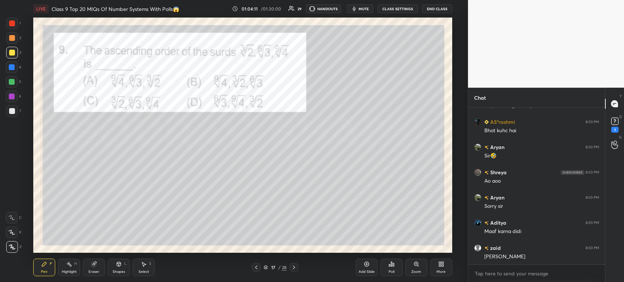
click at [295, 270] on icon at bounding box center [294, 268] width 6 height 6
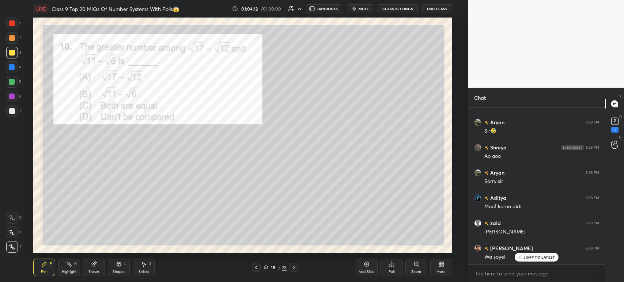
click at [295, 268] on icon at bounding box center [294, 268] width 6 height 6
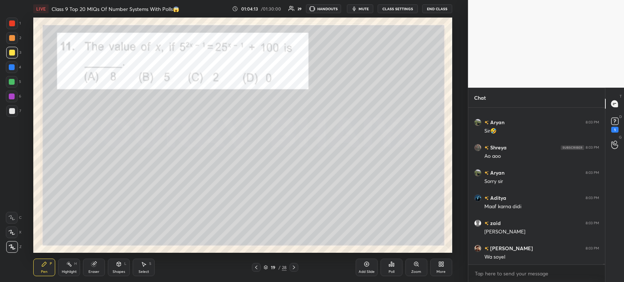
scroll to position [27842, 0]
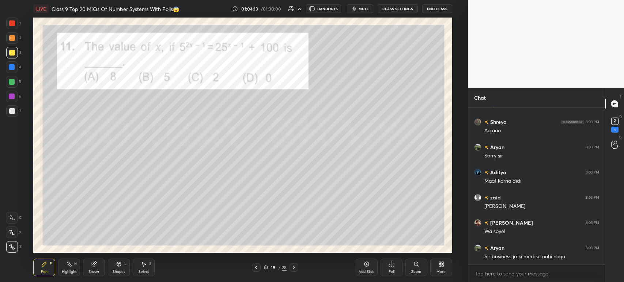
click at [292, 269] on icon at bounding box center [294, 268] width 6 height 6
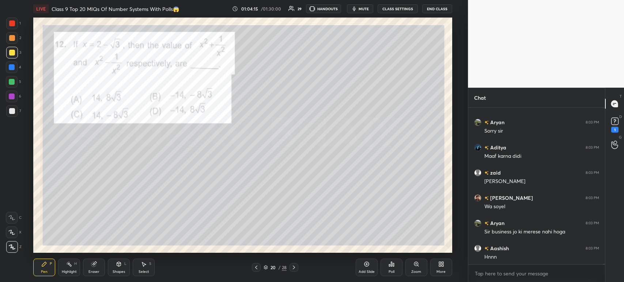
scroll to position [27892, 0]
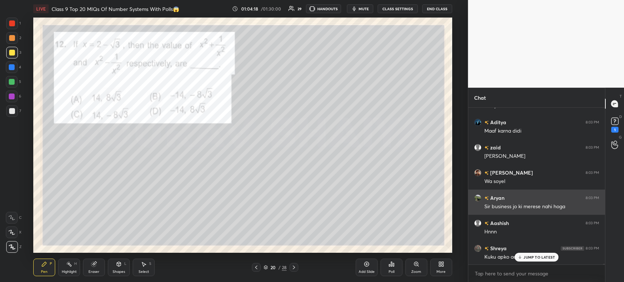
click at [505, 204] on div "Sir business jo ki merese nahi hoga" at bounding box center [542, 206] width 115 height 7
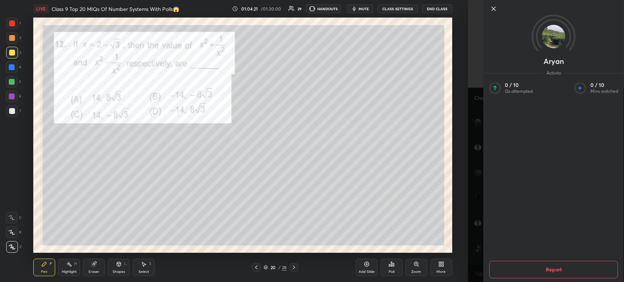
scroll to position [27993, 0]
click at [498, 10] on icon at bounding box center [493, 8] width 9 height 9
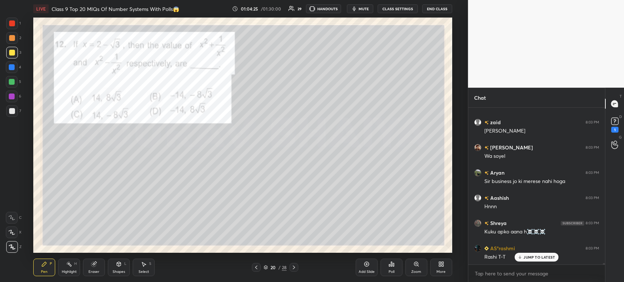
scroll to position [27905, 0]
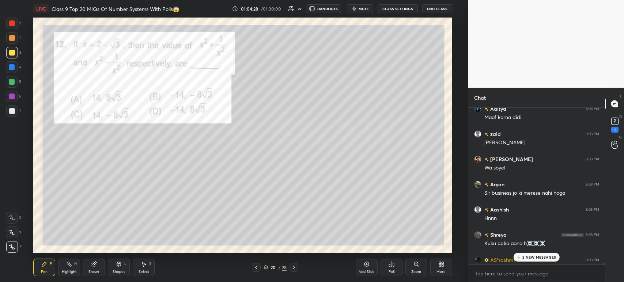
click at [18, 26] on div at bounding box center [12, 24] width 12 height 12
click at [15, 117] on div "7" at bounding box center [13, 112] width 15 height 15
click at [14, 25] on div at bounding box center [12, 23] width 6 height 6
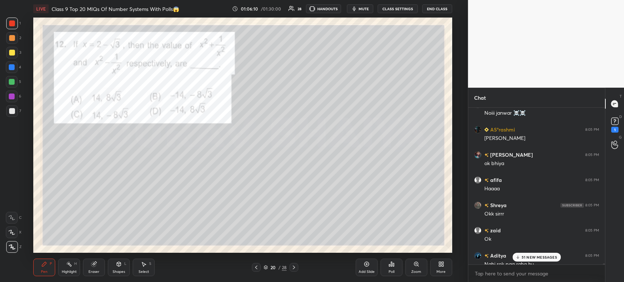
scroll to position [29316, 0]
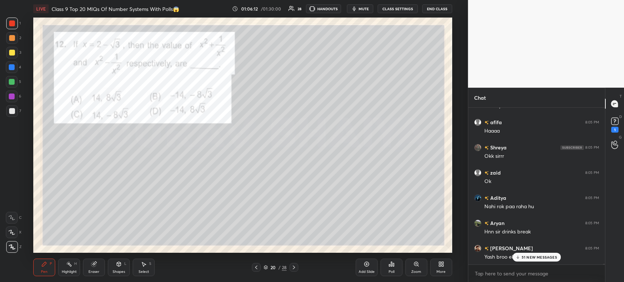
click at [292, 272] on div at bounding box center [294, 267] width 9 height 9
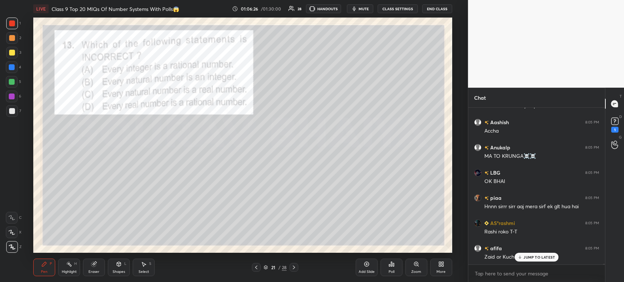
scroll to position [29493, 0]
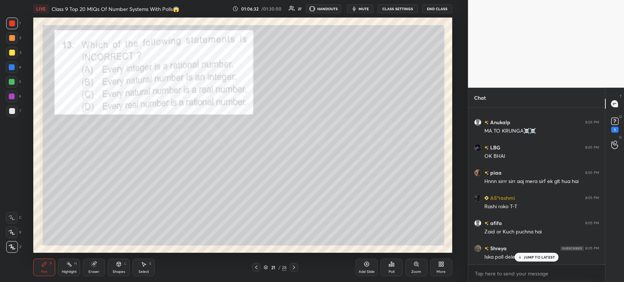
click at [394, 265] on icon at bounding box center [392, 264] width 6 height 6
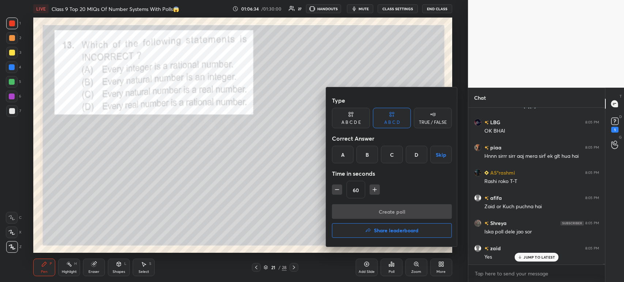
click at [418, 155] on div "D" at bounding box center [417, 155] width 22 height 18
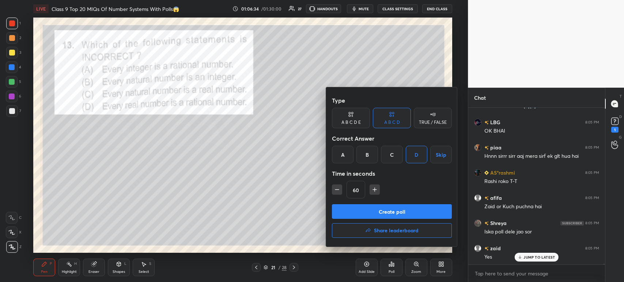
scroll to position [29550, 0]
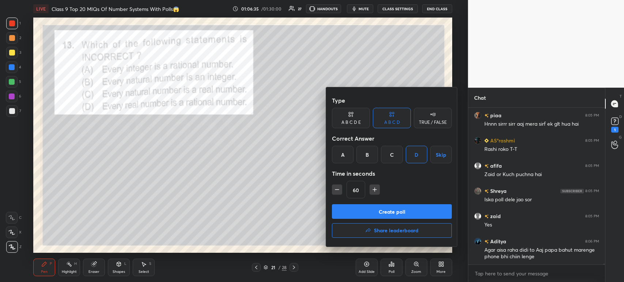
click at [389, 214] on button "Create poll" at bounding box center [392, 211] width 120 height 15
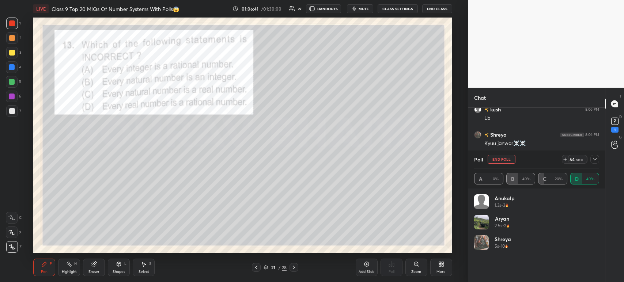
scroll to position [29739, 0]
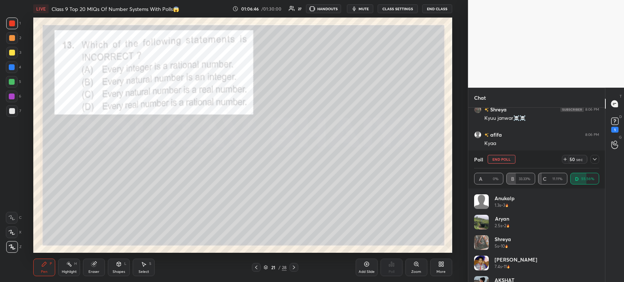
click at [596, 160] on icon at bounding box center [595, 160] width 6 height 6
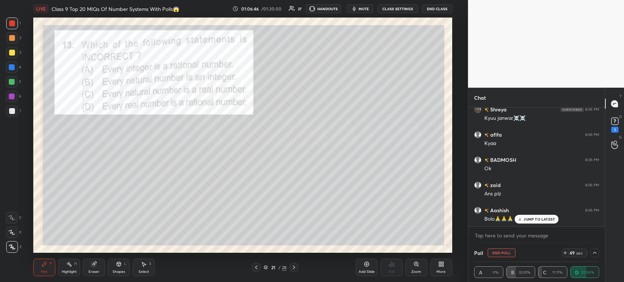
scroll to position [0, 0]
click at [617, 120] on rect at bounding box center [614, 121] width 7 height 7
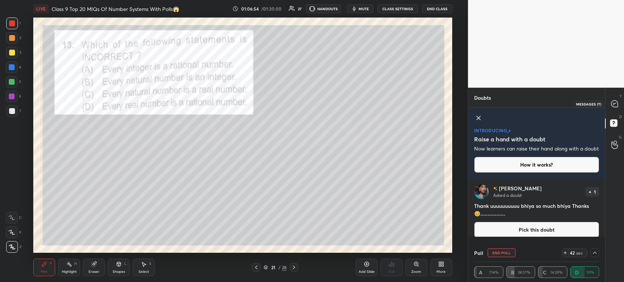
click at [615, 102] on icon at bounding box center [614, 104] width 7 height 7
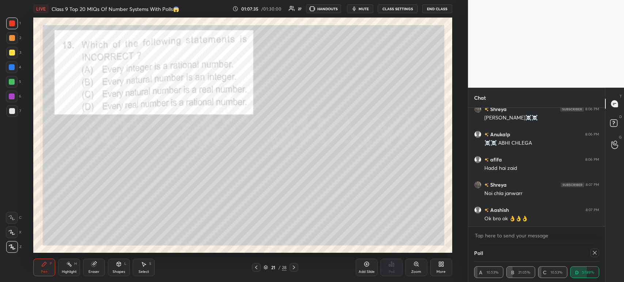
scroll to position [47, 123]
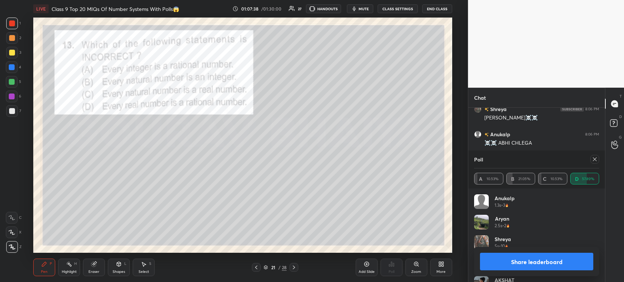
click at [508, 266] on button "Share leaderboard" at bounding box center [536, 262] width 113 height 18
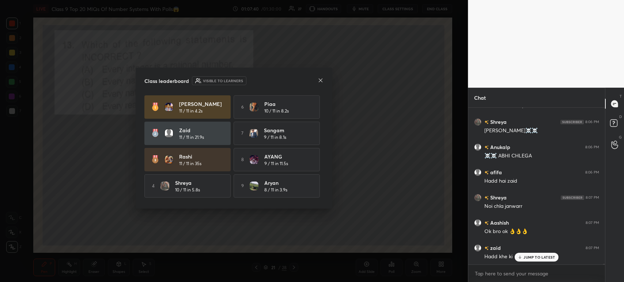
click at [322, 79] on icon at bounding box center [321, 80] width 4 height 4
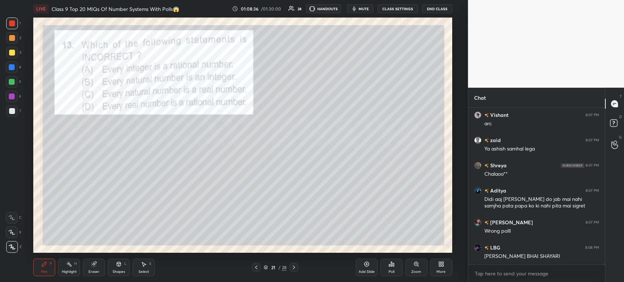
click at [293, 266] on icon at bounding box center [294, 268] width 6 height 6
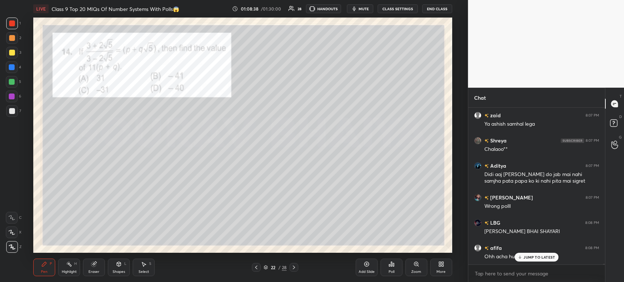
click at [259, 264] on div at bounding box center [256, 267] width 9 height 9
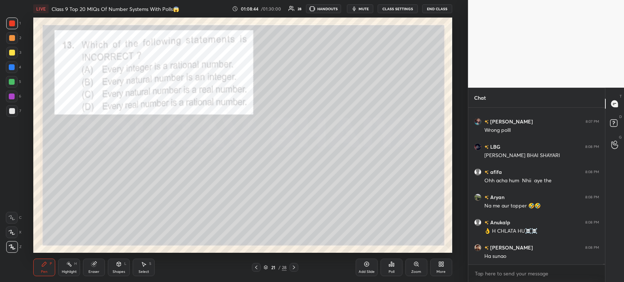
scroll to position [28311, 0]
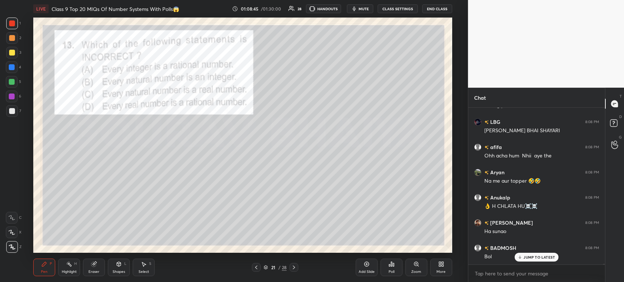
click at [392, 265] on icon at bounding box center [391, 264] width 1 height 4
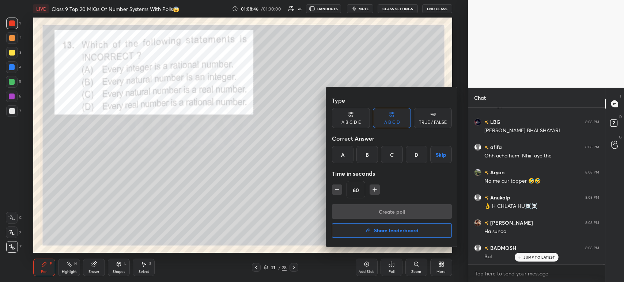
scroll to position [28336, 0]
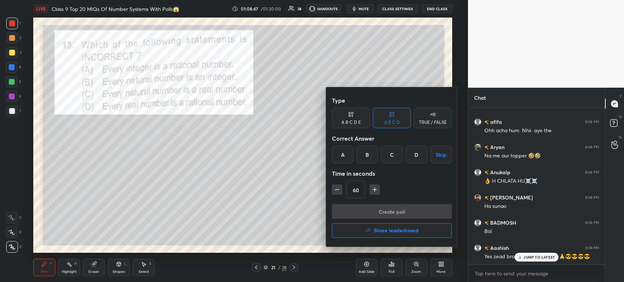
click at [290, 222] on div at bounding box center [312, 141] width 624 height 282
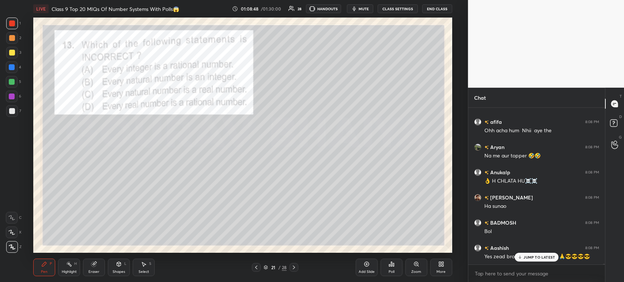
click at [297, 268] on div at bounding box center [294, 267] width 9 height 9
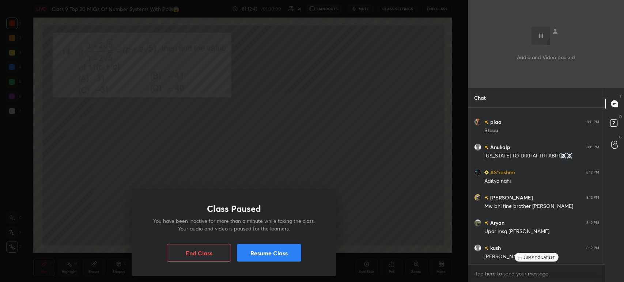
scroll to position [30911, 0]
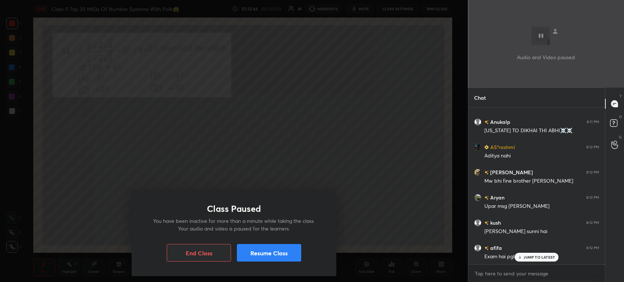
click at [293, 252] on button "Resume Class" at bounding box center [269, 253] width 64 height 18
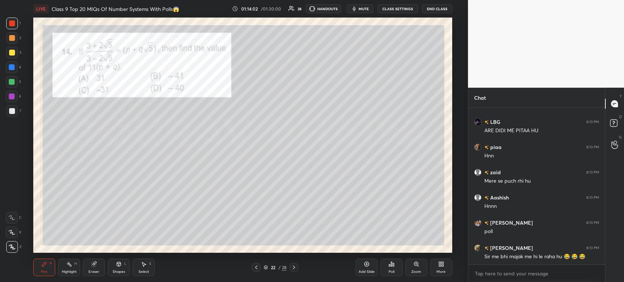
scroll to position [31942, 0]
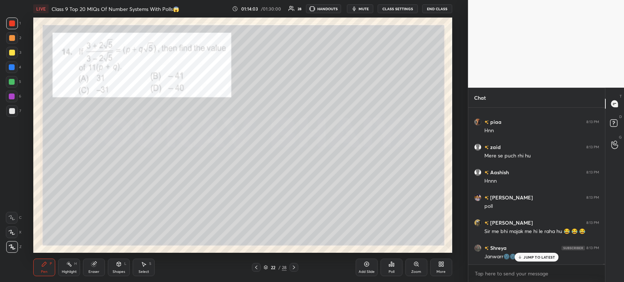
click at [391, 263] on icon at bounding box center [392, 264] width 6 height 6
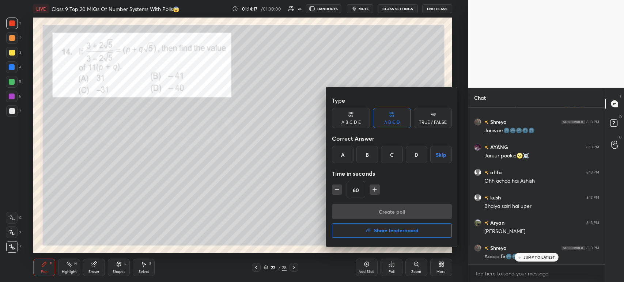
scroll to position [32093, 0]
click at [367, 159] on div "B" at bounding box center [368, 155] width 22 height 18
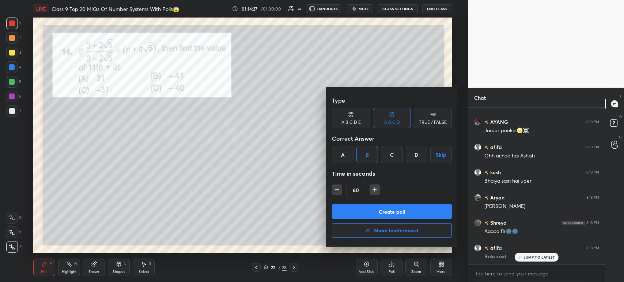
click at [349, 210] on button "Create poll" at bounding box center [392, 211] width 120 height 15
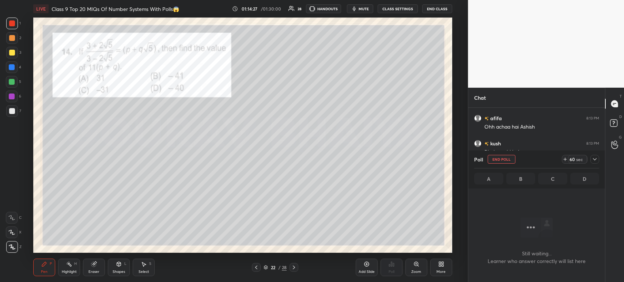
scroll to position [2, 2]
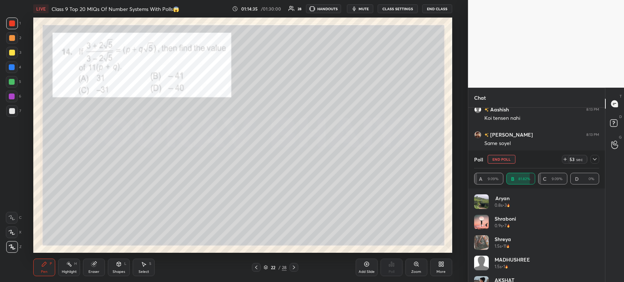
click at [594, 159] on icon at bounding box center [595, 159] width 4 height 2
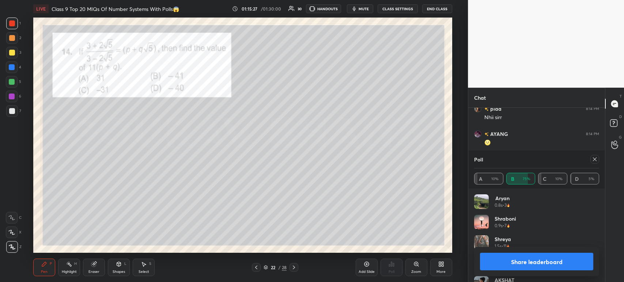
scroll to position [86, 123]
click at [516, 171] on div "A 10% B 75% C 10% D 5%" at bounding box center [536, 179] width 125 height 20
click at [514, 264] on button "Share leaderboard" at bounding box center [536, 262] width 113 height 18
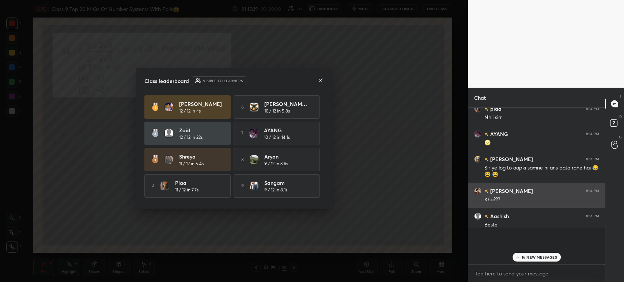
scroll to position [2, 2]
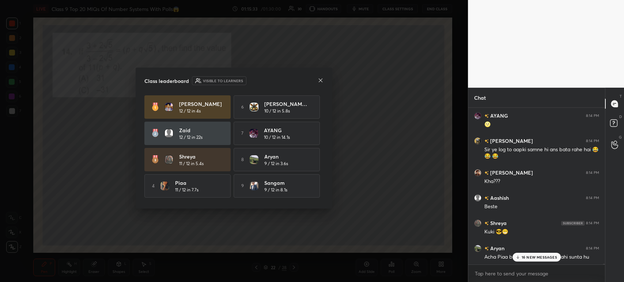
click at [320, 78] on icon at bounding box center [321, 81] width 6 height 6
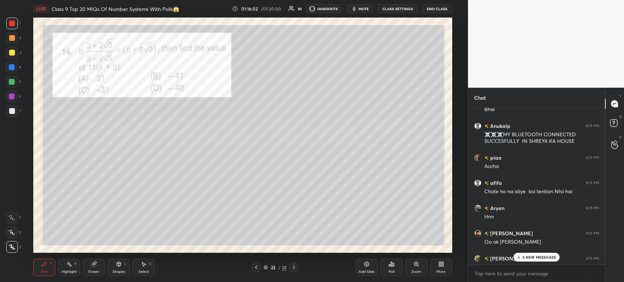
click at [12, 52] on div at bounding box center [12, 53] width 6 height 6
click at [11, 42] on div at bounding box center [12, 38] width 12 height 12
click at [13, 53] on div at bounding box center [12, 53] width 6 height 6
click at [14, 40] on div at bounding box center [12, 38] width 6 height 6
click at [11, 110] on div at bounding box center [12, 111] width 6 height 6
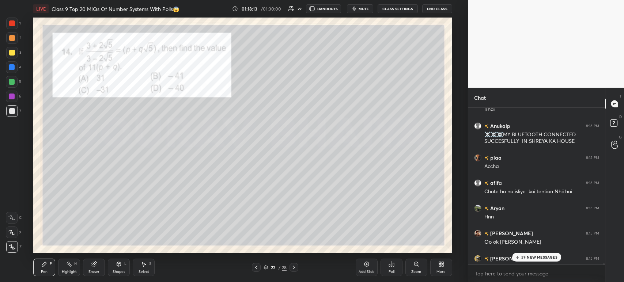
click at [16, 20] on div at bounding box center [12, 24] width 12 height 12
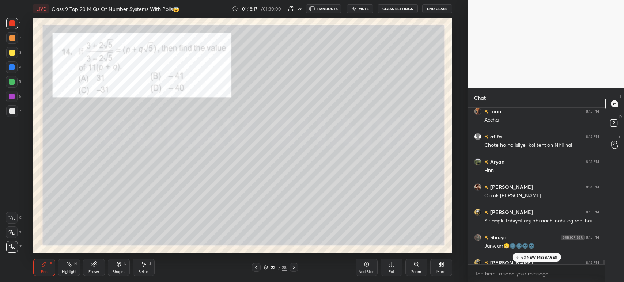
scroll to position [33169, 0]
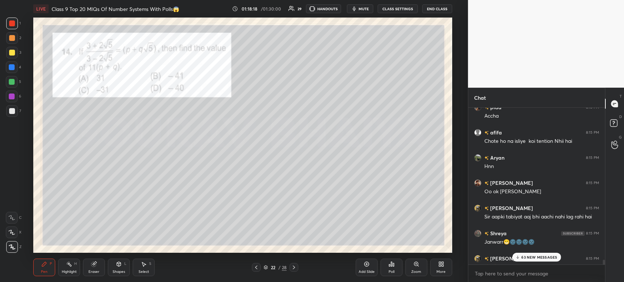
click at [298, 267] on div at bounding box center [294, 267] width 9 height 9
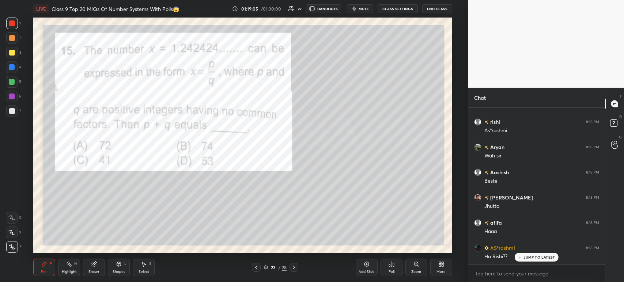
scroll to position [35257, 0]
click at [393, 273] on div "Poll" at bounding box center [392, 272] width 6 height 4
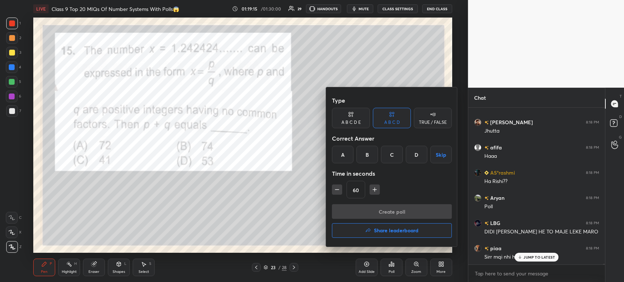
scroll to position [35333, 0]
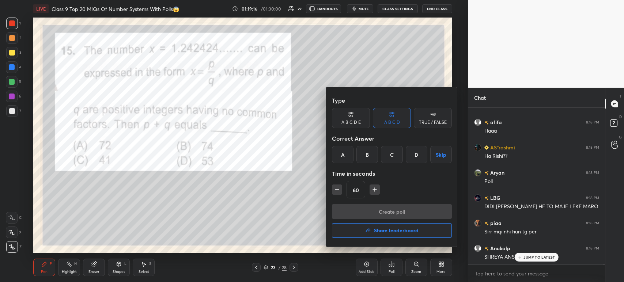
click at [372, 150] on div "B" at bounding box center [368, 155] width 22 height 18
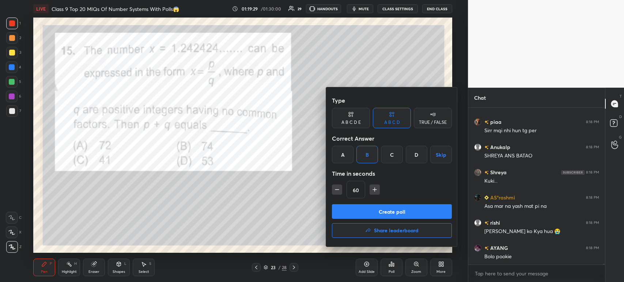
scroll to position [35484, 0]
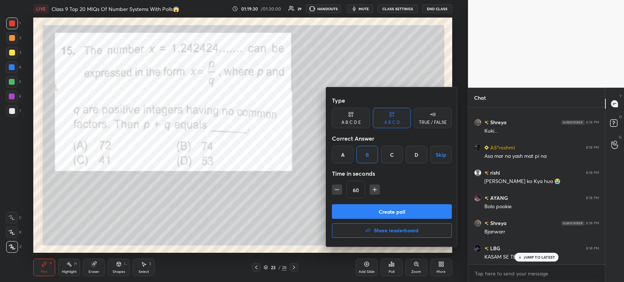
click at [392, 216] on button "Create poll" at bounding box center [392, 211] width 120 height 15
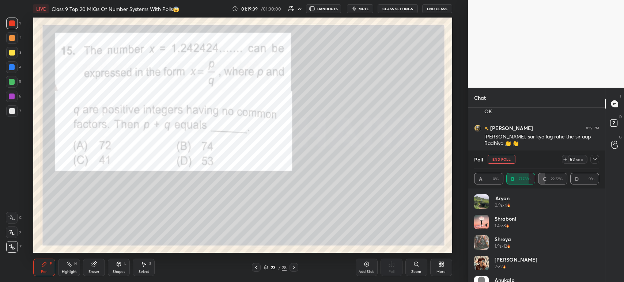
scroll to position [35705, 0]
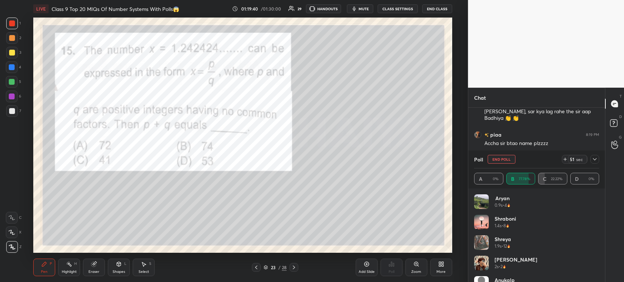
click at [595, 162] on icon at bounding box center [595, 160] width 6 height 6
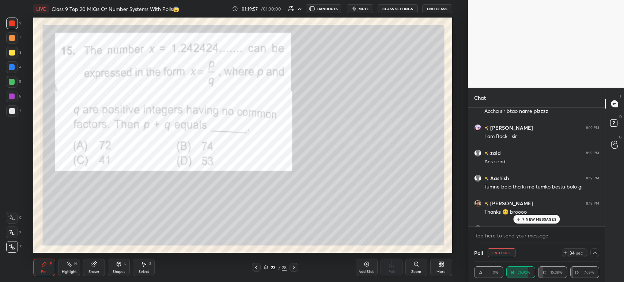
click at [16, 109] on div at bounding box center [12, 111] width 12 height 12
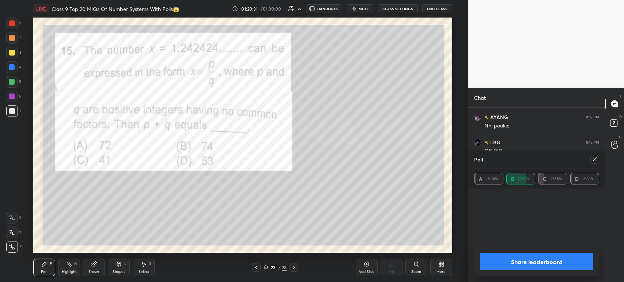
scroll to position [35980, 0]
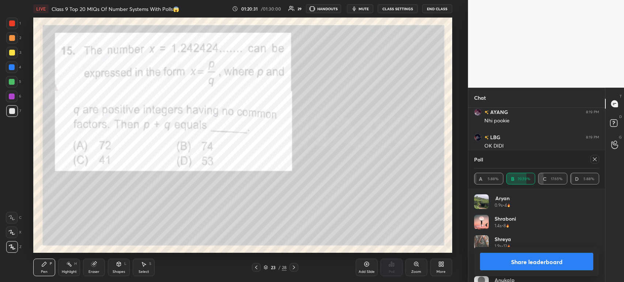
click at [502, 259] on button "Share leaderboard" at bounding box center [536, 262] width 113 height 18
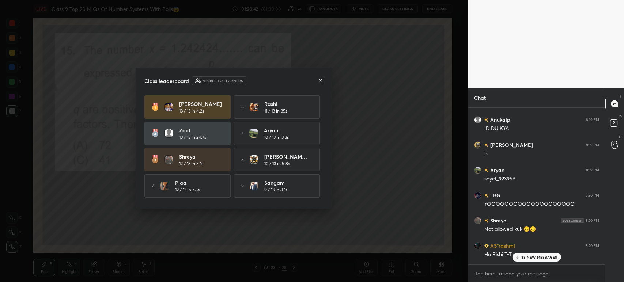
scroll to position [36633, 0]
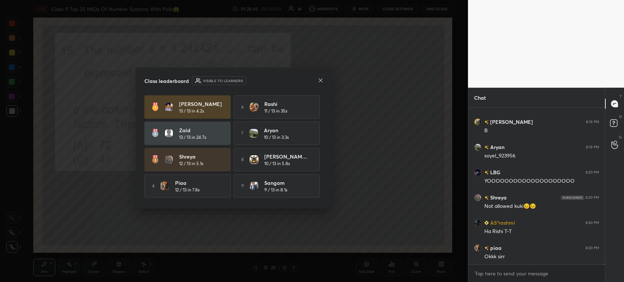
click at [323, 78] on icon at bounding box center [321, 81] width 6 height 6
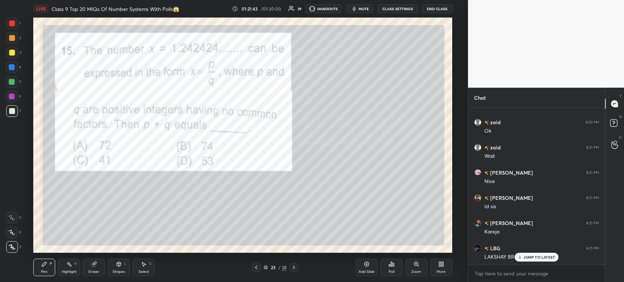
scroll to position [37415, 0]
click at [14, 25] on div at bounding box center [12, 23] width 6 height 6
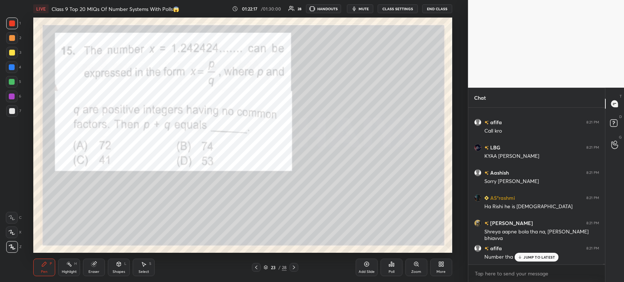
scroll to position [37952, 0]
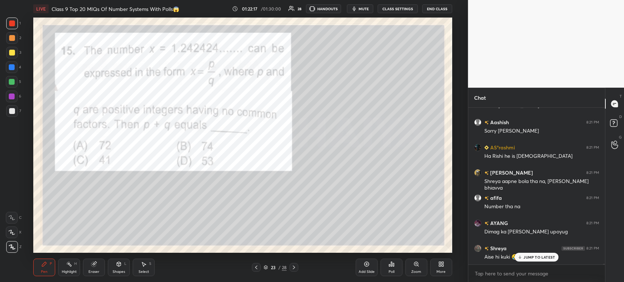
click at [16, 112] on div at bounding box center [12, 111] width 12 height 12
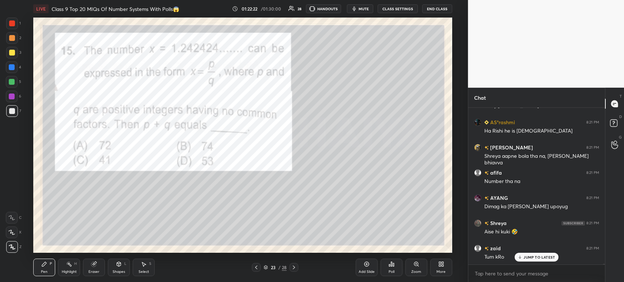
scroll to position [38002, 0]
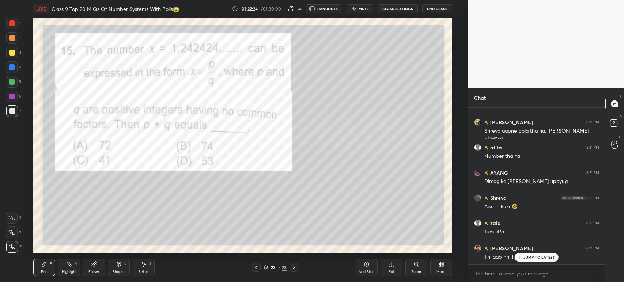
click at [17, 23] on div at bounding box center [12, 24] width 12 height 12
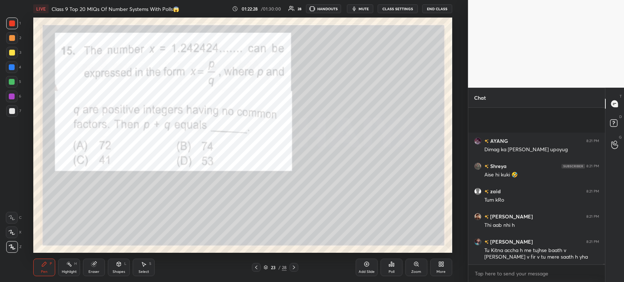
scroll to position [38085, 0]
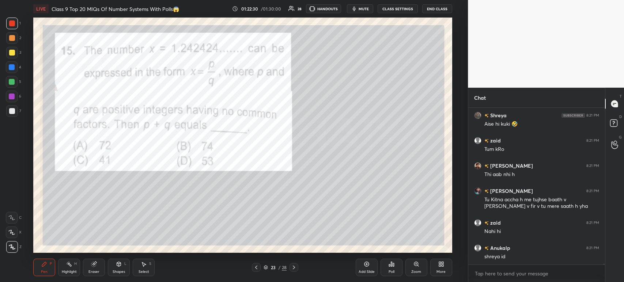
click at [291, 269] on icon at bounding box center [294, 268] width 6 height 6
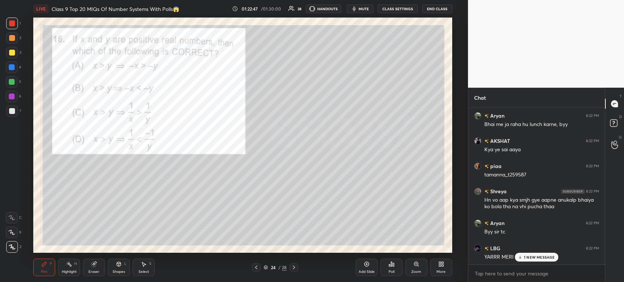
scroll to position [38375, 0]
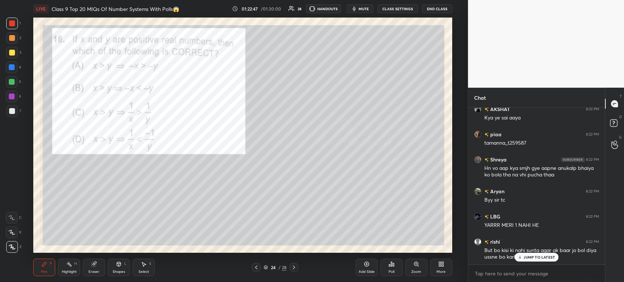
click at [16, 110] on div at bounding box center [12, 111] width 12 height 12
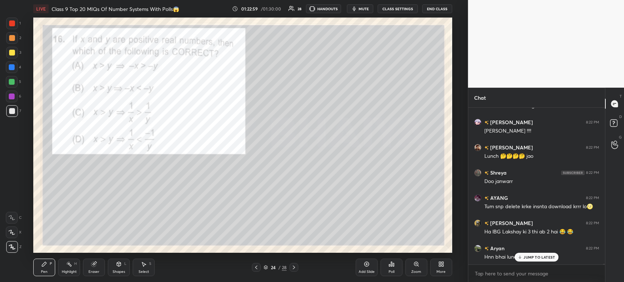
scroll to position [38552, 0]
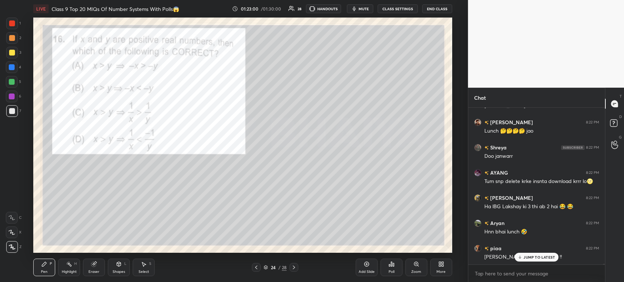
click at [14, 27] on div at bounding box center [12, 24] width 12 height 12
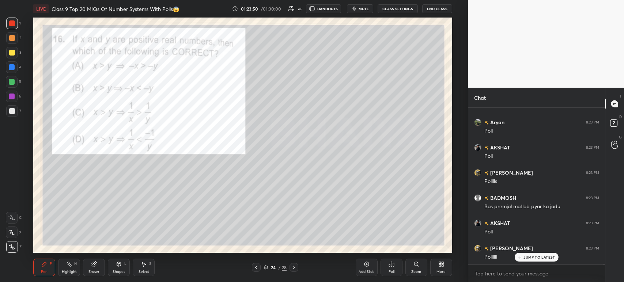
scroll to position [39388, 0]
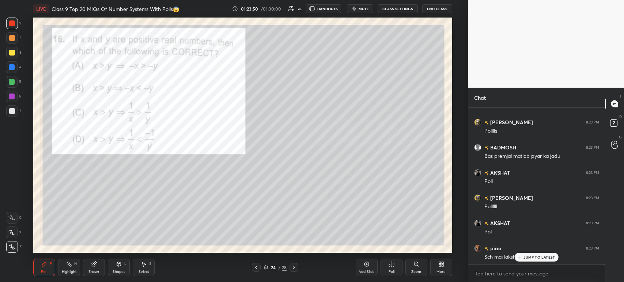
click at [397, 270] on div "Poll" at bounding box center [392, 268] width 22 height 18
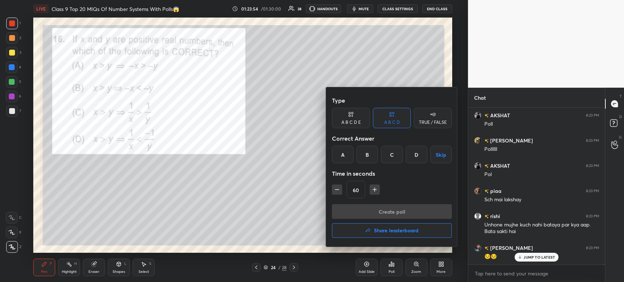
scroll to position [39470, 0]
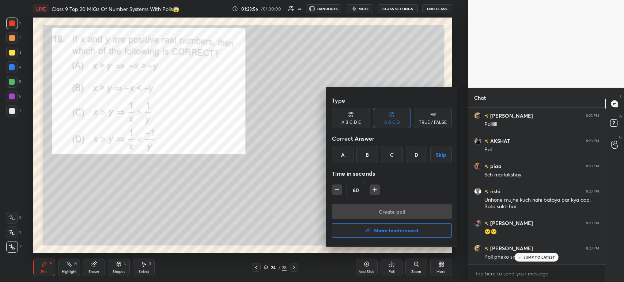
click at [369, 159] on div "B" at bounding box center [368, 155] width 22 height 18
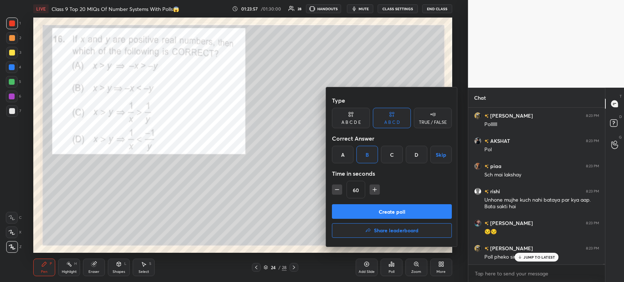
click at [364, 214] on button "Create poll" at bounding box center [392, 211] width 120 height 15
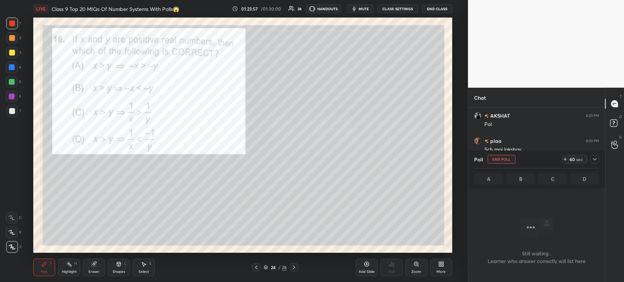
scroll to position [2, 2]
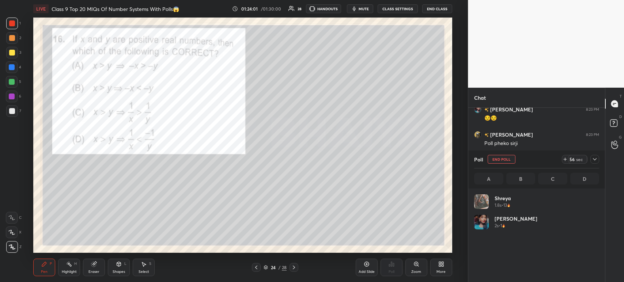
click at [594, 161] on icon at bounding box center [595, 160] width 6 height 6
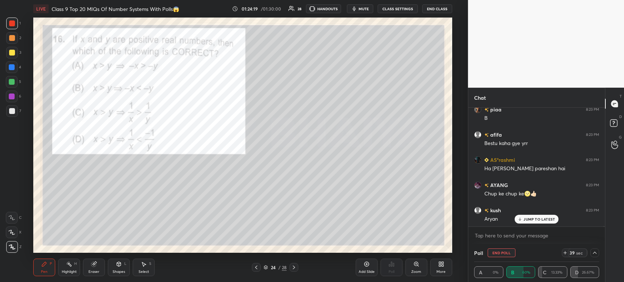
click at [597, 252] on icon at bounding box center [595, 253] width 6 height 6
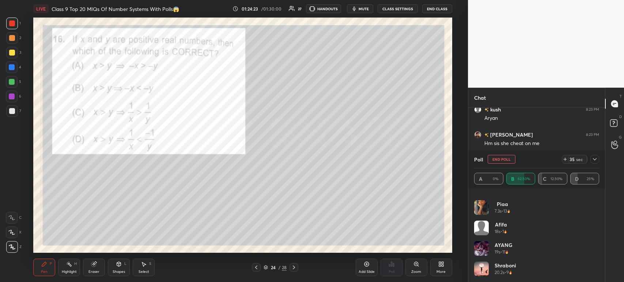
click at [593, 162] on icon at bounding box center [595, 160] width 6 height 6
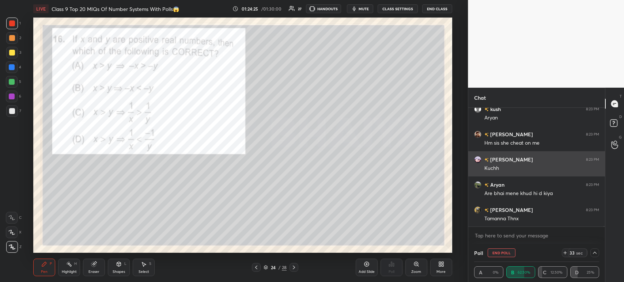
click at [559, 157] on div "[PERSON_NAME] 8:23 PM" at bounding box center [536, 160] width 125 height 8
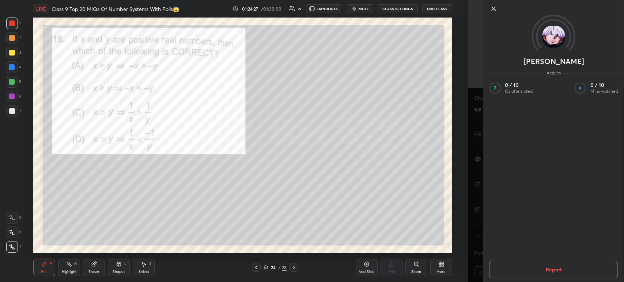
click at [492, 6] on icon at bounding box center [493, 8] width 9 height 9
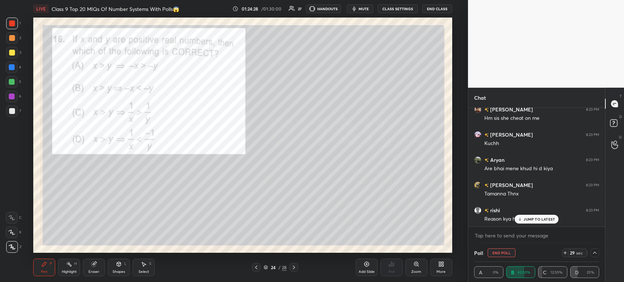
click at [114, 263] on div "Shapes L" at bounding box center [119, 268] width 22 height 18
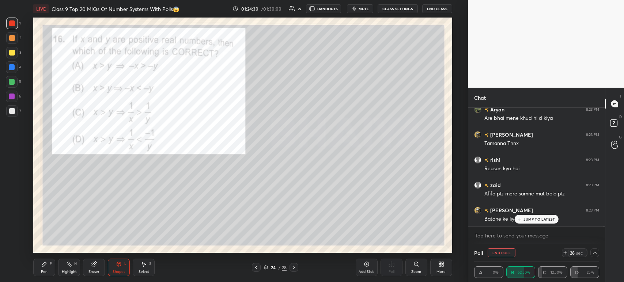
click at [103, 264] on div "Eraser" at bounding box center [94, 268] width 22 height 18
click at [10, 248] on span "Erase all" at bounding box center [11, 247] width 11 height 5
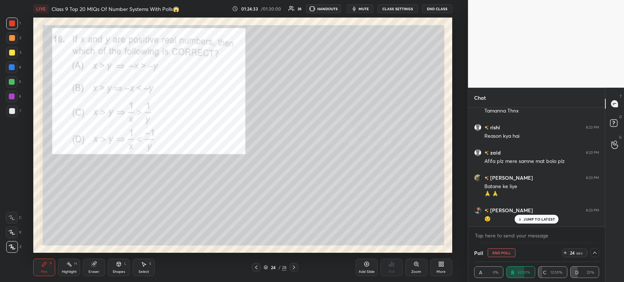
click at [15, 114] on div at bounding box center [12, 111] width 12 height 12
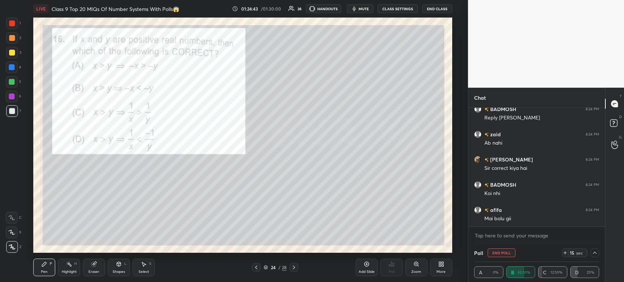
click at [15, 112] on div at bounding box center [12, 111] width 12 height 12
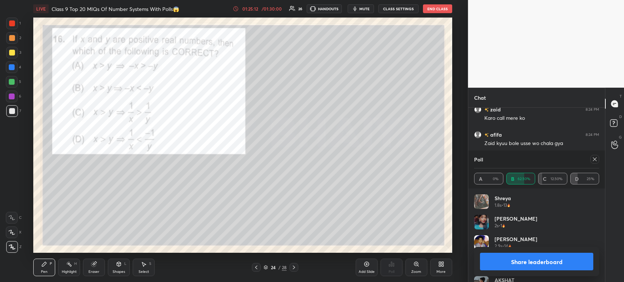
click at [12, 23] on div at bounding box center [12, 23] width 6 height 6
click at [15, 110] on div at bounding box center [12, 111] width 6 height 6
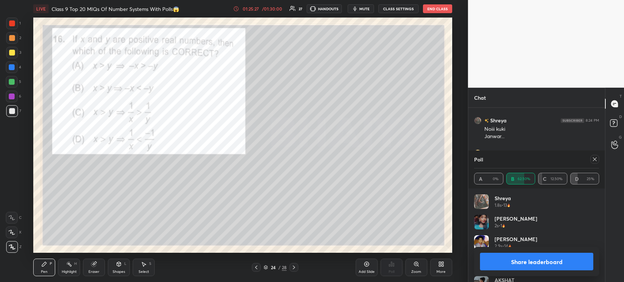
scroll to position [40553, 0]
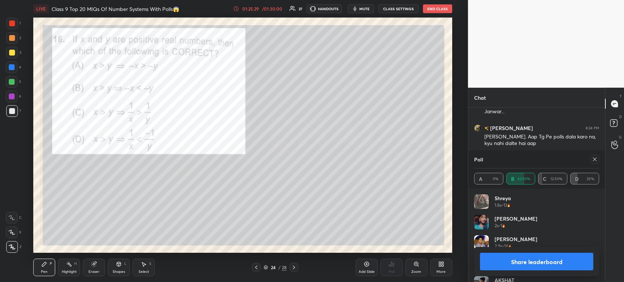
click at [12, 26] on div at bounding box center [12, 23] width 6 height 6
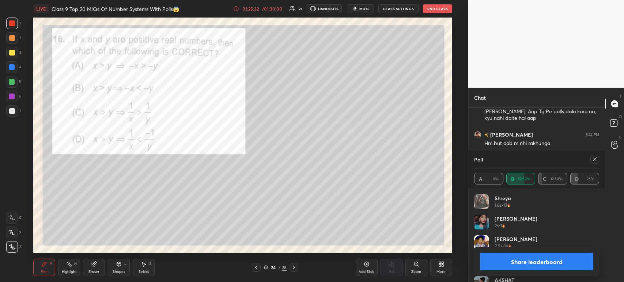
scroll to position [40635, 0]
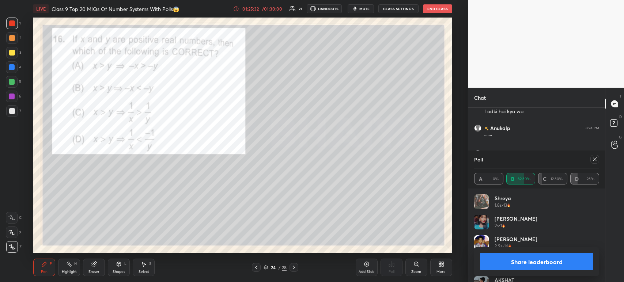
click at [543, 265] on button "Share leaderboard" at bounding box center [536, 262] width 113 height 18
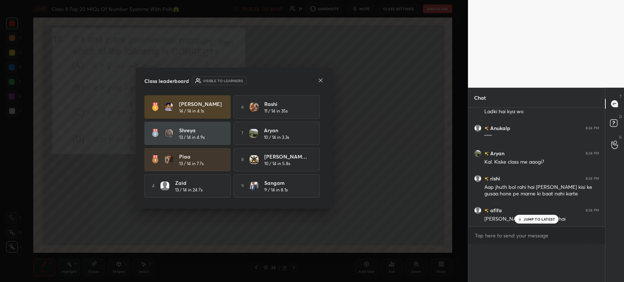
scroll to position [129, 135]
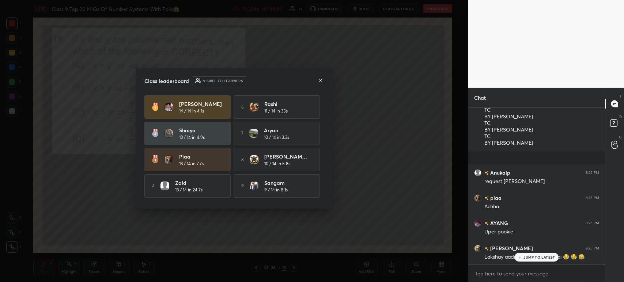
click at [320, 81] on icon at bounding box center [321, 80] width 4 height 4
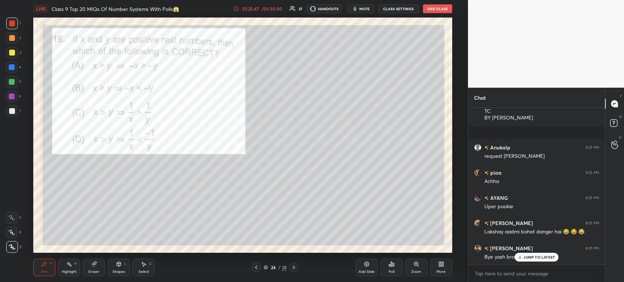
click at [293, 266] on icon at bounding box center [294, 268] width 6 height 6
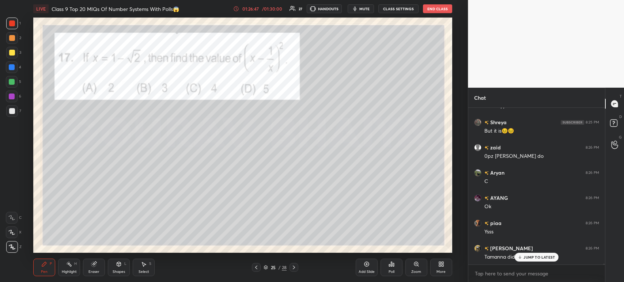
scroll to position [41654, 0]
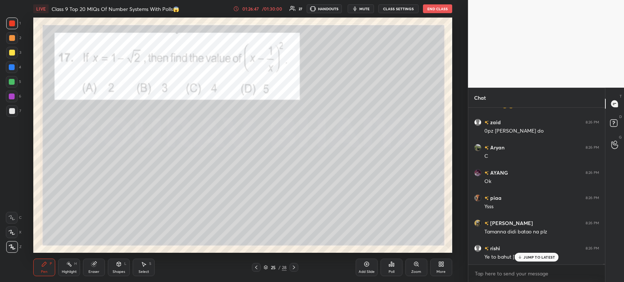
click at [397, 266] on div "Poll" at bounding box center [392, 268] width 22 height 18
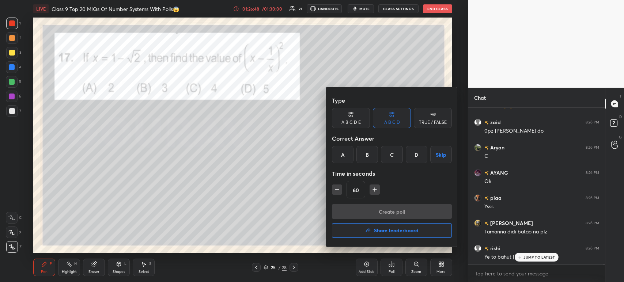
click at [396, 156] on div "C" at bounding box center [392, 155] width 22 height 18
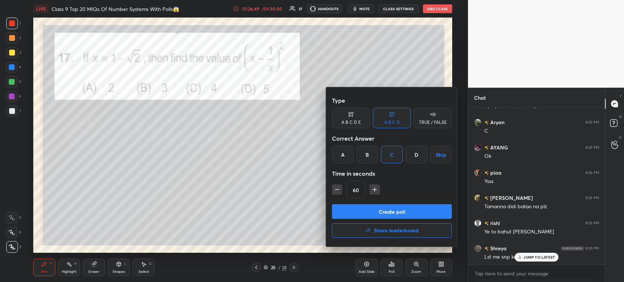
click at [389, 211] on button "Create poll" at bounding box center [392, 211] width 120 height 15
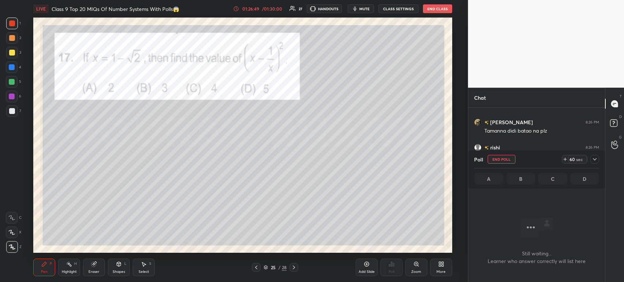
scroll to position [2, 2]
click at [602, 160] on div "Poll End Poll 58 sec A B C D" at bounding box center [536, 170] width 137 height 38
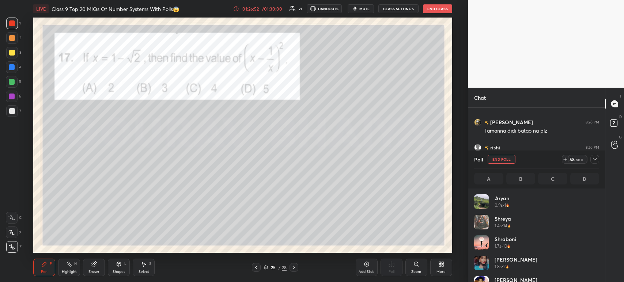
click at [596, 161] on icon at bounding box center [595, 160] width 6 height 6
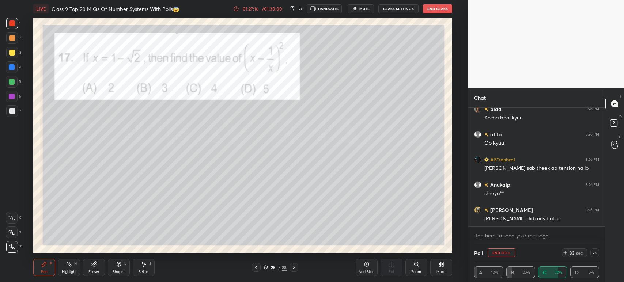
click at [15, 110] on div at bounding box center [12, 111] width 12 height 12
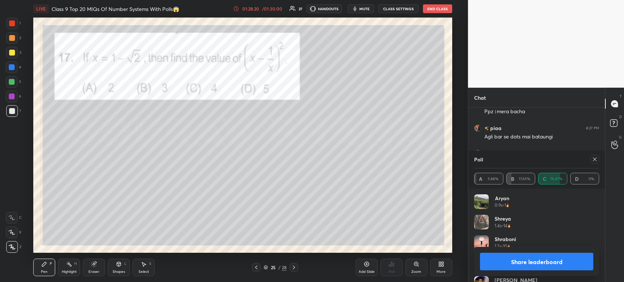
scroll to position [42985, 0]
click at [11, 20] on div at bounding box center [12, 24] width 12 height 12
click at [520, 264] on button "Share leaderboard" at bounding box center [536, 262] width 113 height 18
type textarea "x"
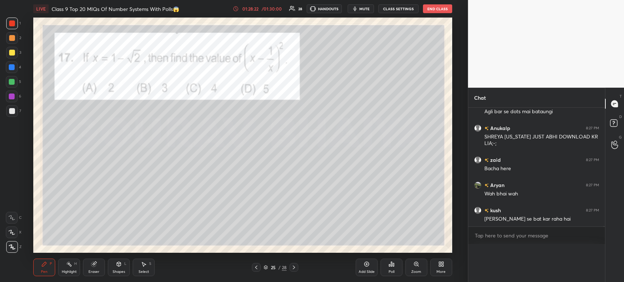
scroll to position [2, 2]
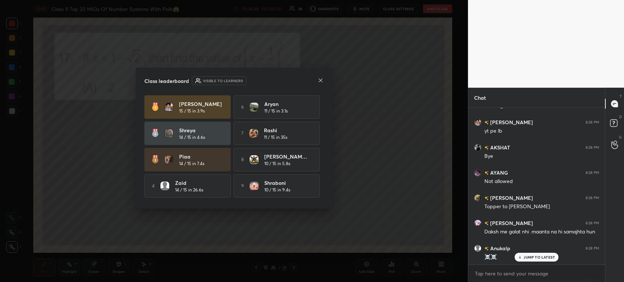
click at [320, 79] on icon at bounding box center [321, 81] width 6 height 6
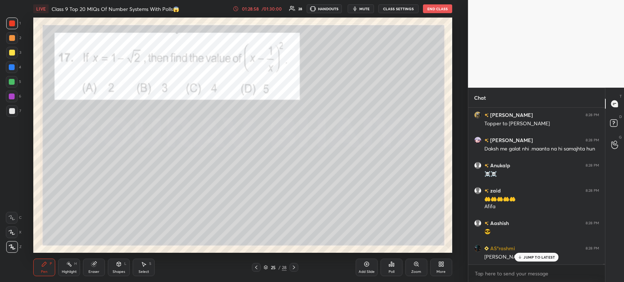
click at [293, 267] on icon at bounding box center [294, 268] width 6 height 6
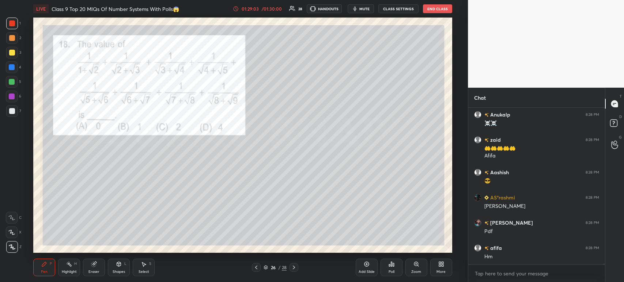
click at [296, 268] on icon at bounding box center [294, 268] width 6 height 6
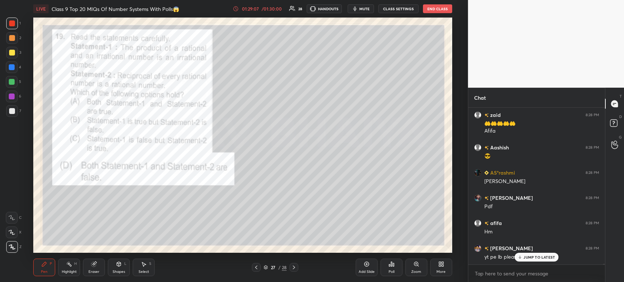
click at [296, 268] on icon at bounding box center [294, 268] width 6 height 6
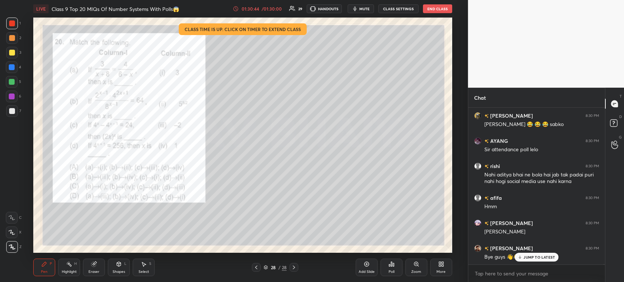
scroll to position [45571, 0]
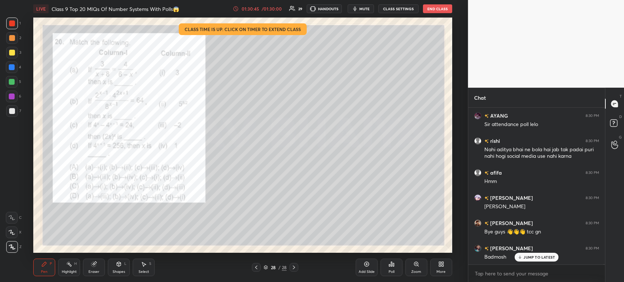
click at [365, 265] on icon at bounding box center [367, 264] width 6 height 6
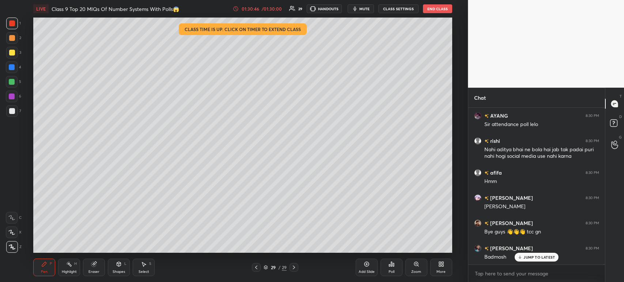
scroll to position [45596, 0]
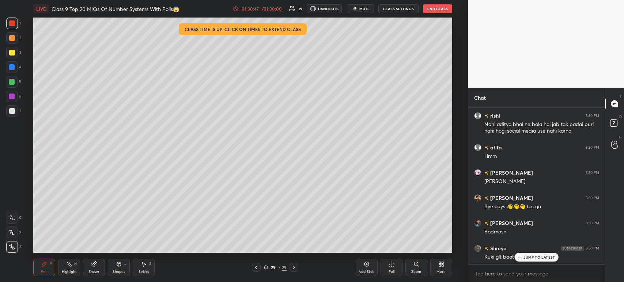
click at [392, 273] on div "Poll" at bounding box center [392, 272] width 6 height 4
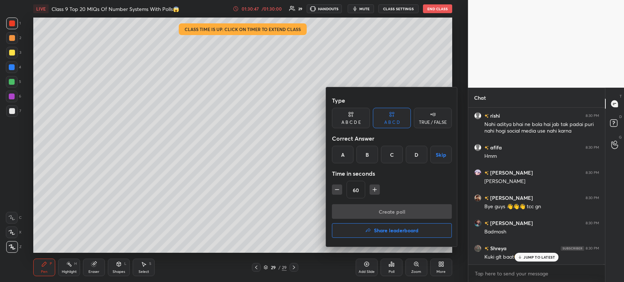
click at [334, 151] on div "A" at bounding box center [343, 155] width 22 height 18
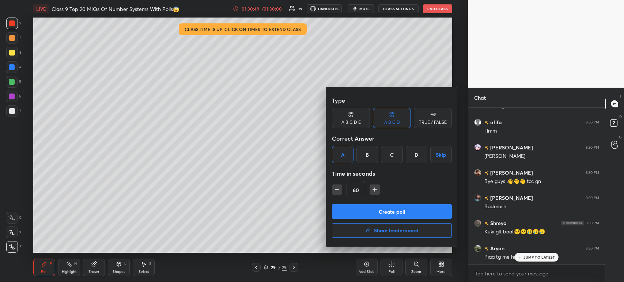
click at [338, 188] on icon "button" at bounding box center [337, 189] width 7 height 7
type input "30"
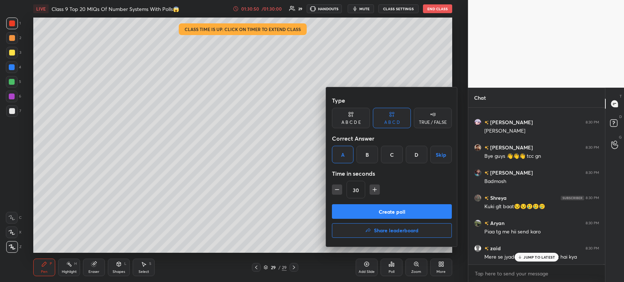
click at [363, 214] on button "Create poll" at bounding box center [392, 211] width 120 height 15
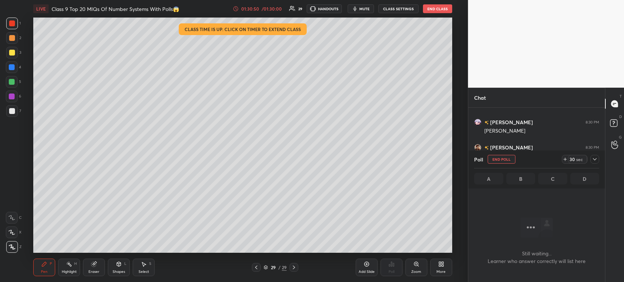
scroll to position [2, 2]
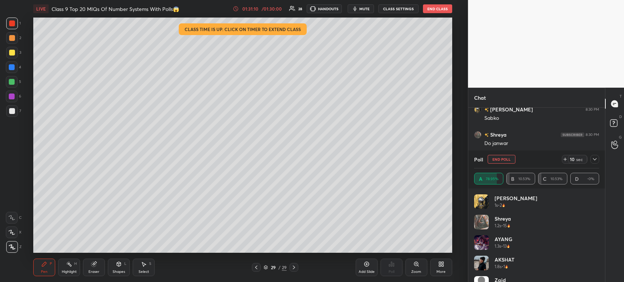
click at [593, 162] on icon at bounding box center [595, 160] width 6 height 6
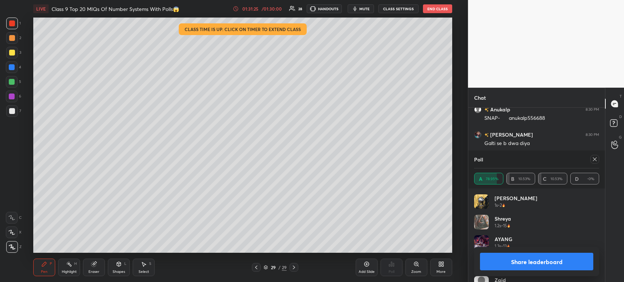
click at [524, 261] on button "Share leaderboard" at bounding box center [536, 262] width 113 height 18
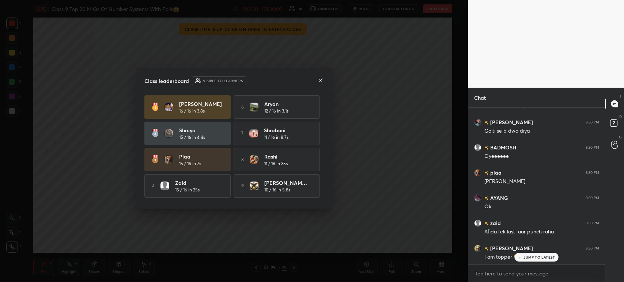
click at [320, 81] on icon at bounding box center [321, 81] width 6 height 6
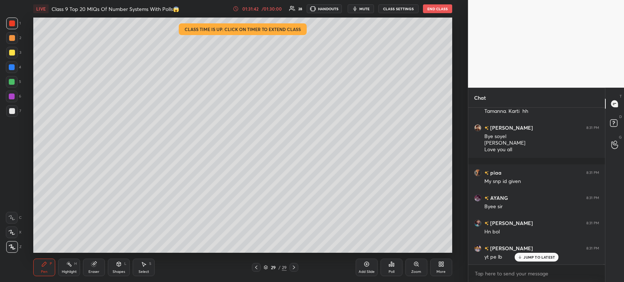
click at [434, 11] on button "End Class" at bounding box center [437, 8] width 29 height 9
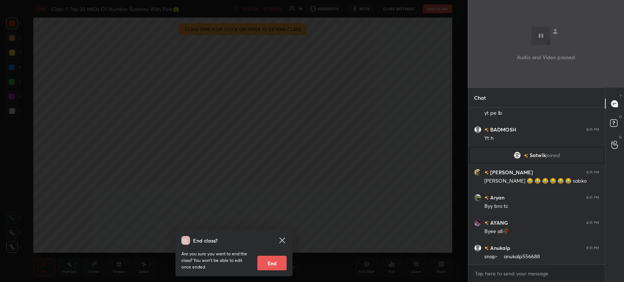
click at [275, 262] on button "End" at bounding box center [271, 263] width 29 height 15
type textarea "x"
